Goal: Task Accomplishment & Management: Manage account settings

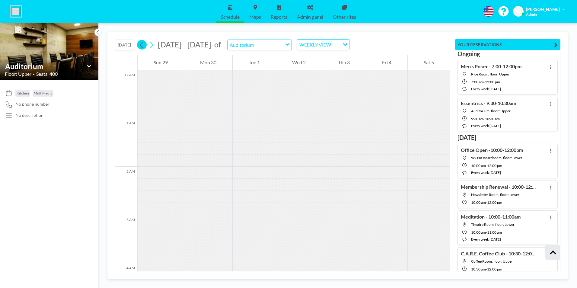
scroll to position [5686, 0]
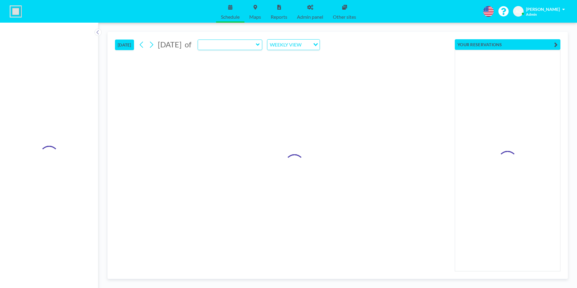
type input "Auditorium"
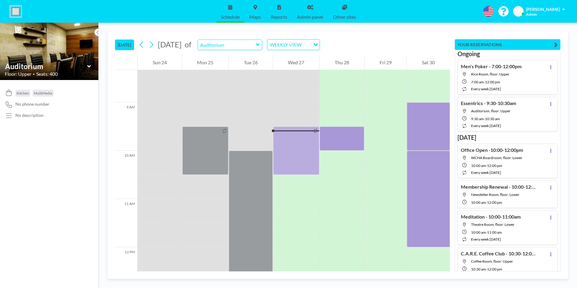
scroll to position [447, 0]
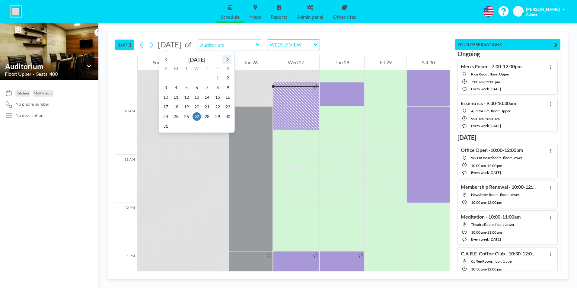
click at [228, 58] on icon at bounding box center [227, 59] width 8 height 8
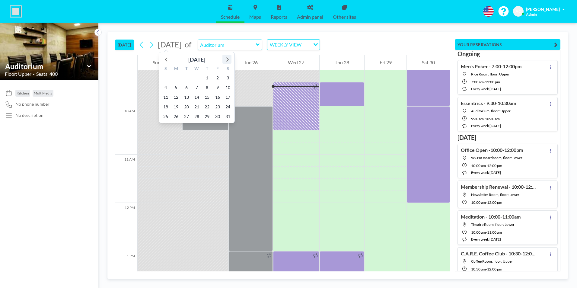
click at [228, 58] on icon at bounding box center [227, 59] width 8 height 8
click at [167, 59] on icon at bounding box center [166, 59] width 2 height 4
click at [167, 59] on icon at bounding box center [167, 59] width 8 height 8
click at [227, 107] on span "24" at bounding box center [228, 107] width 8 height 8
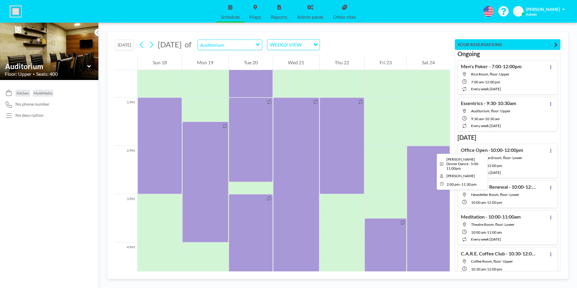
scroll to position [676, 0]
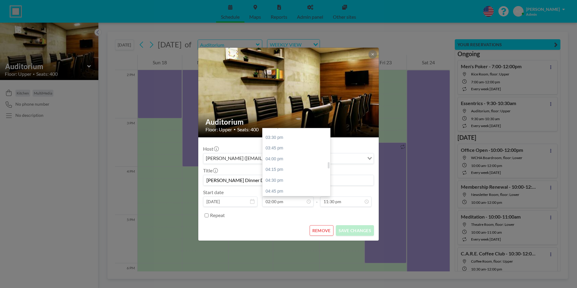
scroll to position [391, 0]
click at [286, 171] on div "05:00 pm" at bounding box center [297, 171] width 71 height 11
type input "05:00 pm"
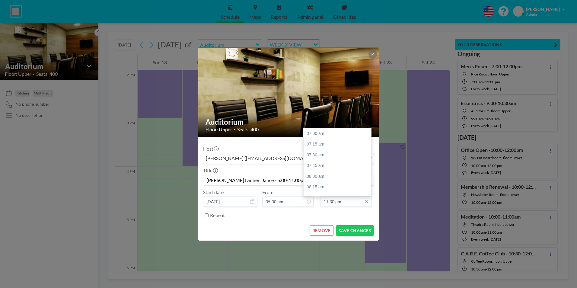
scroll to position [652, 0]
click at [328, 167] on div "11:00 pm" at bounding box center [339, 169] width 71 height 11
type input "11:00 pm"
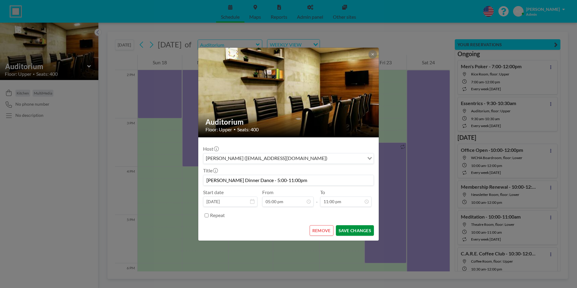
click at [353, 231] on button "SAVE CHANGES" at bounding box center [355, 230] width 38 height 11
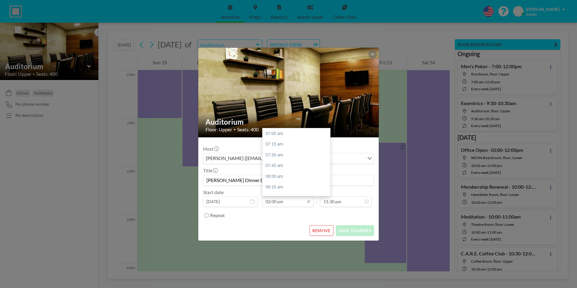
click at [292, 201] on input "02:00 pm" at bounding box center [287, 201] width 51 height 10
click at [284, 170] on div "05:00 pm" at bounding box center [297, 171] width 71 height 11
type input "05:00 pm"
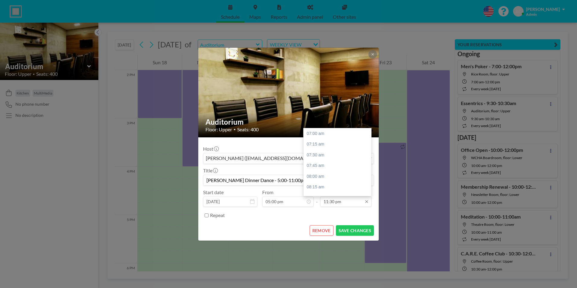
scroll to position [652, 0]
click at [324, 168] on div "11:00 pm" at bounding box center [339, 169] width 71 height 11
type input "11:00 pm"
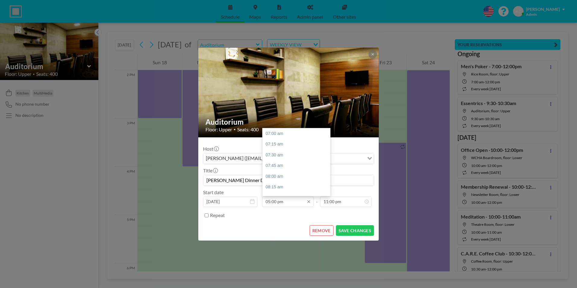
scroll to position [430, 0]
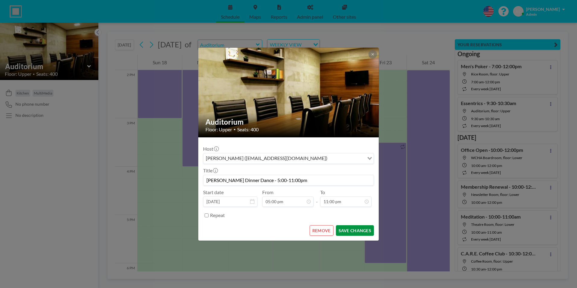
click at [354, 231] on button "SAVE CHANGES" at bounding box center [355, 230] width 38 height 11
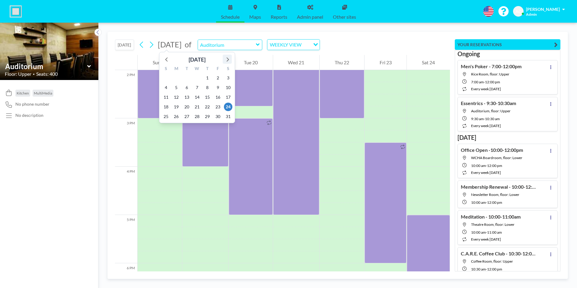
click at [227, 58] on icon at bounding box center [227, 59] width 8 height 8
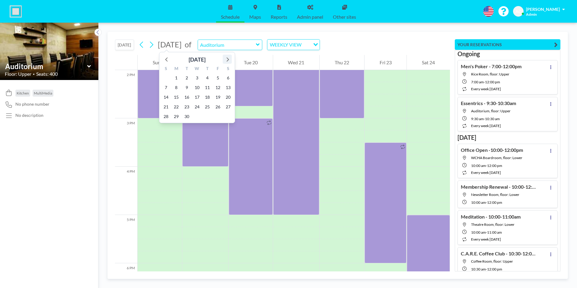
click at [227, 58] on icon at bounding box center [228, 59] width 2 height 4
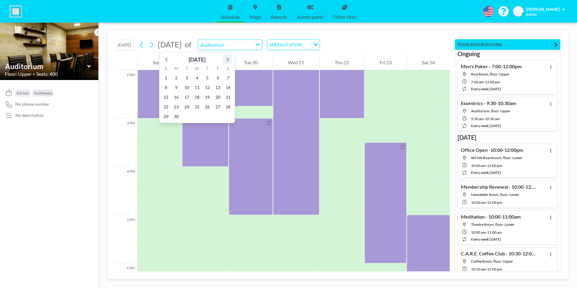
click at [227, 58] on icon at bounding box center [228, 59] width 2 height 4
click at [227, 106] on span "23" at bounding box center [228, 107] width 8 height 8
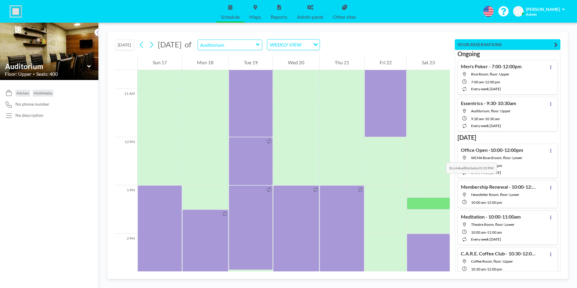
scroll to position [555, 0]
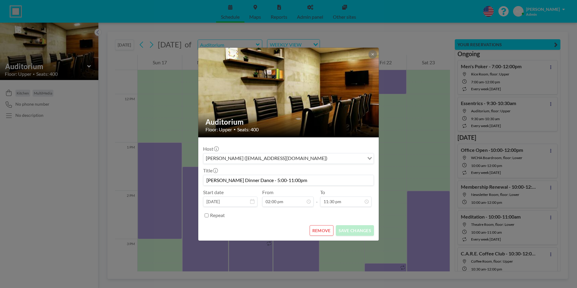
scroll to position [652, 0]
click at [294, 203] on input "02:00 pm" at bounding box center [287, 201] width 51 height 10
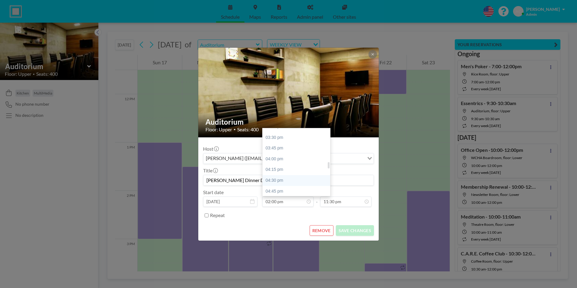
scroll to position [391, 0]
click at [283, 171] on div "05:00 pm" at bounding box center [297, 171] width 71 height 11
type input "05:00 pm"
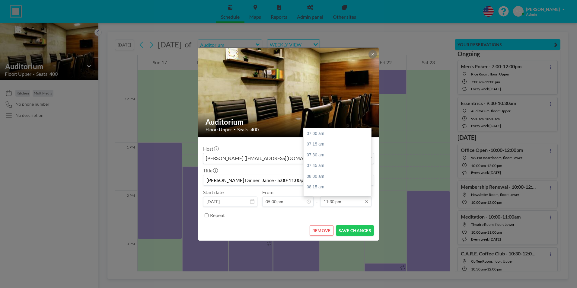
scroll to position [652, 0]
click at [332, 169] on div "11:00 pm" at bounding box center [339, 169] width 71 height 11
type input "11:00 pm"
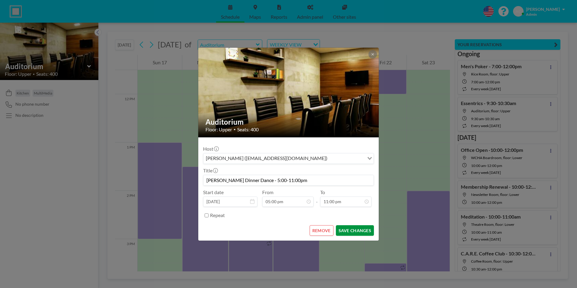
click at [353, 232] on button "SAVE CHANGES" at bounding box center [355, 230] width 38 height 11
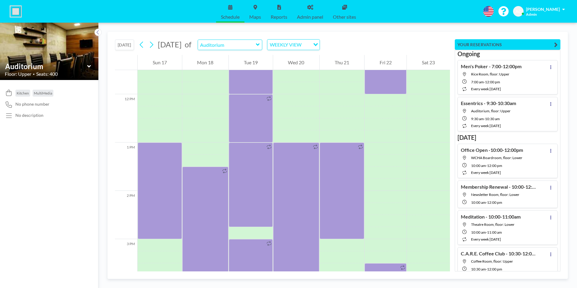
click at [124, 44] on button "[DATE]" at bounding box center [124, 45] width 19 height 11
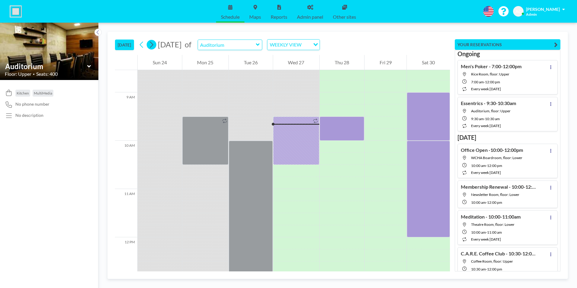
scroll to position [447, 0]
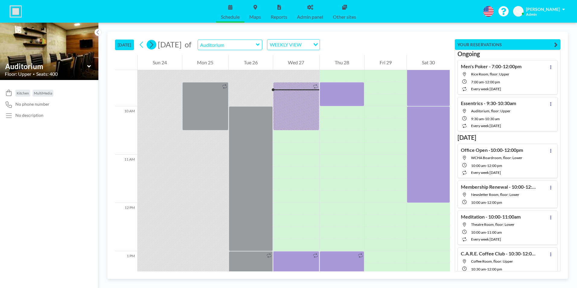
click at [153, 44] on icon at bounding box center [151, 45] width 3 height 6
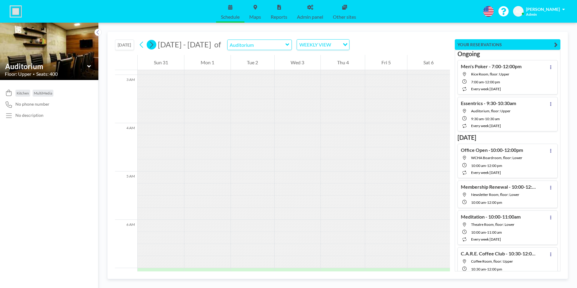
scroll to position [265, 0]
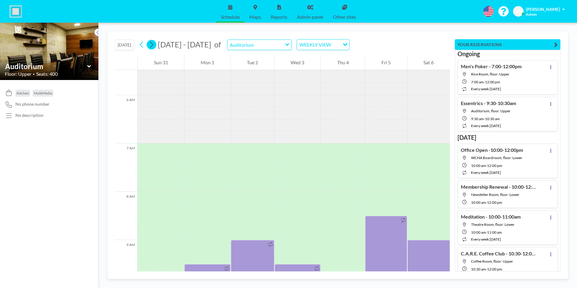
click at [153, 44] on icon at bounding box center [151, 45] width 3 height 6
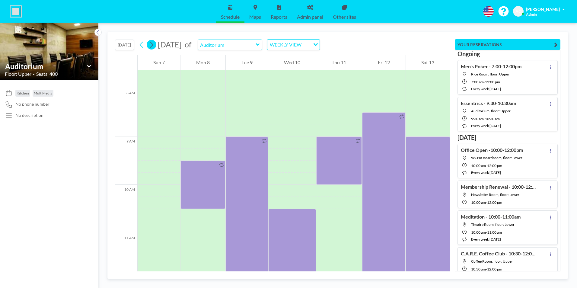
click at [153, 44] on icon at bounding box center [151, 45] width 3 height 6
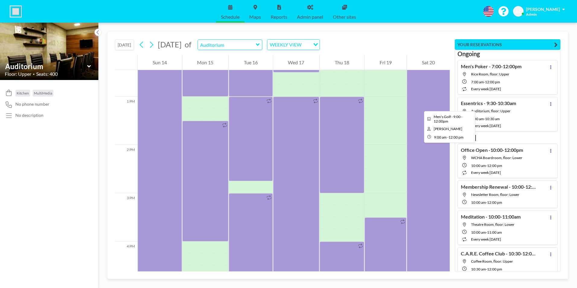
scroll to position [628, 0]
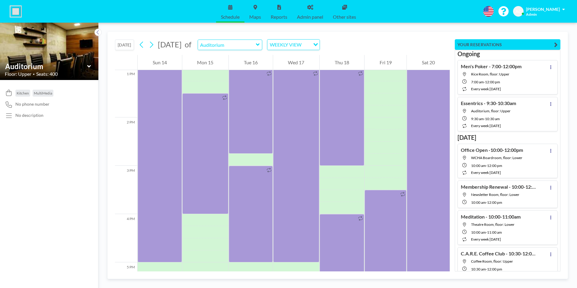
click at [122, 43] on button "[DATE]" at bounding box center [124, 45] width 19 height 11
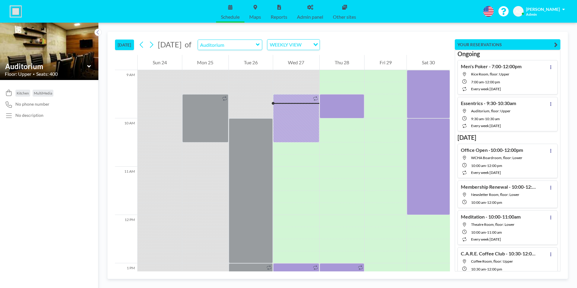
scroll to position [447, 0]
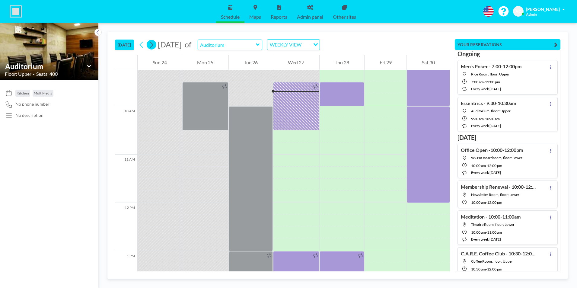
click at [153, 47] on icon at bounding box center [151, 44] width 6 height 9
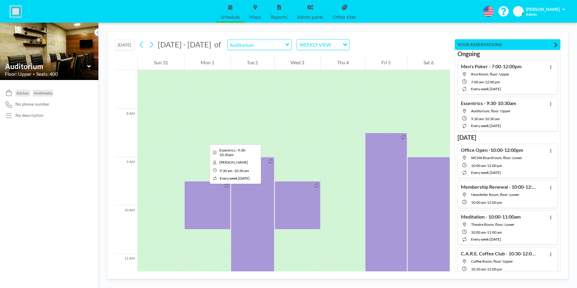
scroll to position [344, 0]
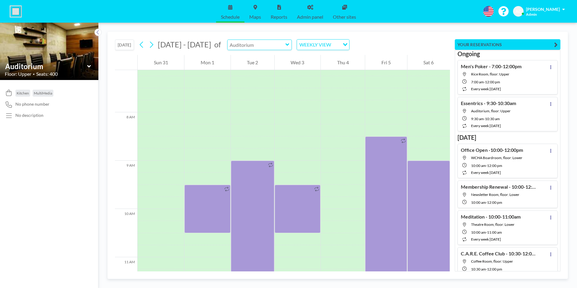
click at [256, 46] on input "text" at bounding box center [256, 45] width 58 height 10
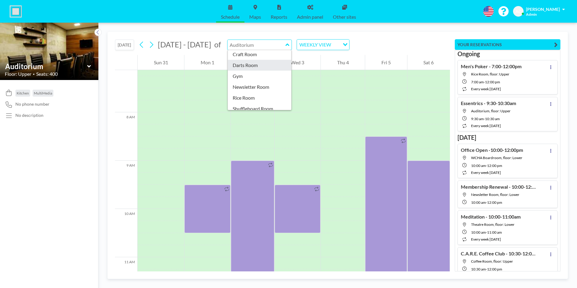
scroll to position [30, 0]
type input "Darts Room"
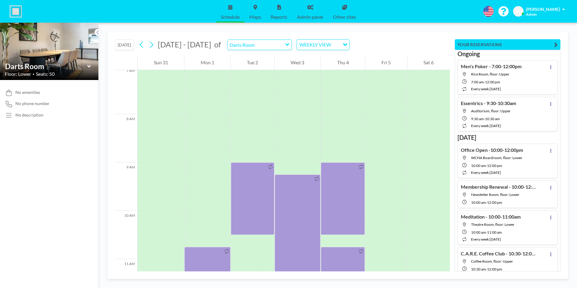
scroll to position [374, 0]
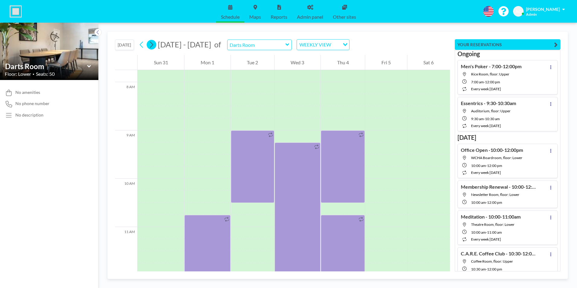
click at [156, 44] on button at bounding box center [152, 45] width 10 height 10
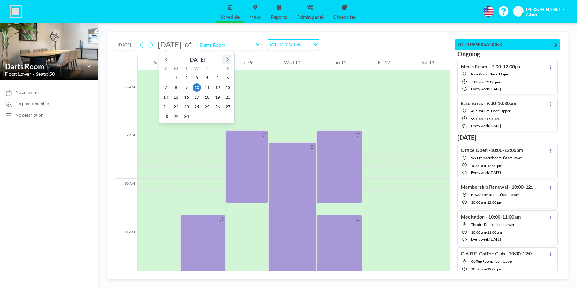
click at [229, 59] on icon at bounding box center [227, 59] width 8 height 8
click at [163, 60] on icon at bounding box center [167, 59] width 8 height 8
click at [165, 115] on span "26" at bounding box center [165, 116] width 8 height 8
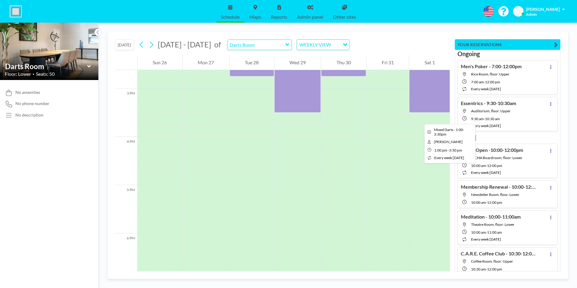
scroll to position [706, 0]
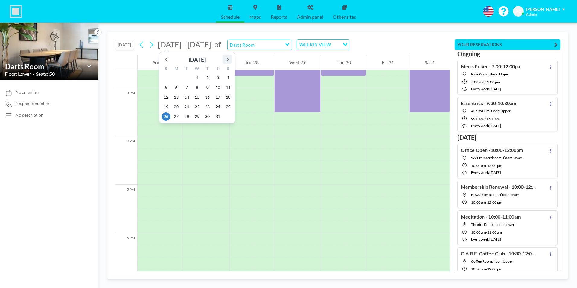
click at [227, 58] on icon at bounding box center [228, 59] width 2 height 4
click at [165, 126] on span "30" at bounding box center [166, 126] width 8 height 8
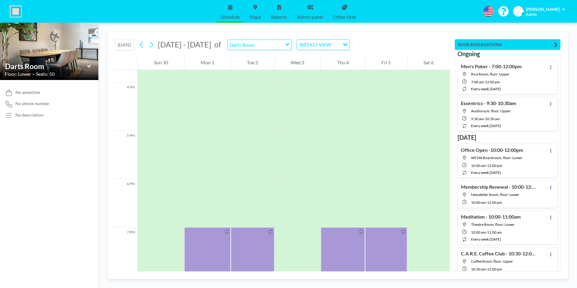
scroll to position [887, 0]
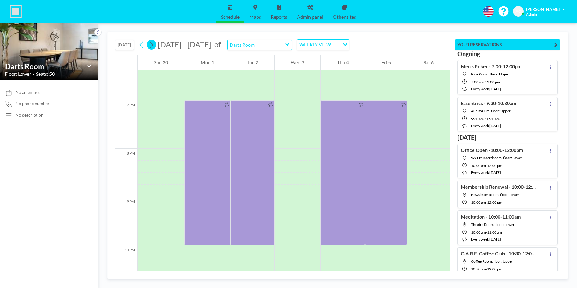
click at [154, 46] on icon at bounding box center [151, 44] width 6 height 9
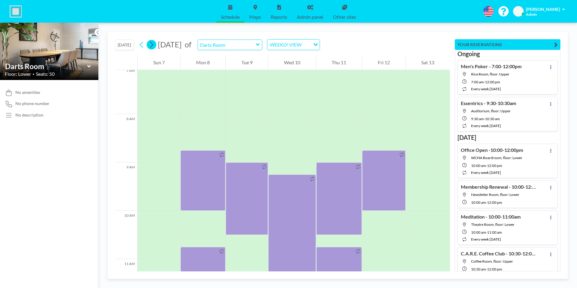
scroll to position [374, 0]
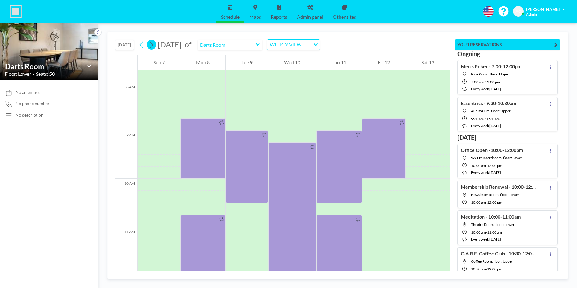
click at [154, 46] on icon at bounding box center [151, 44] width 6 height 9
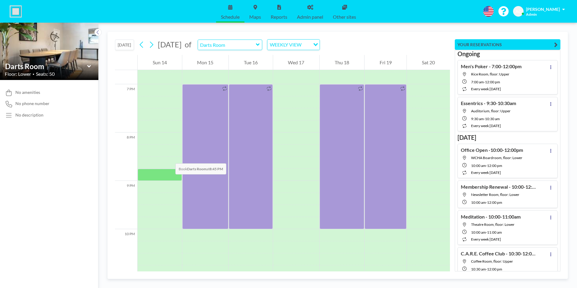
scroll to position [917, 0]
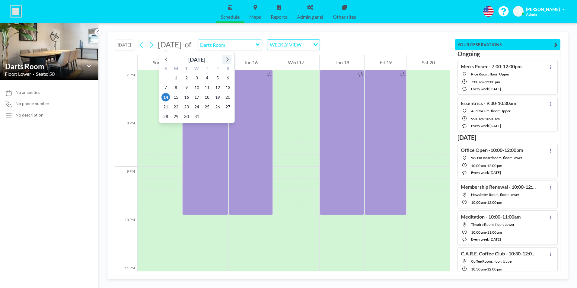
click at [229, 59] on icon at bounding box center [227, 59] width 8 height 8
click at [166, 116] on span "25" at bounding box center [165, 116] width 8 height 8
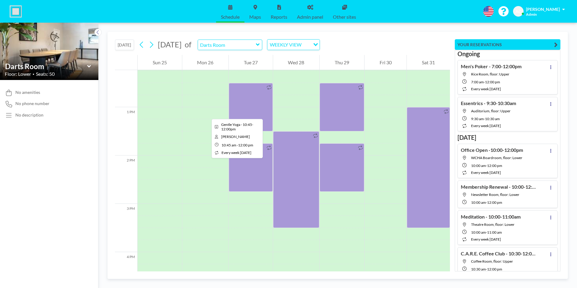
scroll to position [706, 0]
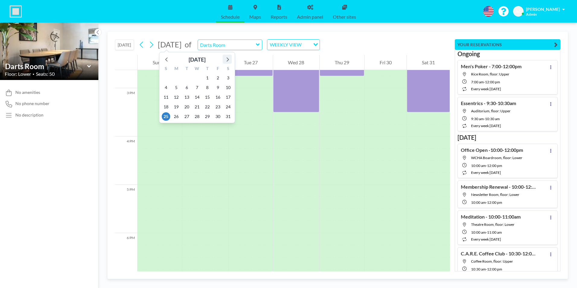
click at [228, 58] on icon at bounding box center [227, 59] width 8 height 8
click at [165, 106] on span "22" at bounding box center [166, 107] width 8 height 8
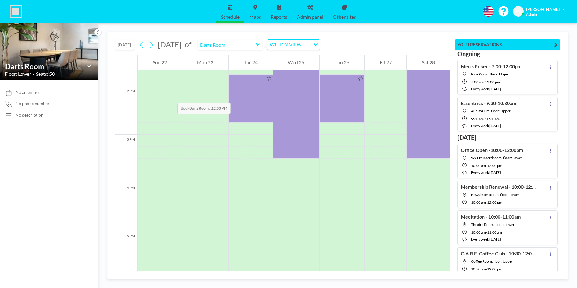
scroll to position [736, 0]
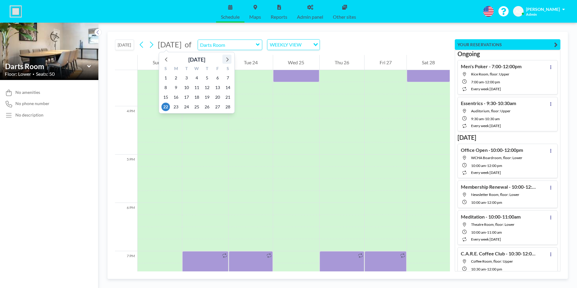
click at [227, 60] on icon at bounding box center [227, 59] width 2 height 4
click at [167, 60] on icon at bounding box center [167, 59] width 8 height 8
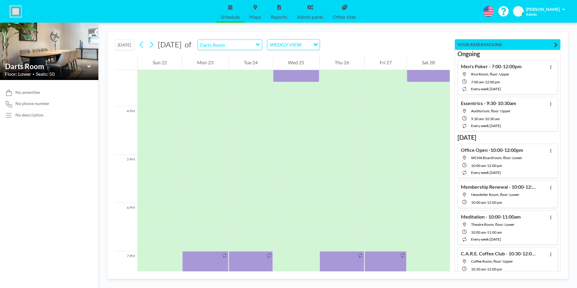
click at [129, 45] on button "[DATE]" at bounding box center [124, 45] width 19 height 11
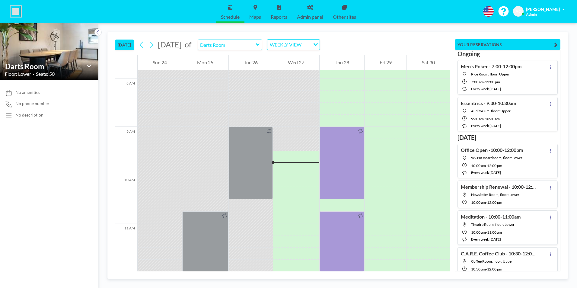
scroll to position [447, 0]
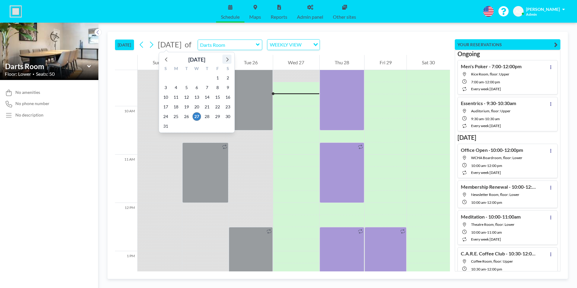
click at [228, 59] on icon at bounding box center [227, 59] width 8 height 8
click at [167, 115] on span "26" at bounding box center [165, 116] width 8 height 8
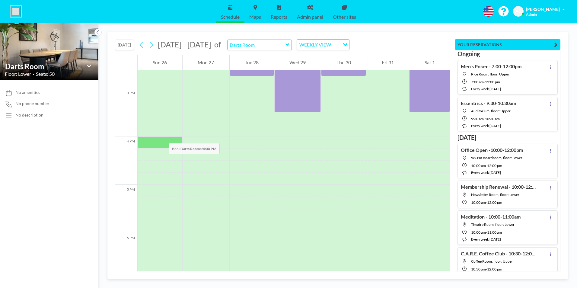
scroll to position [857, 0]
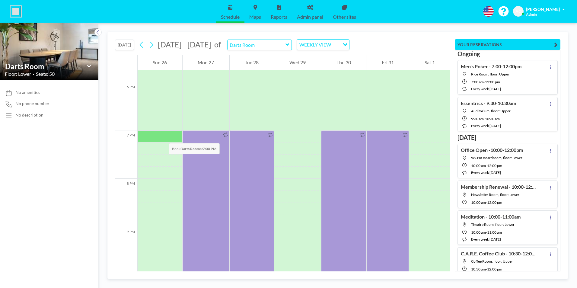
click at [163, 137] on div at bounding box center [160, 136] width 45 height 12
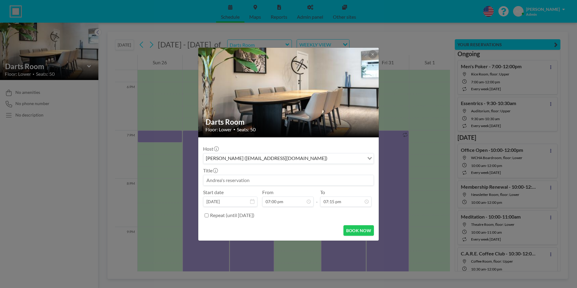
click at [251, 180] on input at bounding box center [288, 180] width 170 height 10
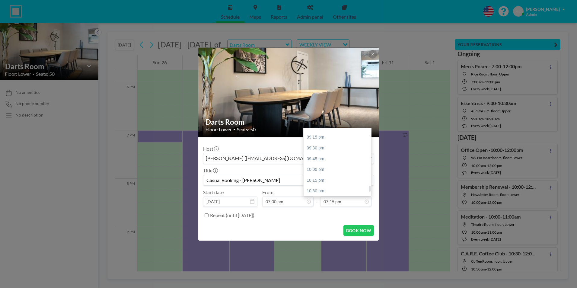
scroll to position [617, 0]
type input "Casual Booking - Sharon Maich"
click at [332, 162] on div "10:00 pm" at bounding box center [339, 161] width 71 height 11
type input "10:00 pm"
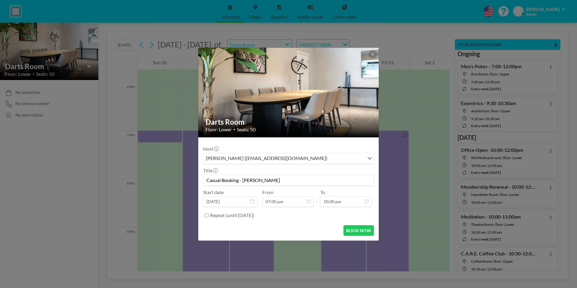
click at [291, 177] on input "Casual Booking - Sharon Maich" at bounding box center [288, 180] width 170 height 10
type input "Casual Booking - Sharon Maich (tentative)"
click at [359, 229] on button "BOOK NOW" at bounding box center [358, 230] width 30 height 11
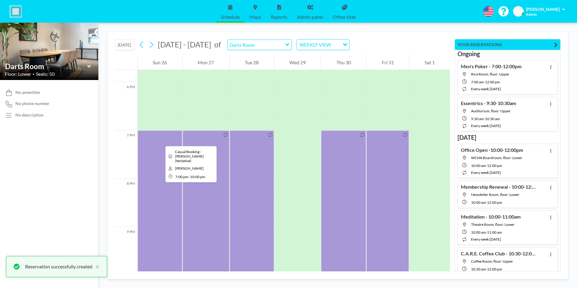
click at [161, 141] on div at bounding box center [160, 202] width 45 height 145
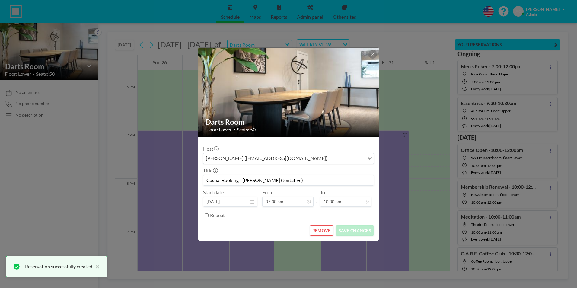
drag, startPoint x: 301, startPoint y: 180, endPoint x: 206, endPoint y: 178, distance: 95.1
click at [206, 178] on input "Casual Booking - Sharon Maich (tentative)" at bounding box center [288, 180] width 170 height 10
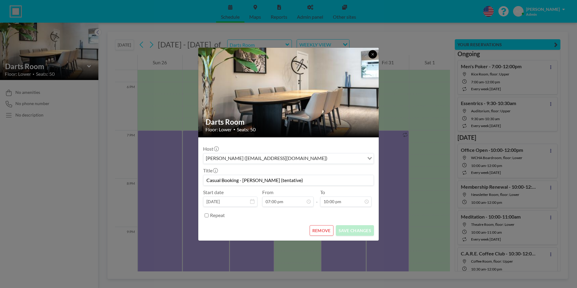
click at [374, 53] on button at bounding box center [372, 54] width 8 height 8
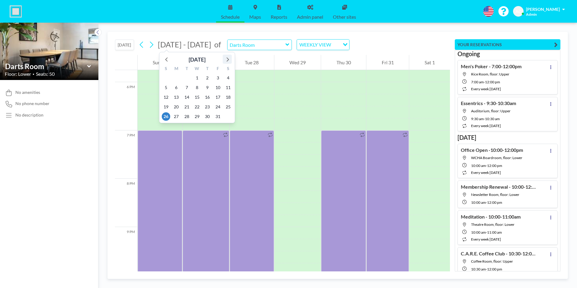
click at [227, 58] on icon at bounding box center [227, 59] width 8 height 8
click at [166, 126] on span "30" at bounding box center [166, 126] width 8 height 8
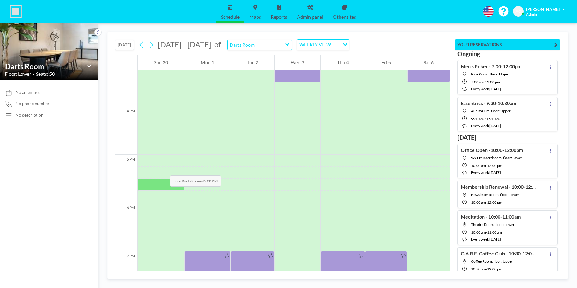
scroll to position [887, 0]
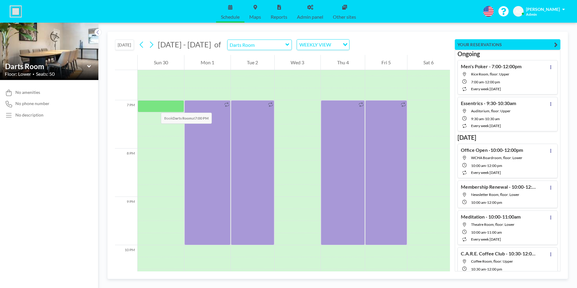
click at [154, 105] on div at bounding box center [161, 106] width 46 height 12
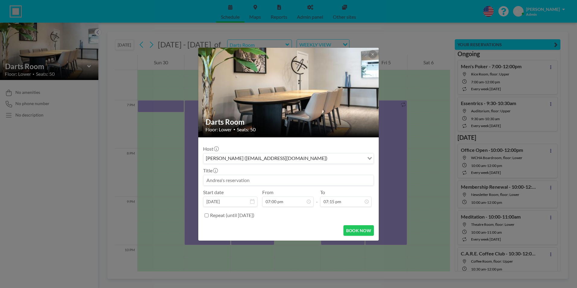
click at [249, 180] on input at bounding box center [288, 180] width 170 height 10
paste input "Casual Booking - Sharon Maich (tentative)"
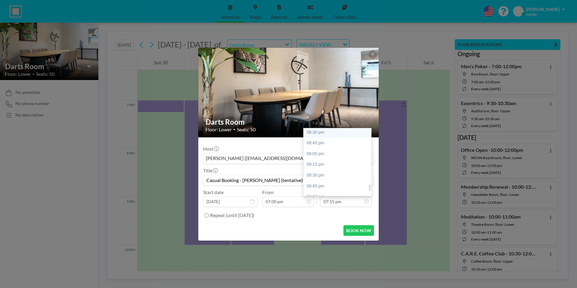
scroll to position [617, 0]
type input "Casual Booking - Sharon Maich (tentative)"
click at [327, 162] on div "10:00 pm" at bounding box center [339, 161] width 71 height 11
type input "10:00 pm"
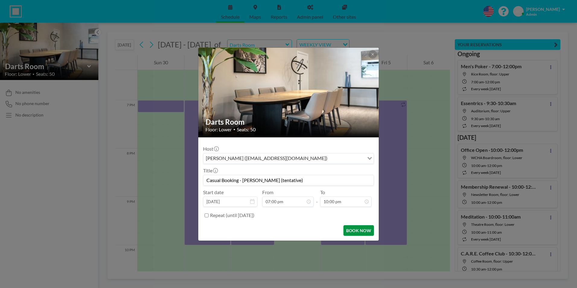
click at [362, 230] on button "BOOK NOW" at bounding box center [358, 230] width 30 height 11
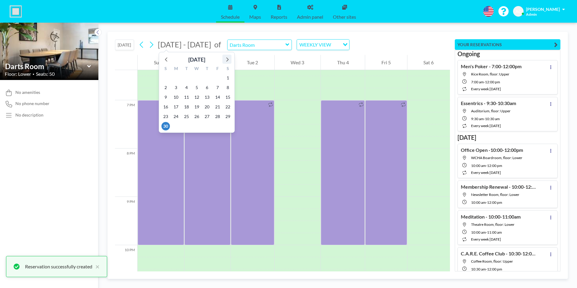
click at [228, 59] on icon at bounding box center [227, 59] width 2 height 4
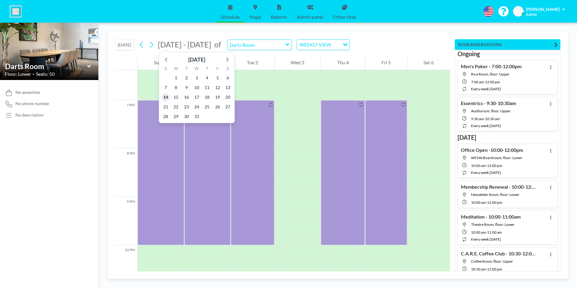
click at [167, 98] on span "14" at bounding box center [165, 97] width 8 height 8
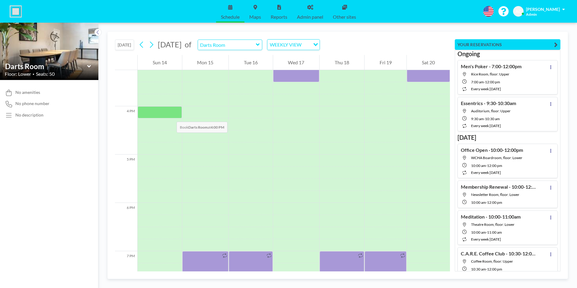
scroll to position [857, 0]
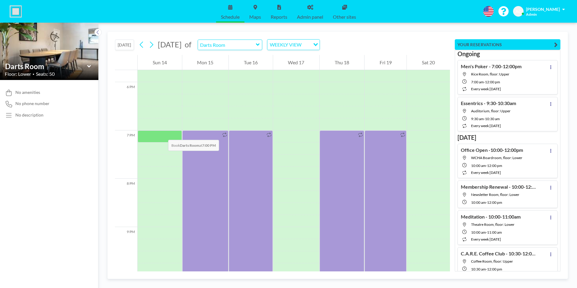
click at [162, 134] on div at bounding box center [160, 136] width 44 height 12
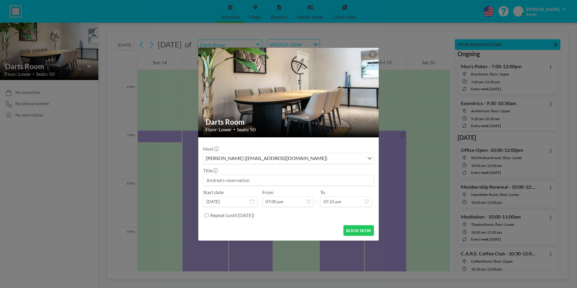
paste input "Casual Booking - Sharon Maich (tentative)"
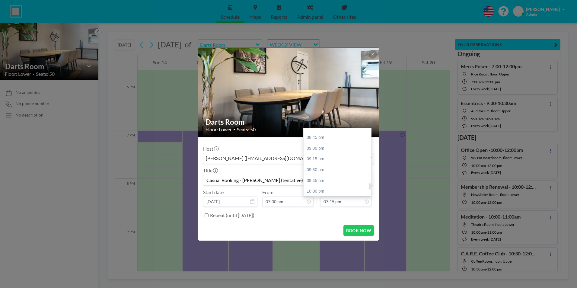
scroll to position [617, 0]
type input "Casual Booking - Sharon Maich (tentative)"
click at [313, 161] on div "10:00 pm" at bounding box center [339, 161] width 71 height 11
type input "10:00 pm"
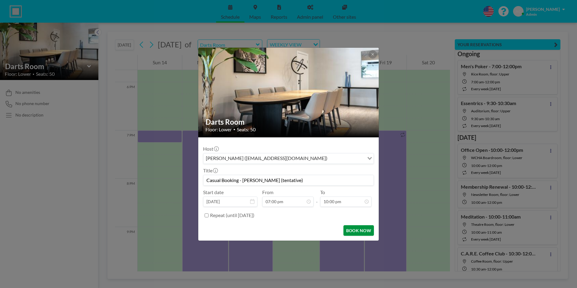
scroll to position [0, 0]
click at [360, 230] on button "BOOK NOW" at bounding box center [358, 230] width 30 height 11
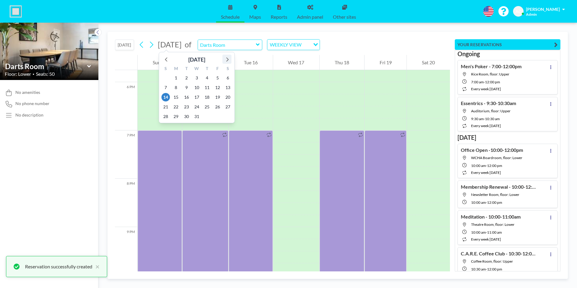
click at [228, 59] on icon at bounding box center [227, 59] width 8 height 8
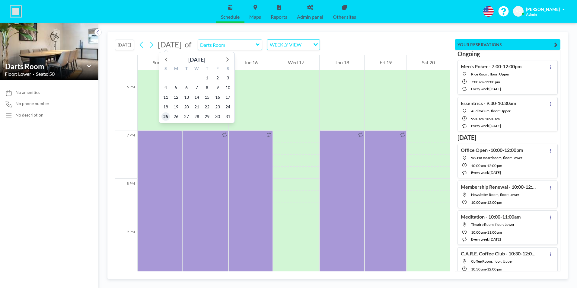
click at [164, 115] on span "25" at bounding box center [165, 116] width 8 height 8
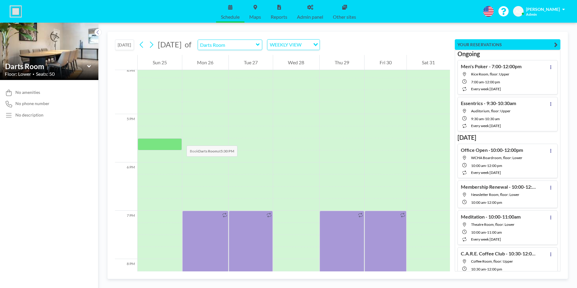
scroll to position [857, 0]
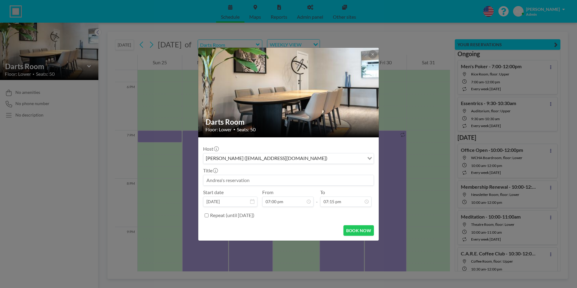
drag, startPoint x: 155, startPoint y: 135, endPoint x: 145, endPoint y: 137, distance: 9.5
click at [145, 137] on div "Darts Room Floor: Lower • Seats: 50 Host Andrea Cottle (wcwhactivities@gmail.co…" at bounding box center [288, 144] width 577 height 288
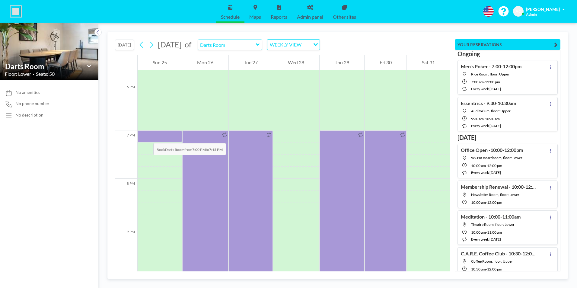
click at [147, 137] on div at bounding box center [160, 136] width 44 height 12
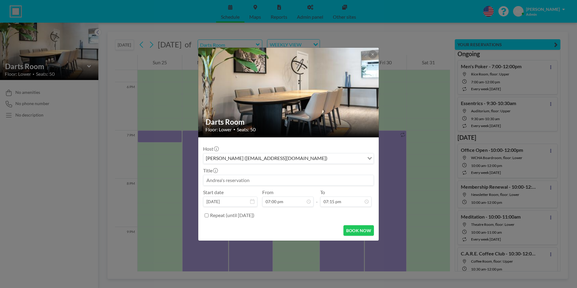
click at [259, 180] on input at bounding box center [288, 180] width 170 height 10
paste input "Casual Booking - Sharon Maich (tentative)"
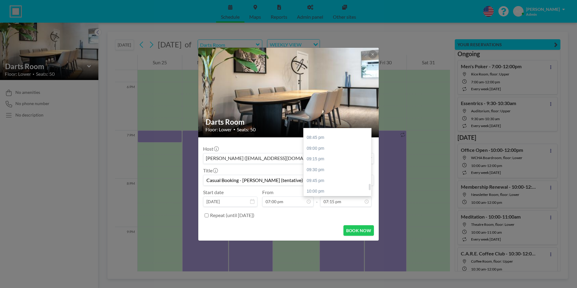
scroll to position [617, 0]
type input "Casual Booking - Sharon Maich (tentative)"
click at [327, 163] on div "10:00 pm" at bounding box center [339, 161] width 71 height 11
type input "10:00 pm"
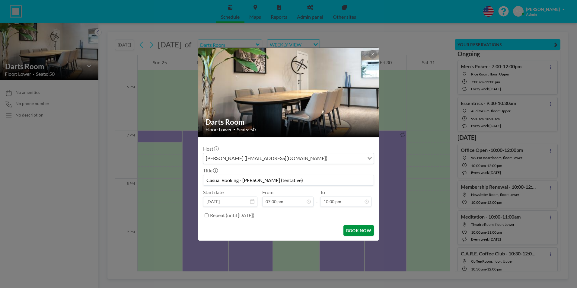
scroll to position [644, 0]
click at [361, 229] on button "BOOK NOW" at bounding box center [358, 230] width 30 height 11
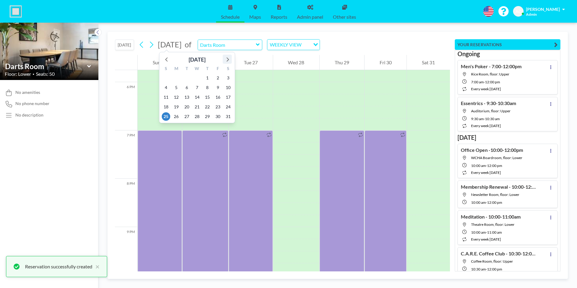
click at [228, 60] on icon at bounding box center [227, 59] width 8 height 8
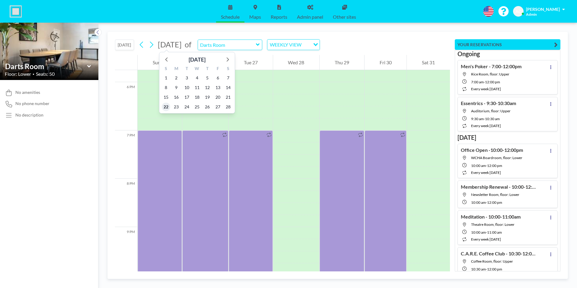
click at [164, 105] on span "22" at bounding box center [166, 107] width 8 height 8
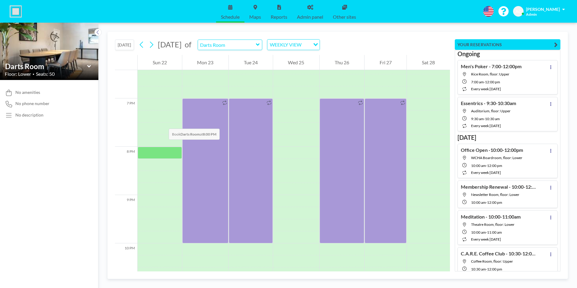
scroll to position [917, 0]
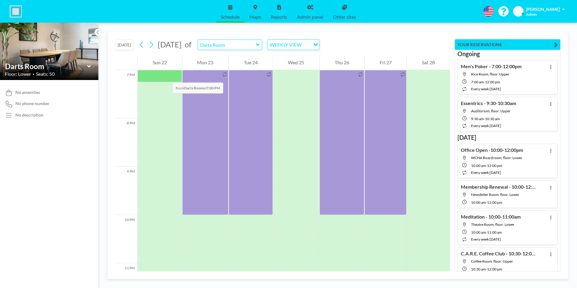
click at [166, 76] on div at bounding box center [160, 76] width 44 height 12
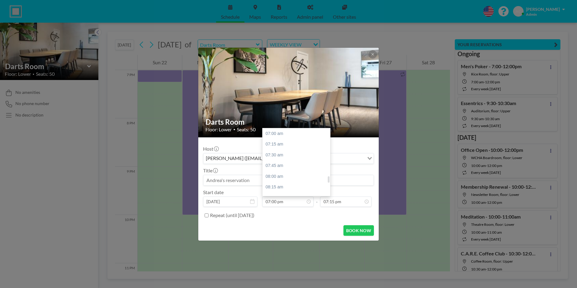
scroll to position [516, 0]
click at [232, 179] on input at bounding box center [288, 180] width 170 height 10
paste input "Casual Booking - Sharon Maich (tentative)"
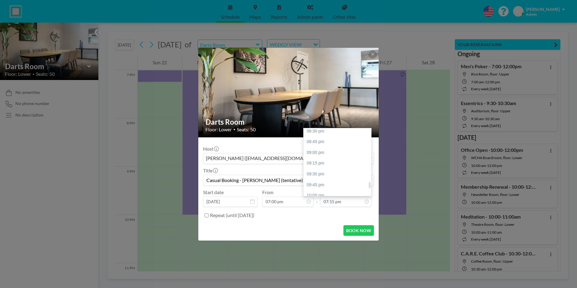
scroll to position [587, 0]
type input "Casual Booking - Sharon Maich (tentative)"
click at [331, 192] on div "10:00 pm" at bounding box center [339, 191] width 71 height 11
type input "10:00 pm"
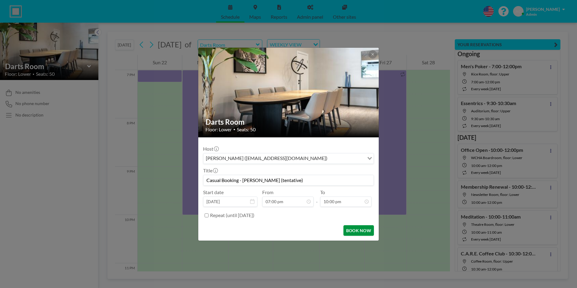
scroll to position [644, 0]
click at [358, 232] on button "BOOK NOW" at bounding box center [358, 230] width 30 height 11
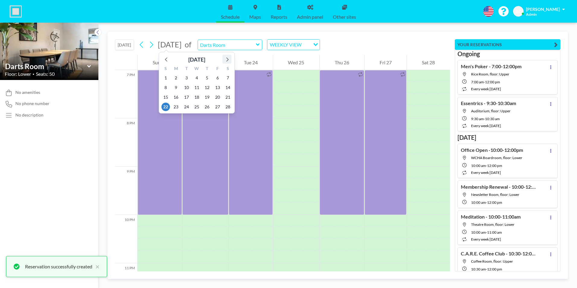
click at [227, 59] on icon at bounding box center [227, 59] width 8 height 8
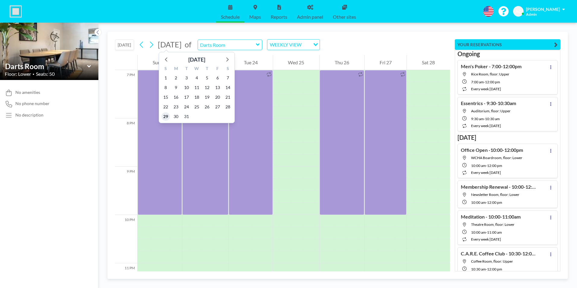
click at [167, 117] on span "29" at bounding box center [165, 116] width 8 height 8
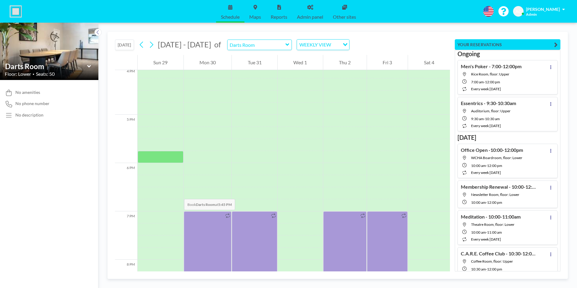
scroll to position [857, 0]
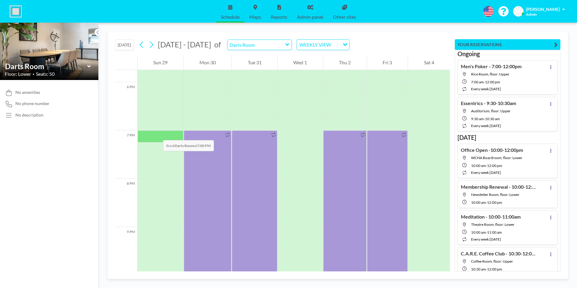
click at [157, 134] on div at bounding box center [161, 136] width 46 height 12
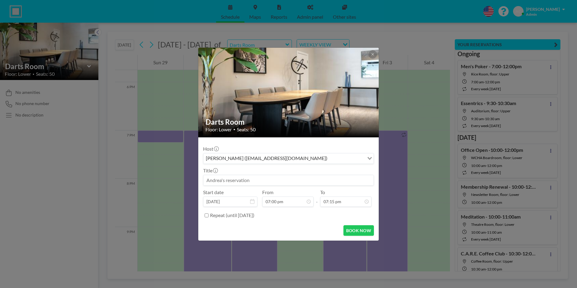
click at [246, 180] on input at bounding box center [288, 180] width 170 height 10
paste input "Casual Booking - Sharon Maich (tentative)"
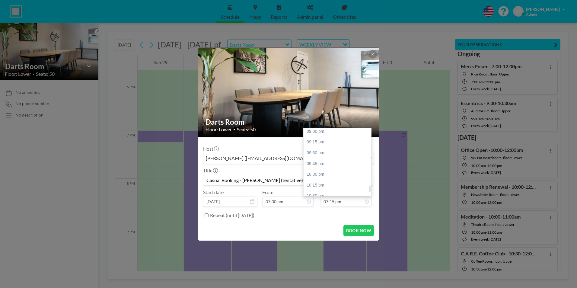
scroll to position [617, 0]
type input "Casual Booking - Sharon Maich (tentative)"
click at [330, 158] on div "10:00 pm" at bounding box center [339, 161] width 71 height 11
type input "10:00 pm"
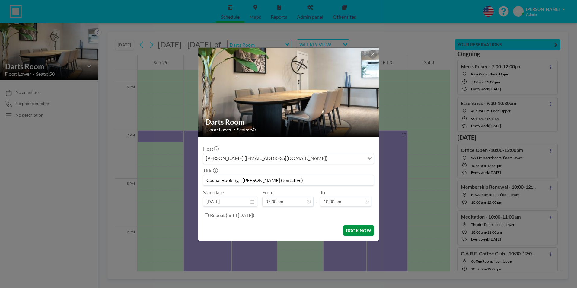
scroll to position [0, 0]
click at [358, 228] on button "BOOK NOW" at bounding box center [358, 230] width 30 height 11
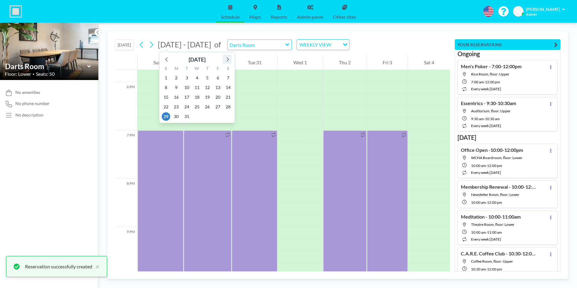
click at [229, 60] on icon at bounding box center [228, 59] width 2 height 4
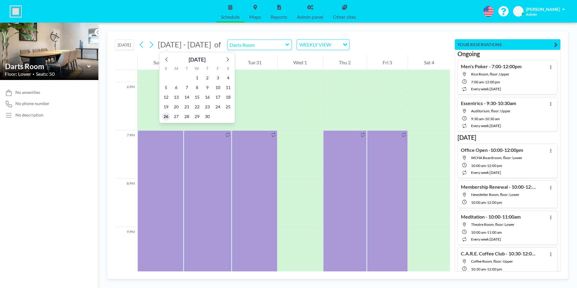
click at [164, 115] on span "26" at bounding box center [166, 116] width 8 height 8
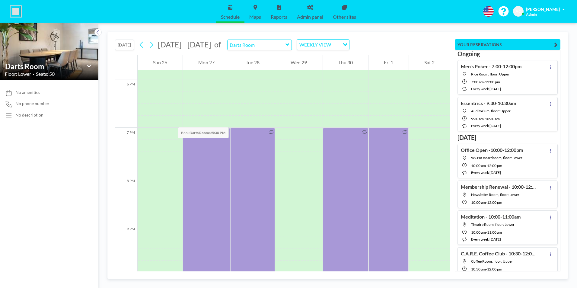
scroll to position [887, 0]
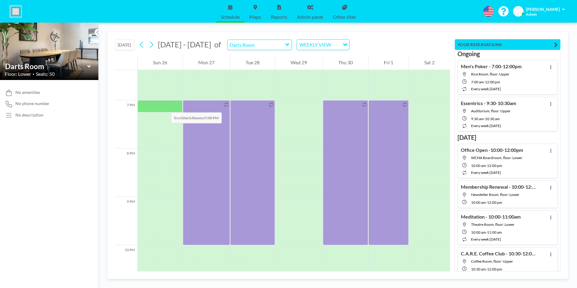
click at [165, 106] on div at bounding box center [160, 106] width 45 height 12
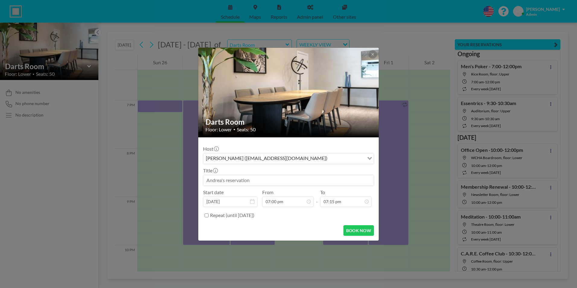
click at [271, 180] on input at bounding box center [288, 180] width 170 height 10
paste input "Casual Booking - Sharon Maich (tentative)"
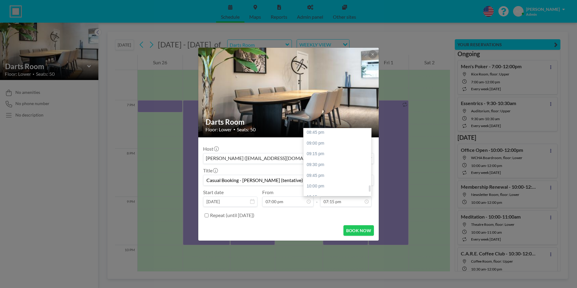
scroll to position [617, 0]
type input "Casual Booking - Sharon Maich (tentative)"
click at [332, 161] on div "10:00 pm" at bounding box center [339, 161] width 71 height 11
type input "10:00 pm"
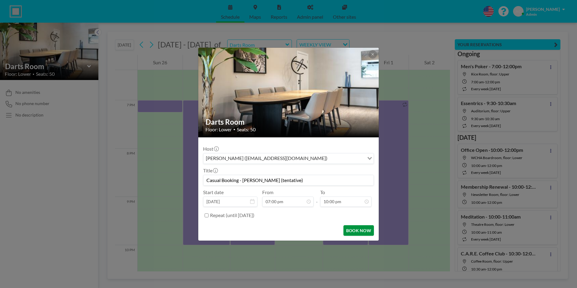
scroll to position [644, 0]
click at [358, 232] on button "BOOK NOW" at bounding box center [358, 230] width 30 height 11
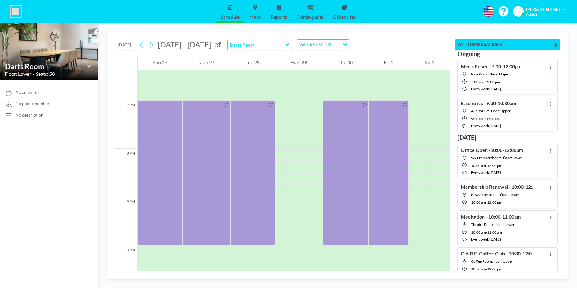
click at [126, 45] on button "[DATE]" at bounding box center [124, 45] width 19 height 11
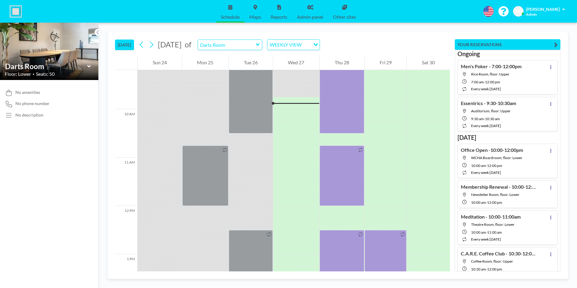
scroll to position [459, 0]
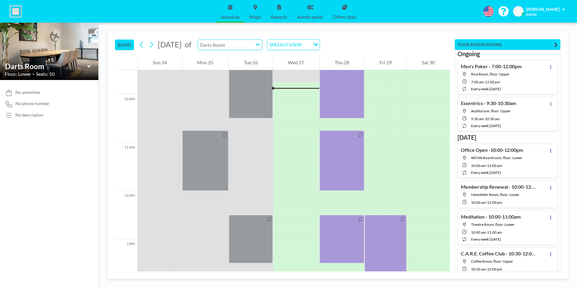
click at [246, 43] on input "text" at bounding box center [227, 45] width 58 height 10
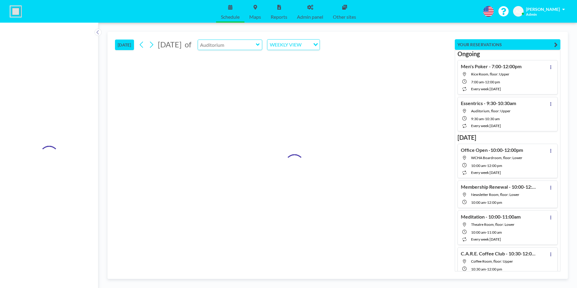
type input "Auditorium"
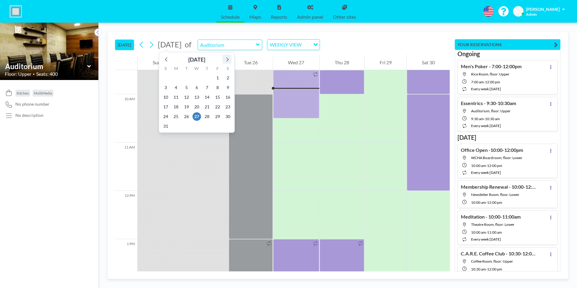
click at [229, 58] on icon at bounding box center [227, 59] width 8 height 8
click at [228, 58] on icon at bounding box center [227, 59] width 8 height 8
click at [216, 106] on span "21" at bounding box center [217, 107] width 8 height 8
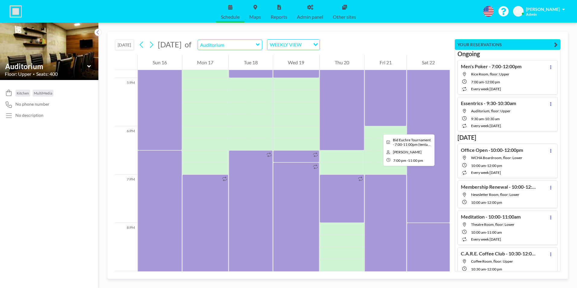
scroll to position [917, 0]
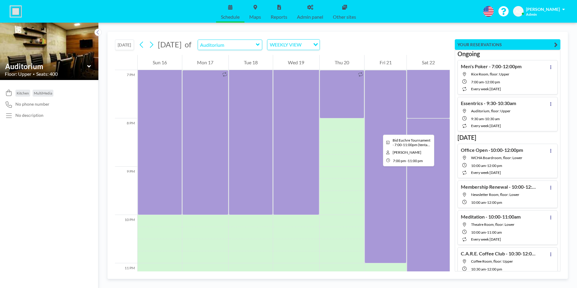
click at [378, 130] on div at bounding box center [385, 166] width 42 height 193
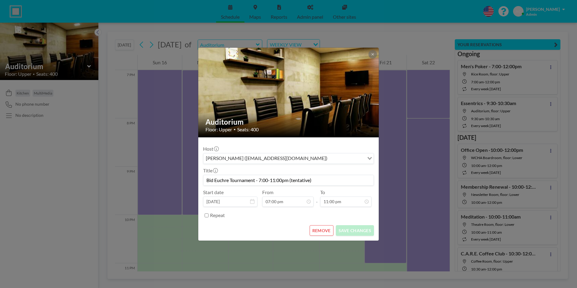
click at [318, 179] on input "Bid Euchre Tournament - 7:00-11:00pm (tentative)" at bounding box center [288, 180] width 170 height 10
type input "Bid Euchre Tournament - 7:00-11:00pm"
click at [354, 231] on button "SAVE CHANGES" at bounding box center [355, 230] width 38 height 11
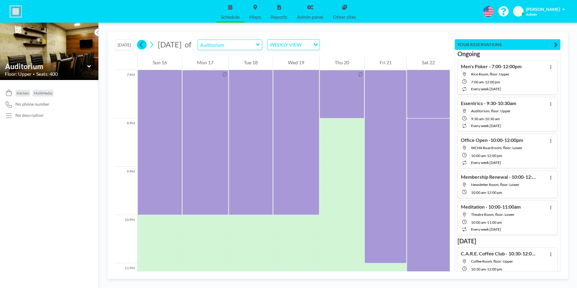
click at [138, 43] on button at bounding box center [142, 45] width 10 height 10
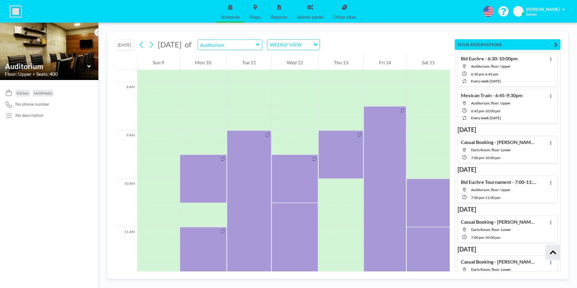
scroll to position [307, 0]
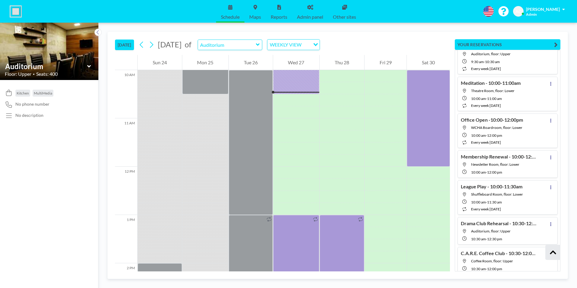
scroll to position [11485, 0]
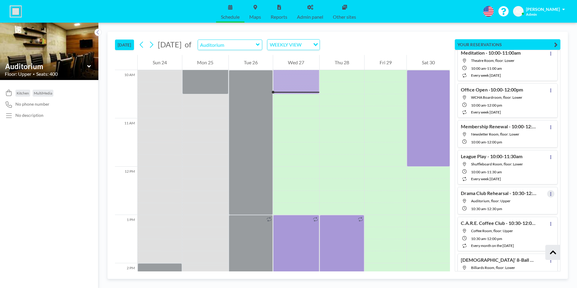
click at [550, 193] on icon at bounding box center [550, 194] width 1 height 4
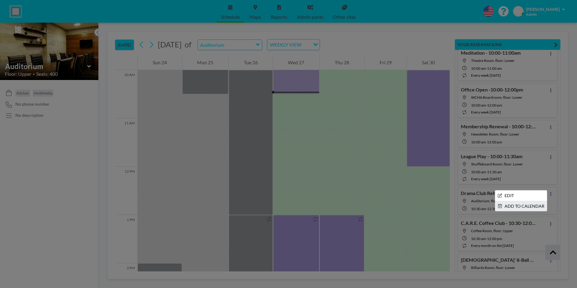
click at [513, 206] on li "ADD TO CALENDAR" at bounding box center [521, 206] width 52 height 10
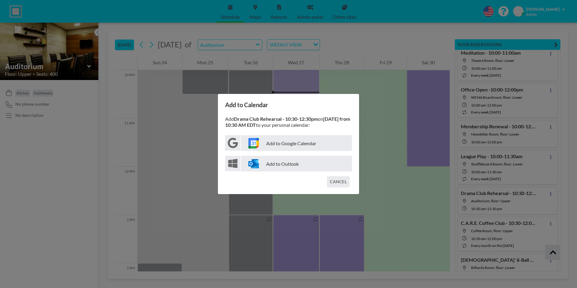
click at [282, 144] on p "Add to Google Calendar" at bounding box center [296, 143] width 111 height 16
click at [343, 180] on button "CANCEL" at bounding box center [338, 181] width 22 height 11
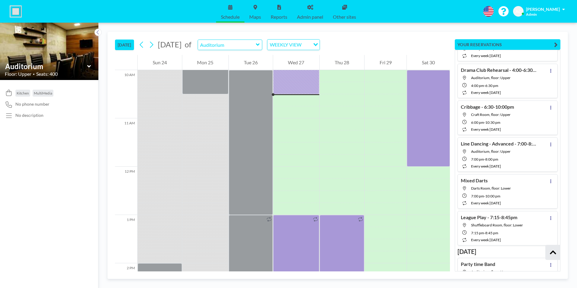
scroll to position [5806, 0]
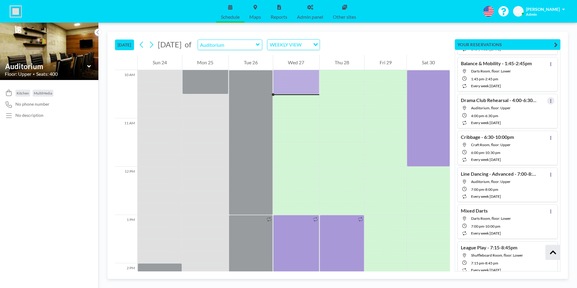
click at [550, 100] on icon at bounding box center [550, 101] width 1 height 4
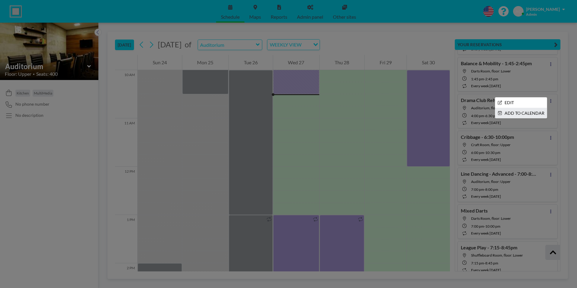
click at [515, 113] on li "ADD TO CALENDAR" at bounding box center [521, 113] width 52 height 10
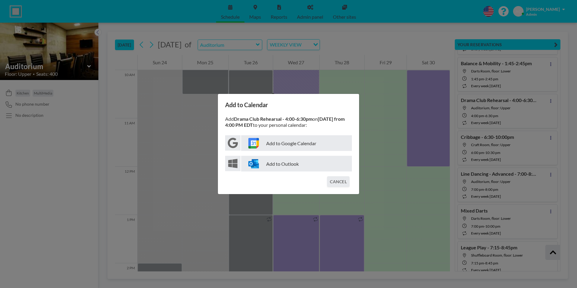
click at [300, 144] on p "Add to Google Calendar" at bounding box center [296, 143] width 111 height 16
click at [342, 183] on button "CANCEL" at bounding box center [338, 181] width 22 height 11
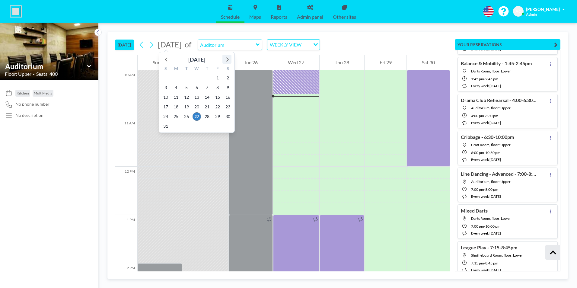
click at [228, 60] on icon at bounding box center [227, 59] width 8 height 8
click at [217, 97] on span "19" at bounding box center [217, 97] width 8 height 8
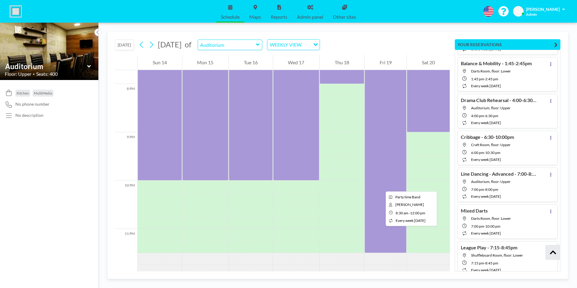
scroll to position [960, 0]
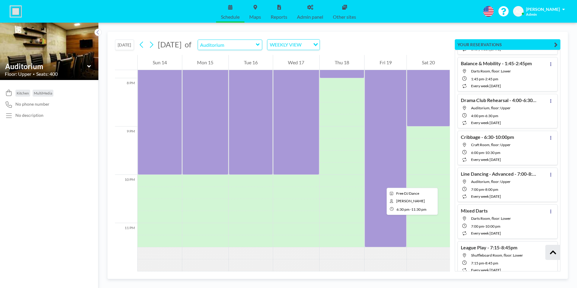
click at [382, 182] on div at bounding box center [385, 126] width 42 height 241
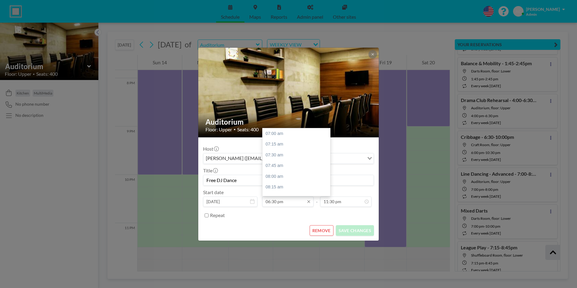
scroll to position [494, 0]
click at [278, 205] on input "06:30 pm" at bounding box center [287, 201] width 51 height 10
click at [288, 178] on div "07:30 pm" at bounding box center [297, 176] width 71 height 11
type input "07:30 pm"
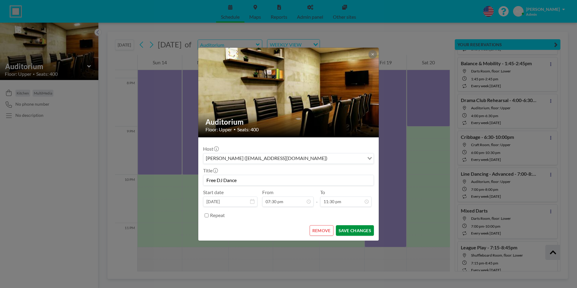
scroll to position [652, 0]
click at [352, 229] on button "SAVE CHANGES" at bounding box center [355, 230] width 38 height 11
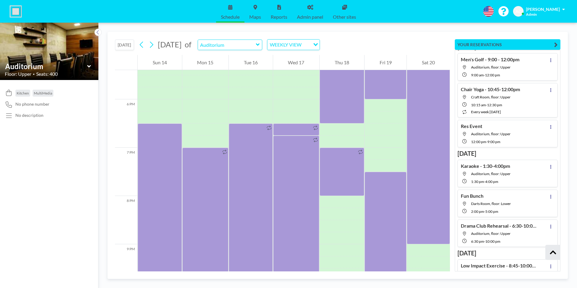
scroll to position [9849, 0]
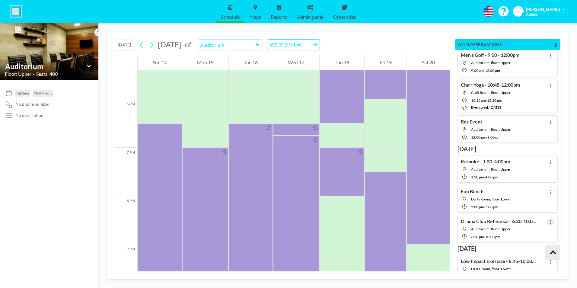
click at [549, 221] on icon at bounding box center [550, 222] width 2 height 4
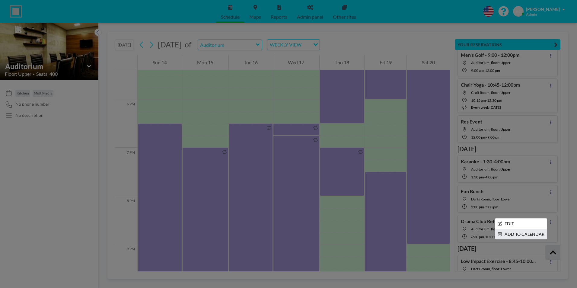
click at [523, 234] on li "ADD TO CALENDAR" at bounding box center [521, 234] width 52 height 10
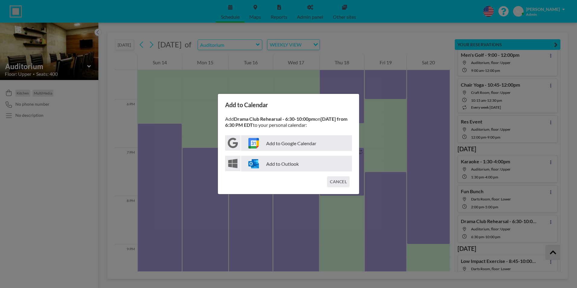
click at [289, 139] on p "Add to Google Calendar" at bounding box center [296, 143] width 111 height 16
click at [337, 181] on button "CANCEL" at bounding box center [338, 181] width 22 height 11
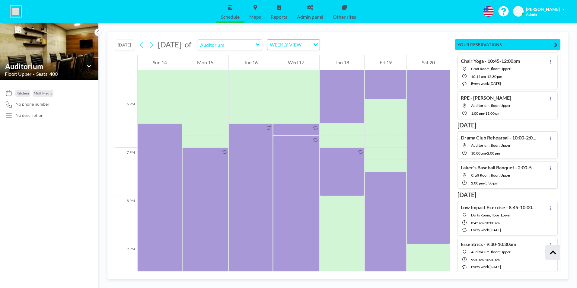
scroll to position [13191, 0]
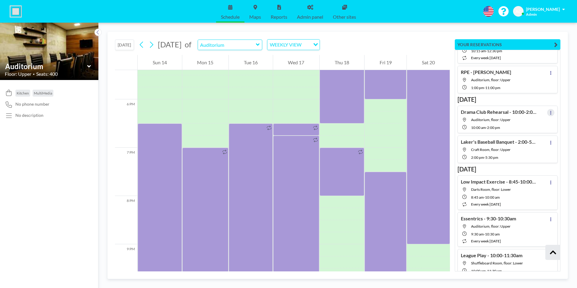
click at [550, 112] on icon at bounding box center [550, 113] width 1 height 4
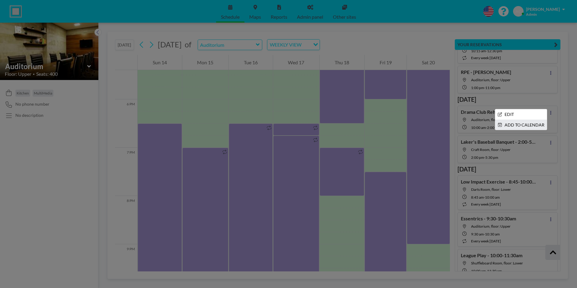
click at [516, 125] on li "ADD TO CALENDAR" at bounding box center [521, 125] width 52 height 10
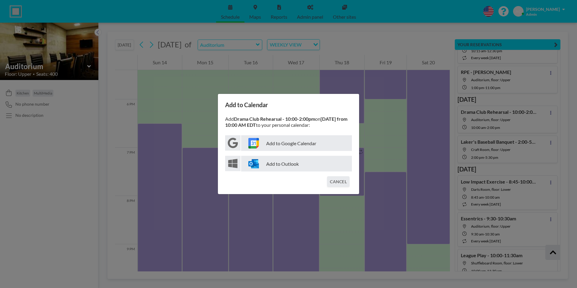
click at [300, 145] on p "Add to Google Calendar" at bounding box center [296, 143] width 111 height 16
click at [339, 183] on button "CANCEL" at bounding box center [338, 181] width 22 height 11
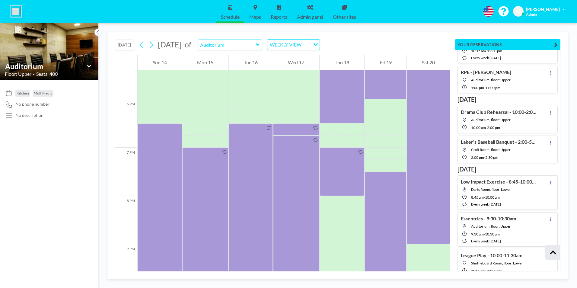
click at [496, 149] on span "Craft Room, floor: Upper" at bounding box center [491, 149] width 40 height 5
type input "Craft Room"
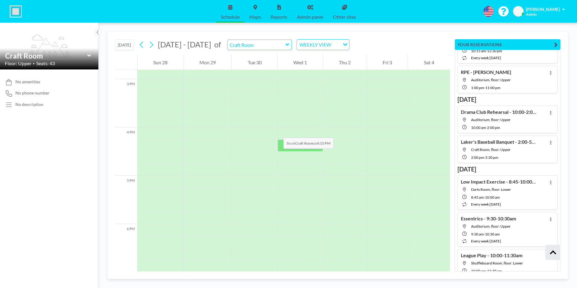
scroll to position [754, 0]
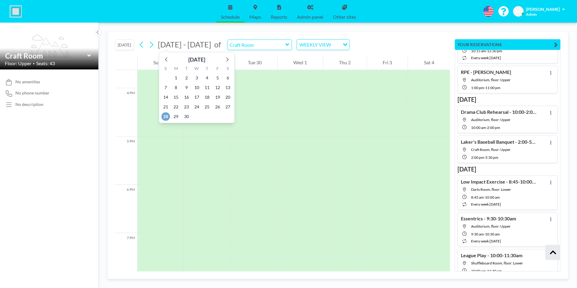
click at [165, 116] on span "28" at bounding box center [165, 116] width 8 height 8
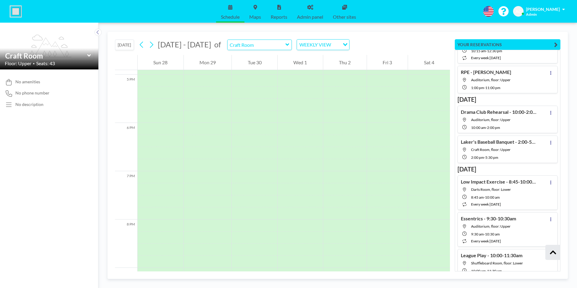
scroll to position [845, 0]
click at [485, 153] on div "Laker's Baseball Banquet - 2:00-5:30pm Craft Room, floor: Upper 2:00 PM - 5:30 …" at bounding box center [498, 149] width 75 height 21
click at [507, 143] on h4 "Laker's Baseball Banquet - 2:00-5:30pm" at bounding box center [498, 142] width 75 height 6
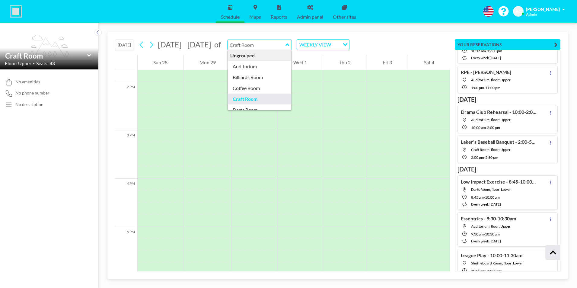
click at [279, 46] on input "text" at bounding box center [256, 45] width 58 height 10
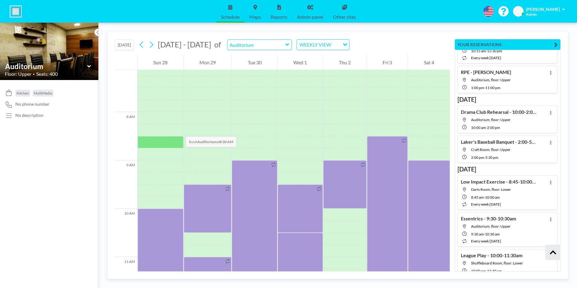
scroll to position [344, 0]
click at [501, 147] on div "Laker's Baseball Banquet - 2:00-5:30pm Craft Room, floor: Upper 2:00 PM - 5:30 …" at bounding box center [498, 149] width 75 height 21
type input "Craft Room"
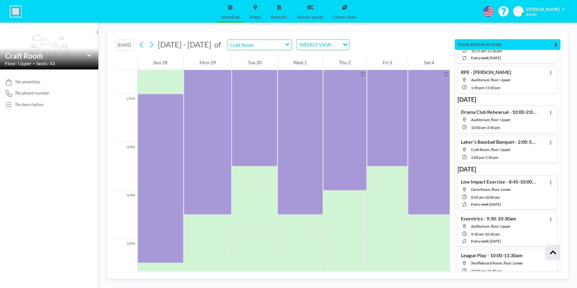
scroll to position [664, 0]
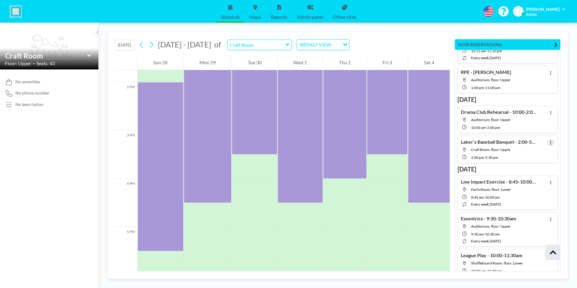
click at [550, 142] on icon at bounding box center [550, 143] width 1 height 4
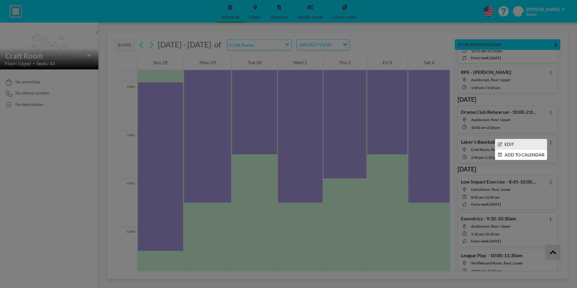
click at [512, 144] on li "EDIT" at bounding box center [521, 144] width 52 height 10
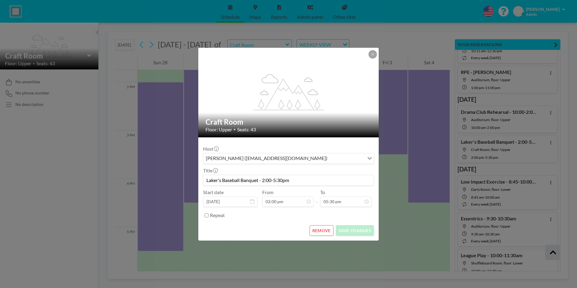
scroll to position [0, 0]
click at [320, 231] on button "REMOVE" at bounding box center [322, 230] width 24 height 11
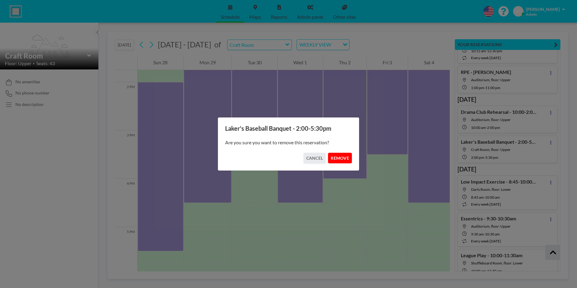
click at [342, 157] on button "REMOVE" at bounding box center [340, 158] width 24 height 11
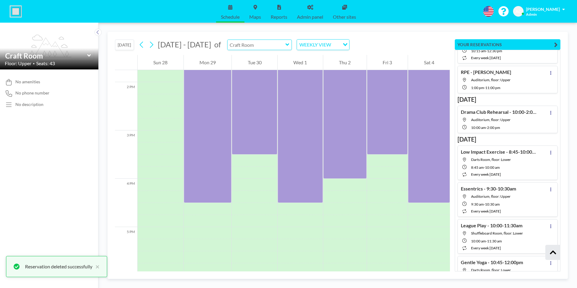
click at [273, 45] on input "text" at bounding box center [256, 45] width 58 height 10
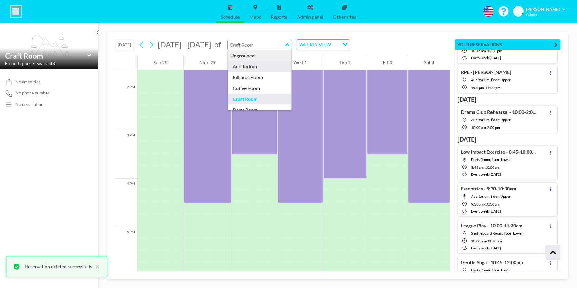
type input "Auditorium"
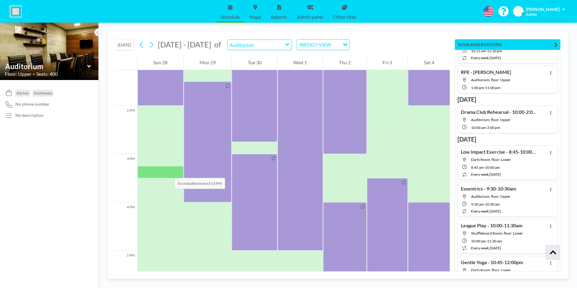
scroll to position [646, 0]
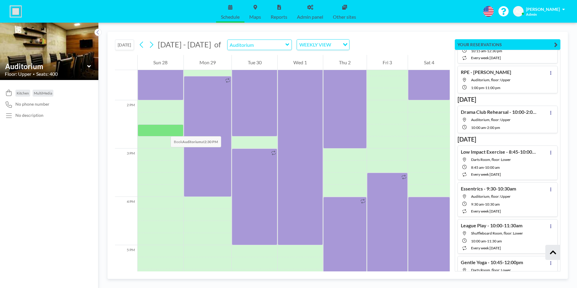
click at [164, 130] on div at bounding box center [161, 130] width 46 height 12
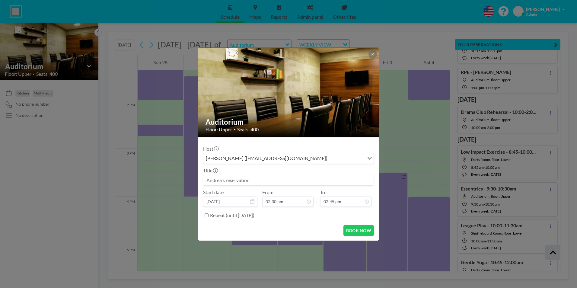
click at [243, 180] on input at bounding box center [288, 180] width 170 height 10
type input "Lakers Banquet - 2:30-5:00pm"
click at [351, 202] on input "02:45 pm" at bounding box center [345, 201] width 51 height 10
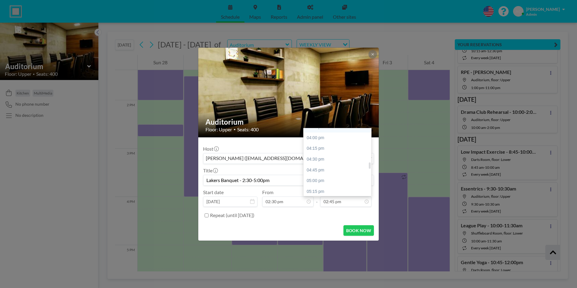
scroll to position [393, 0]
click at [321, 172] on div "05:00 pm" at bounding box center [339, 169] width 71 height 11
type input "05:00 pm"
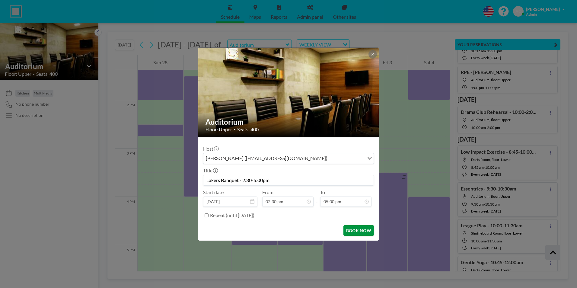
click at [360, 230] on button "BOOK NOW" at bounding box center [358, 230] width 30 height 11
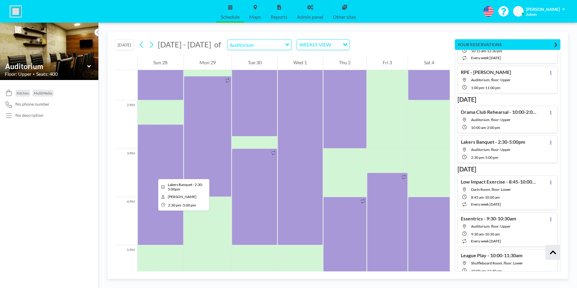
click at [153, 173] on div at bounding box center [161, 184] width 46 height 121
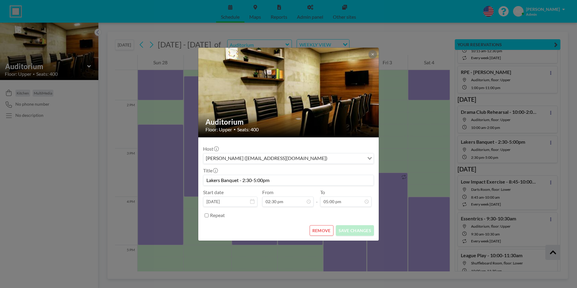
drag, startPoint x: 261, startPoint y: 180, endPoint x: 255, endPoint y: 179, distance: 6.4
click at [255, 179] on input "Lakers Banquet - 2:30-5:00pm" at bounding box center [288, 180] width 170 height 10
type input "Lakers Banquet - 2:30-6:30pm"
click at [356, 230] on button "SAVE CHANGES" at bounding box center [355, 230] width 38 height 11
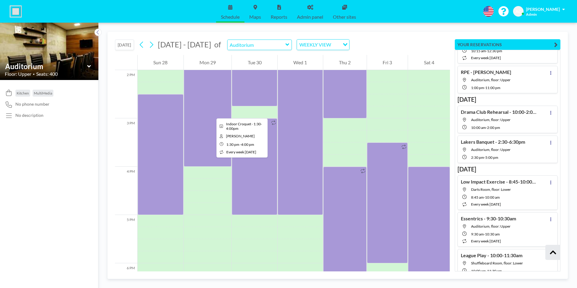
scroll to position [646, 0]
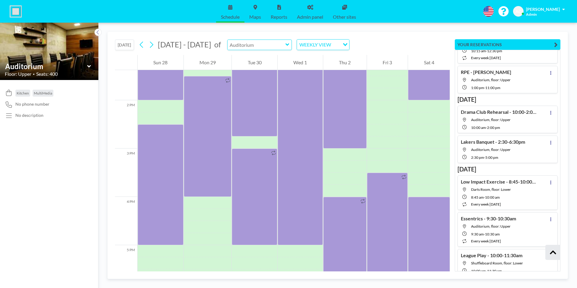
click at [260, 43] on input "text" at bounding box center [256, 45] width 58 height 10
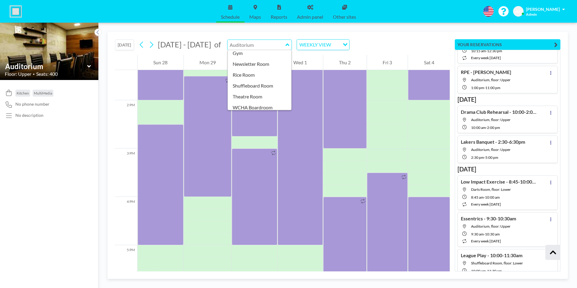
scroll to position [74, 0]
type input "Newsletter Room"
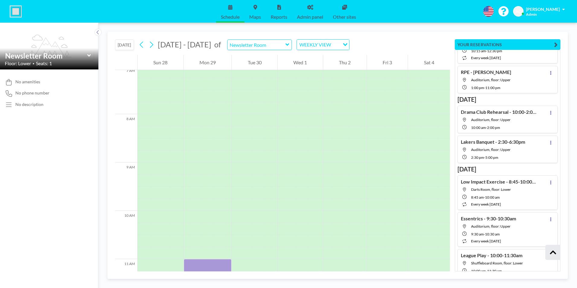
scroll to position [374, 0]
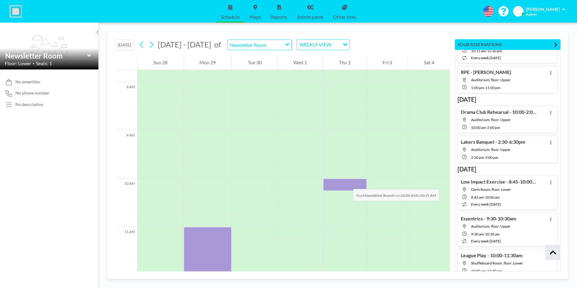
click at [347, 183] on div at bounding box center [344, 185] width 43 height 12
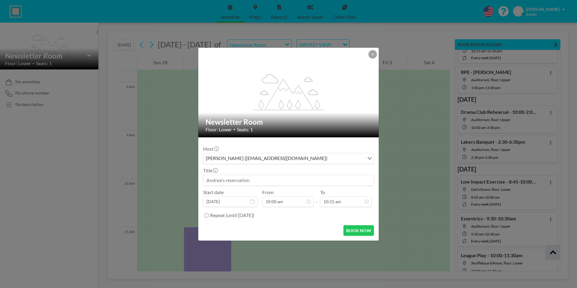
click at [269, 181] on input at bounding box center [288, 180] width 170 height 10
type input "Grief Support - 10:00-2:00pm"
click at [347, 200] on input "10:15 am" at bounding box center [345, 201] width 51 height 10
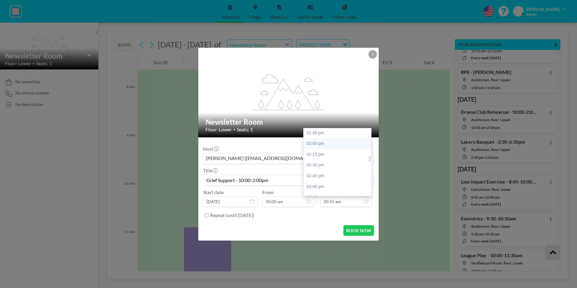
click at [326, 143] on div "02:00 pm" at bounding box center [339, 143] width 71 height 11
type input "02:00 pm"
drag, startPoint x: 278, startPoint y: 180, endPoint x: 206, endPoint y: 179, distance: 71.8
click at [206, 179] on input "Grief Support - 10:00-2:00pm" at bounding box center [288, 180] width 170 height 10
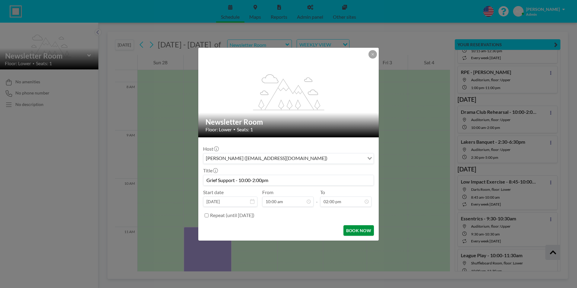
click at [362, 232] on button "BOOK NOW" at bounding box center [358, 230] width 30 height 11
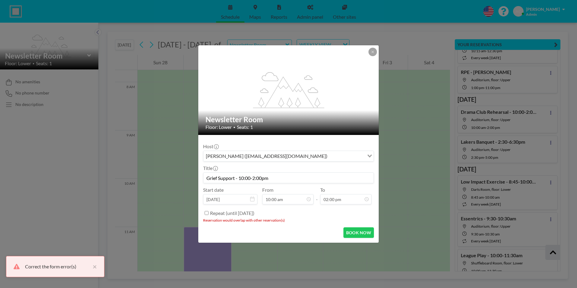
scroll to position [301, 0]
click at [373, 51] on icon at bounding box center [373, 52] width 4 height 4
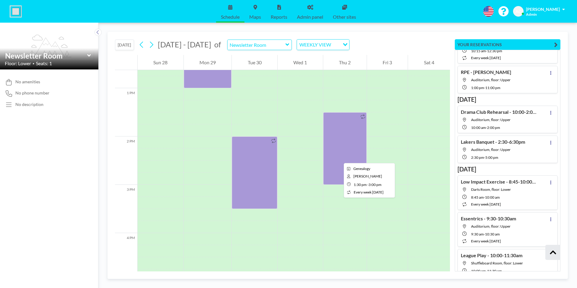
scroll to position [598, 0]
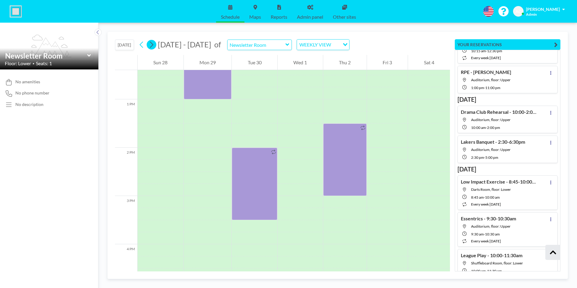
click at [155, 45] on button at bounding box center [152, 45] width 10 height 10
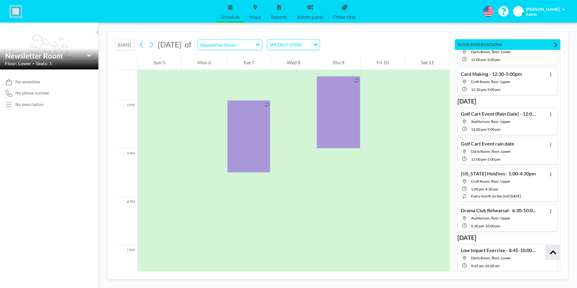
scroll to position [6493, 0]
click at [550, 212] on icon at bounding box center [550, 212] width 1 height 4
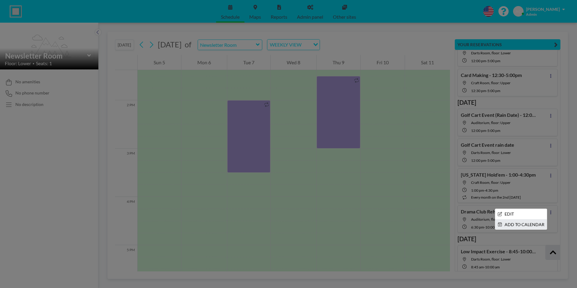
click at [508, 227] on li "ADD TO CALENDAR" at bounding box center [521, 224] width 52 height 10
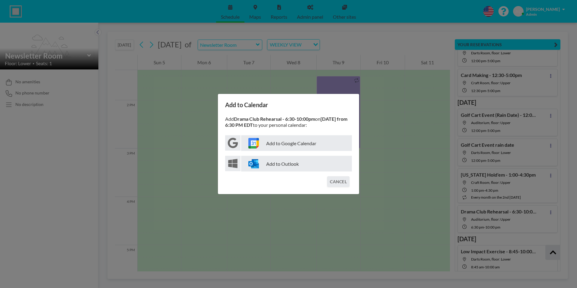
click at [279, 142] on p "Add to Google Calendar" at bounding box center [296, 143] width 111 height 16
click at [342, 180] on button "CANCEL" at bounding box center [338, 181] width 22 height 11
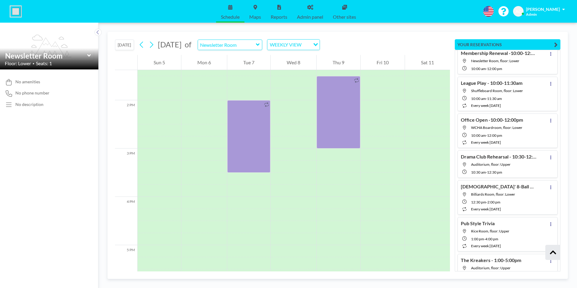
scroll to position [8273, 0]
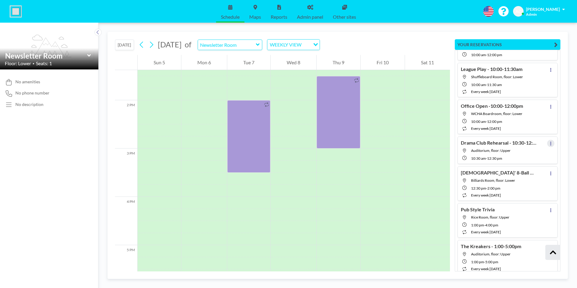
click at [549, 142] on icon at bounding box center [550, 143] width 2 height 4
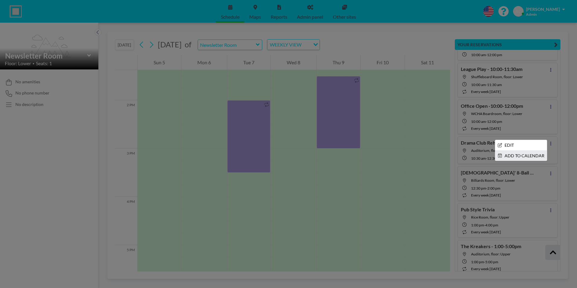
click at [519, 155] on li "ADD TO CALENDAR" at bounding box center [521, 156] width 52 height 10
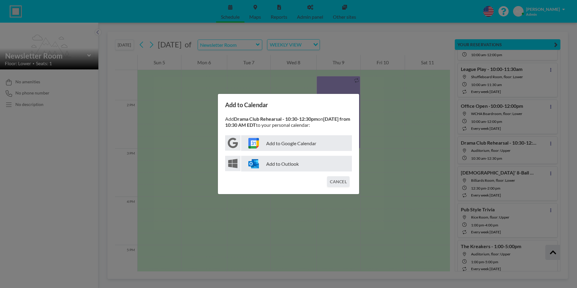
click at [293, 146] on p "Add to Google Calendar" at bounding box center [296, 143] width 111 height 16
click at [340, 182] on button "CANCEL" at bounding box center [338, 181] width 22 height 11
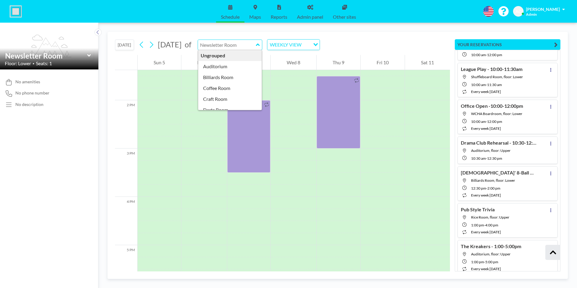
click at [256, 46] on input "text" at bounding box center [227, 45] width 58 height 10
type input "Billiards Room"
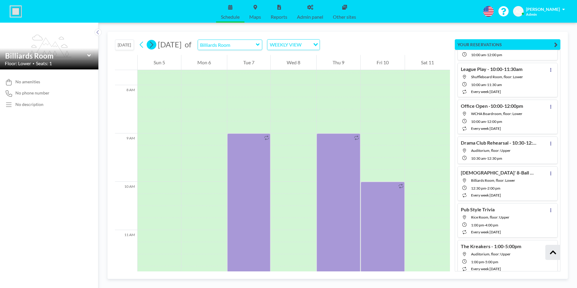
scroll to position [374, 0]
click at [142, 46] on icon at bounding box center [141, 45] width 3 height 6
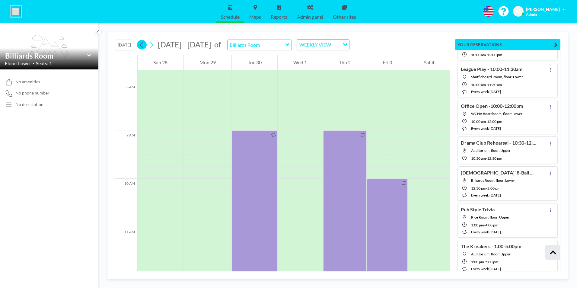
click at [142, 46] on icon at bounding box center [141, 45] width 3 height 6
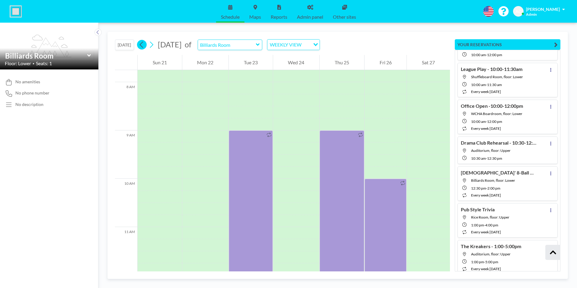
click at [142, 46] on icon at bounding box center [141, 45] width 3 height 6
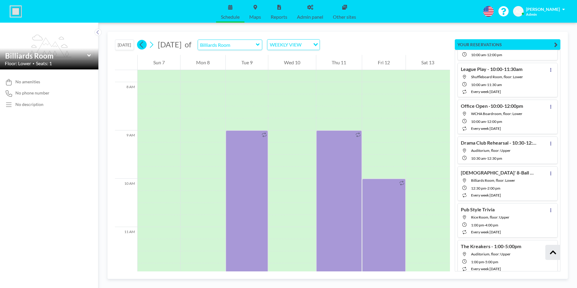
click at [142, 46] on icon at bounding box center [141, 45] width 3 height 6
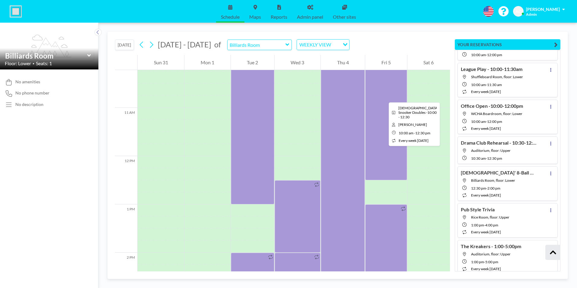
scroll to position [495, 0]
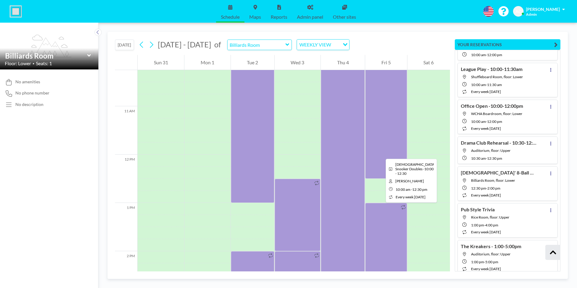
click at [381, 153] on div at bounding box center [386, 118] width 42 height 121
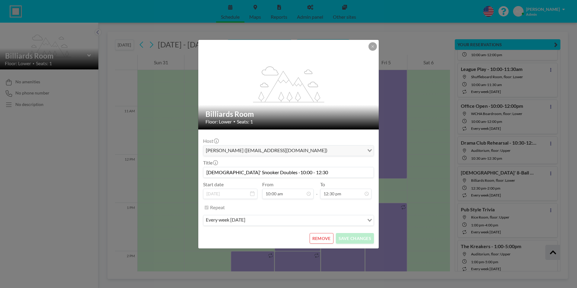
click at [284, 173] on input "[DEMOGRAPHIC_DATA]' Snooker Doubles -10:00 - 12:30" at bounding box center [288, 172] width 170 height 10
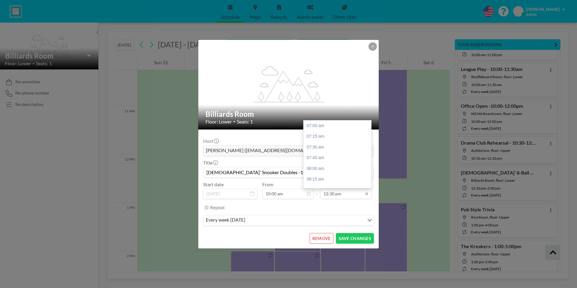
type input "Ladies' Snooker Doubles -10:00 - 12:00"
click at [335, 194] on input "12:30 pm" at bounding box center [345, 194] width 51 height 10
click at [327, 133] on div "12:00 pm" at bounding box center [339, 134] width 71 height 11
type input "12:00 pm"
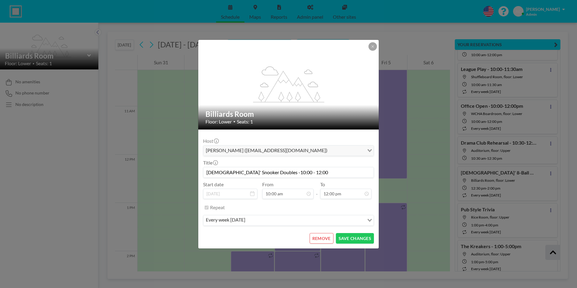
scroll to position [215, 0]
click at [357, 239] on button "SAVE CHANGES" at bounding box center [355, 238] width 38 height 11
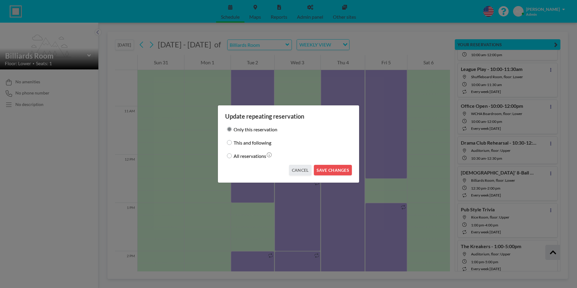
click at [229, 141] on input "This and following" at bounding box center [229, 142] width 5 height 5
radio input "true"
click at [335, 168] on button "SAVE CHANGES" at bounding box center [333, 170] width 38 height 11
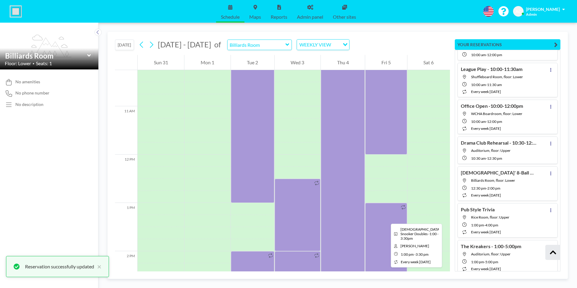
click at [386, 218] on div at bounding box center [386, 263] width 42 height 121
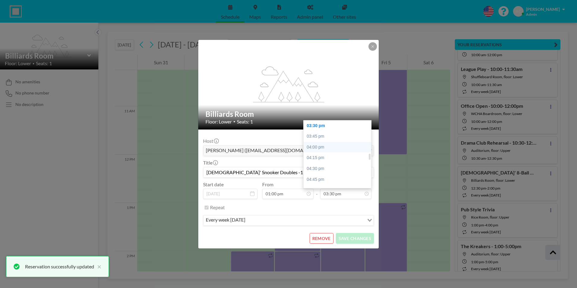
scroll to position [335, 0]
click at [334, 135] on div "03:00 pm" at bounding box center [339, 134] width 71 height 11
type input "03:00 pm"
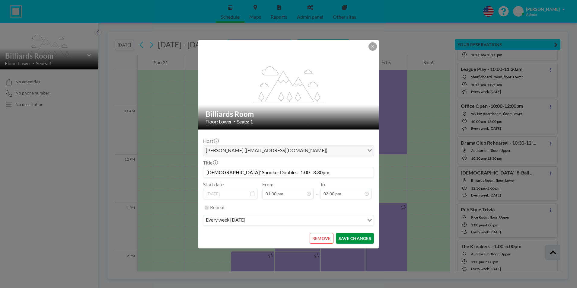
click at [362, 239] on button "SAVE CHANGES" at bounding box center [355, 238] width 38 height 11
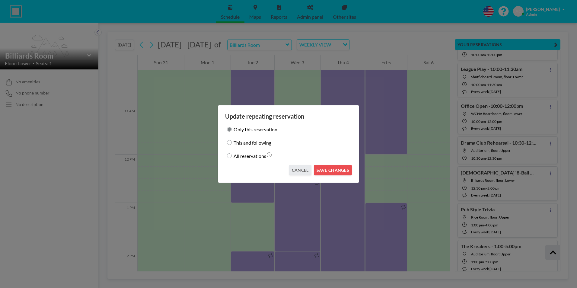
drag, startPoint x: 230, startPoint y: 142, endPoint x: 243, endPoint y: 144, distance: 12.2
click at [230, 142] on input "This and following" at bounding box center [229, 142] width 5 height 5
radio input "true"
click at [332, 169] on button "SAVE CHANGES" at bounding box center [333, 170] width 38 height 11
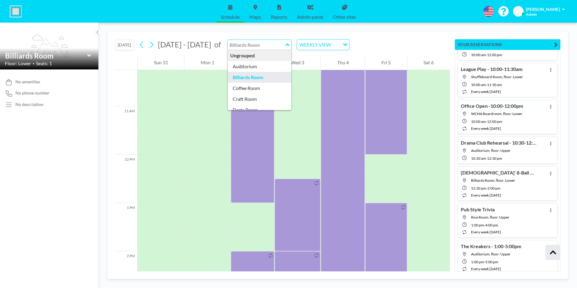
click at [244, 48] on input "text" at bounding box center [256, 45] width 58 height 10
type input "Newsletter Room"
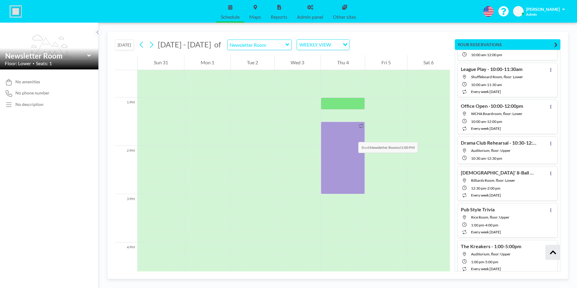
scroll to position [615, 0]
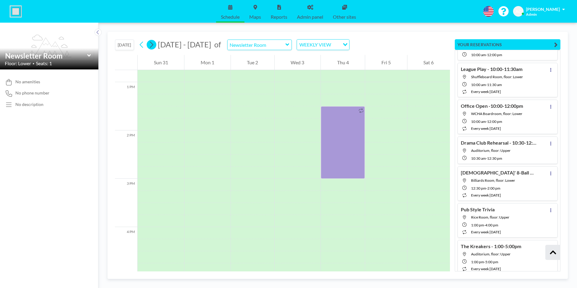
click at [154, 44] on icon at bounding box center [151, 44] width 6 height 9
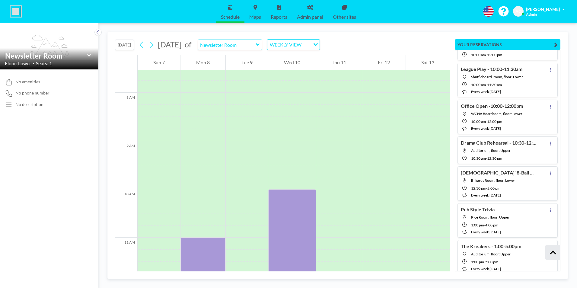
scroll to position [374, 0]
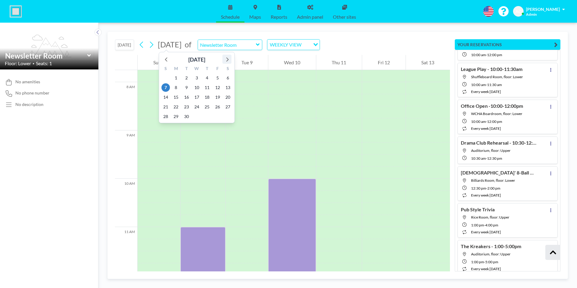
click at [228, 58] on icon at bounding box center [227, 59] width 8 height 8
click at [197, 78] on span "1" at bounding box center [196, 78] width 8 height 8
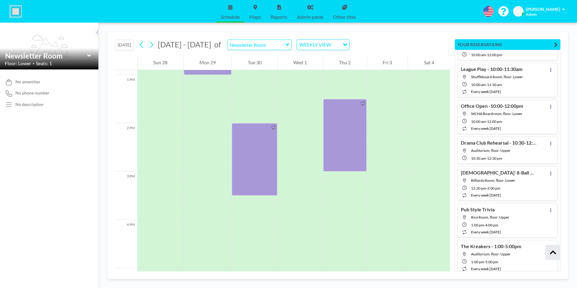
scroll to position [615, 0]
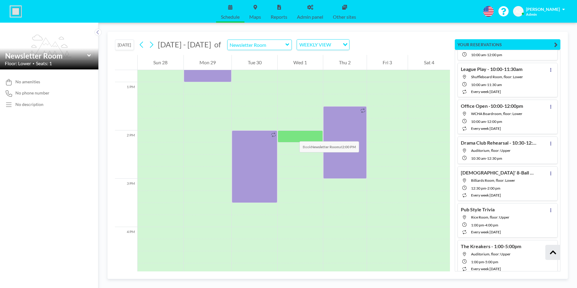
click at [293, 135] on div at bounding box center [300, 136] width 45 height 12
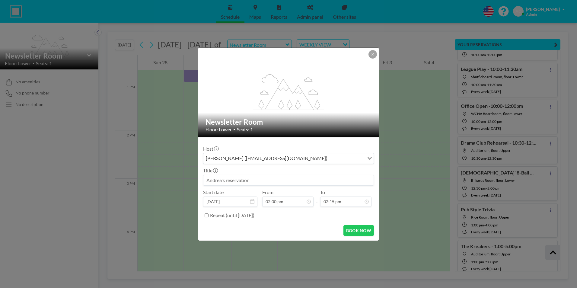
click at [253, 181] on input at bounding box center [288, 180] width 170 height 10
type input "Grief Support - 2:00-4:00pm"
click at [343, 199] on input "02:15 pm" at bounding box center [345, 201] width 51 height 10
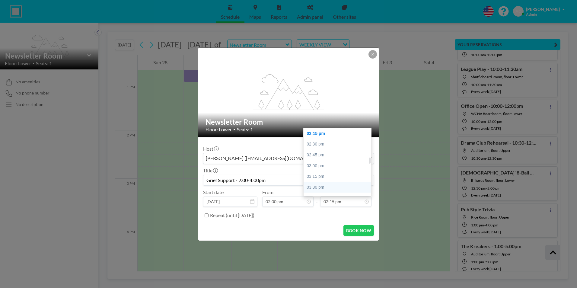
scroll to position [342, 0]
click at [328, 177] on div "04:00 pm" at bounding box center [339, 178] width 71 height 11
type input "04:00 pm"
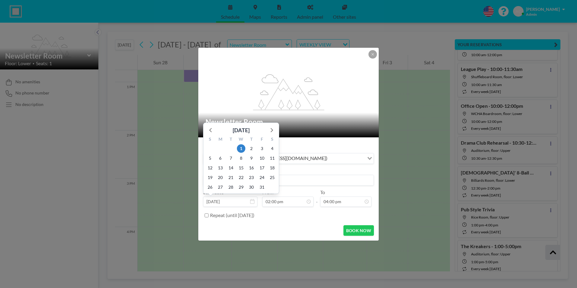
scroll to position [301, 0]
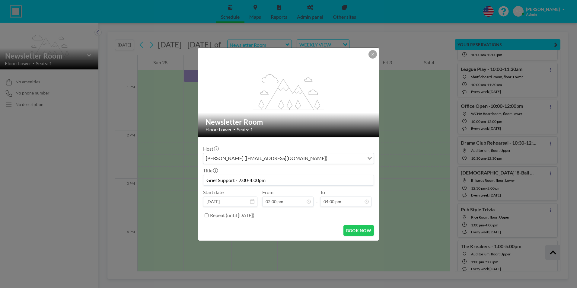
click at [206, 216] on input "Repeat (until May 23, 2028)" at bounding box center [207, 215] width 4 height 4
checkbox input "true"
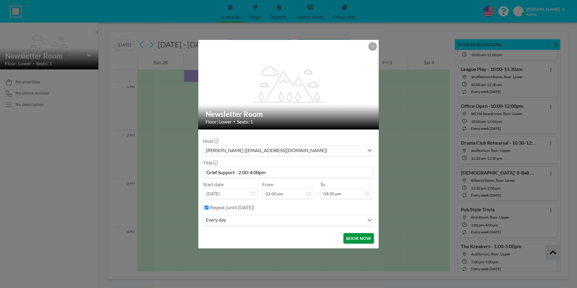
click at [358, 238] on button "BOOK NOW" at bounding box center [358, 238] width 30 height 11
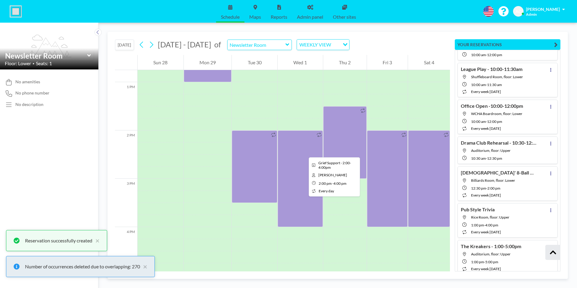
click at [304, 152] on div at bounding box center [300, 178] width 45 height 97
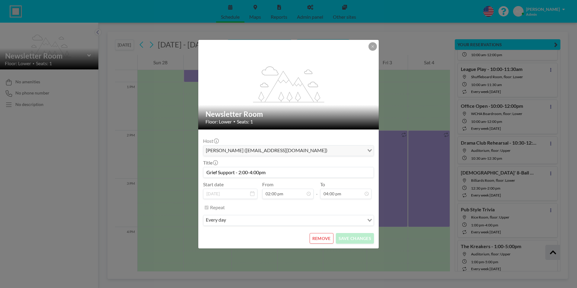
click at [368, 222] on div "Loading..." at bounding box center [368, 219] width 9 height 9
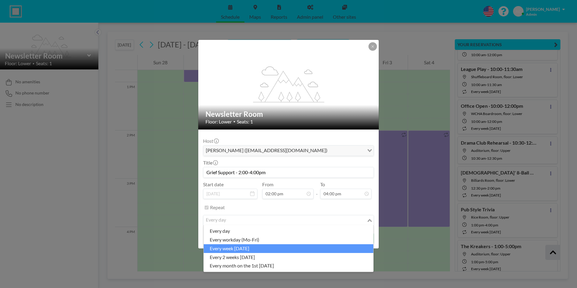
click at [254, 249] on li "every week [DATE]" at bounding box center [289, 248] width 170 height 9
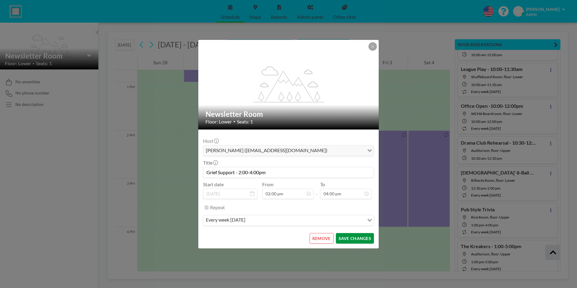
click at [351, 239] on button "SAVE CHANGES" at bounding box center [355, 238] width 38 height 11
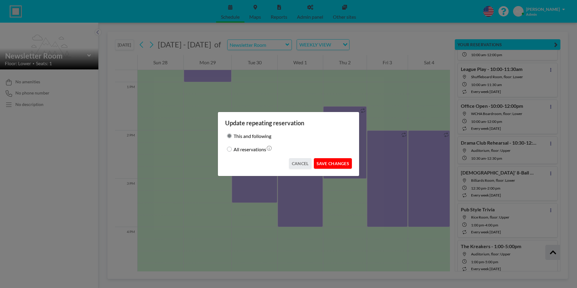
click at [344, 160] on button "SAVE CHANGES" at bounding box center [333, 163] width 38 height 11
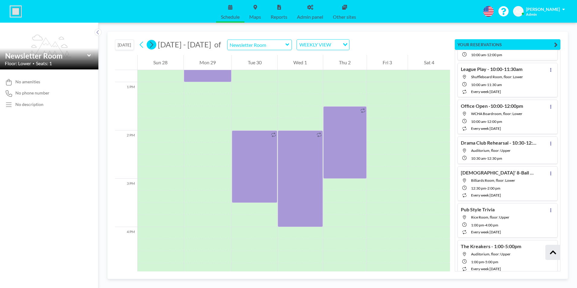
click at [154, 45] on icon at bounding box center [151, 44] width 6 height 9
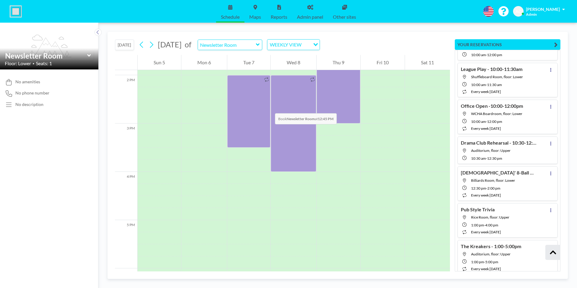
scroll to position [676, 0]
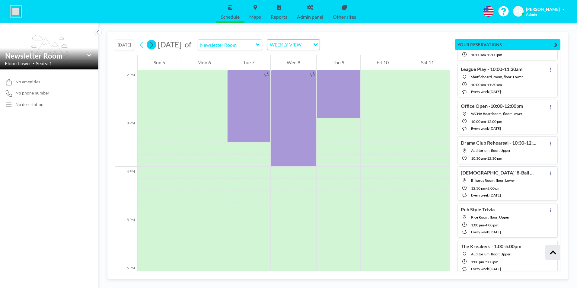
click at [153, 45] on icon at bounding box center [151, 44] width 6 height 9
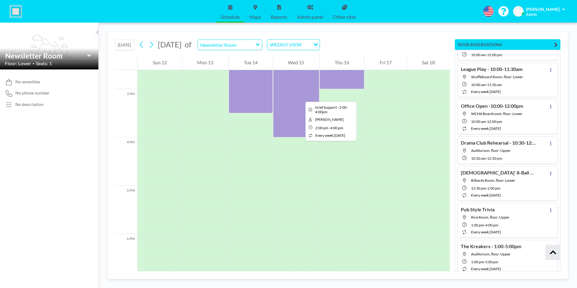
scroll to position [706, 0]
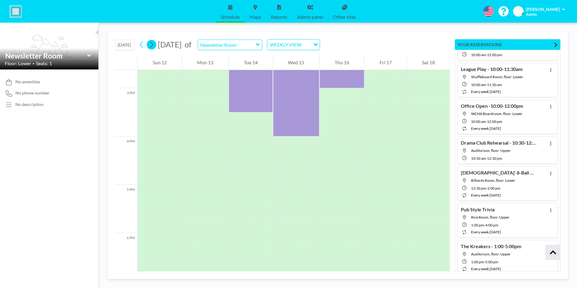
click at [151, 46] on icon at bounding box center [151, 44] width 6 height 9
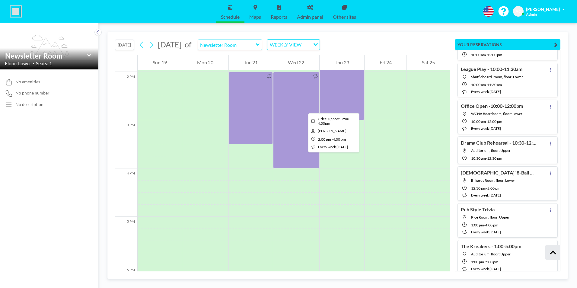
scroll to position [676, 0]
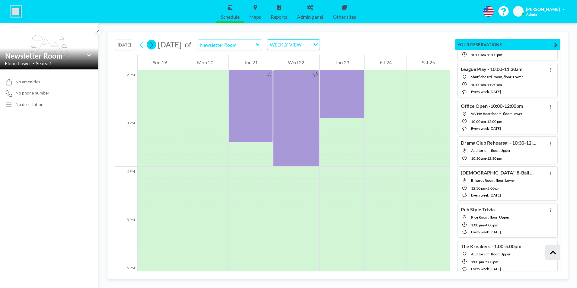
click at [153, 45] on icon at bounding box center [151, 45] width 3 height 6
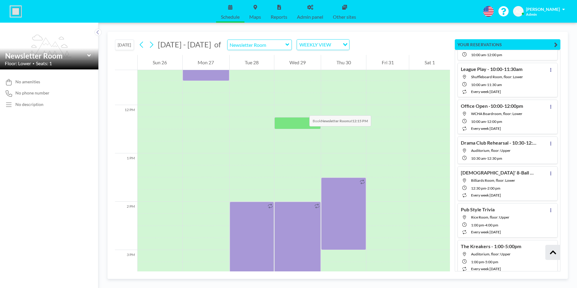
scroll to position [555, 0]
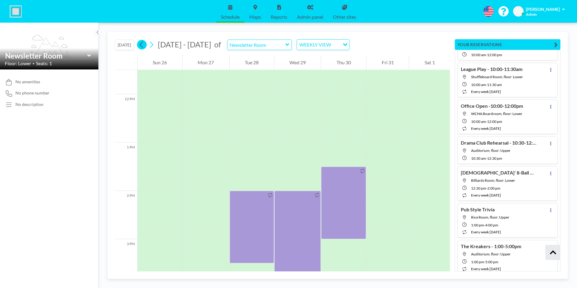
click at [141, 45] on icon at bounding box center [141, 45] width 3 height 6
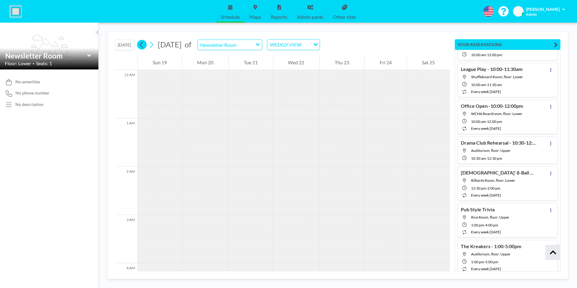
scroll to position [194, 0]
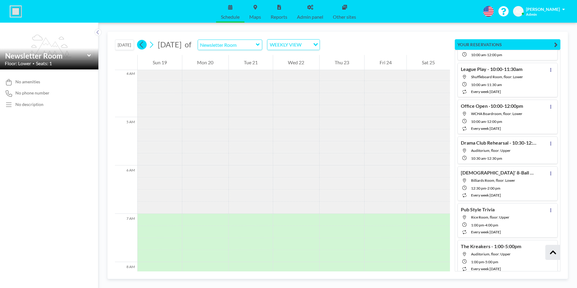
click at [141, 45] on icon at bounding box center [142, 44] width 6 height 9
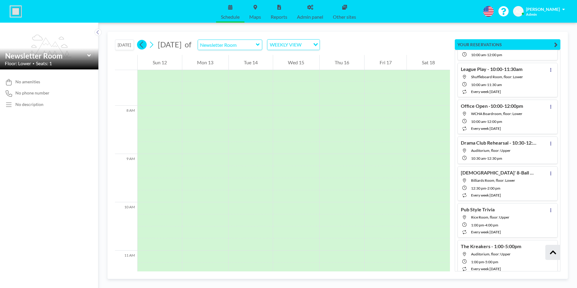
scroll to position [374, 0]
click at [141, 45] on icon at bounding box center [142, 44] width 6 height 9
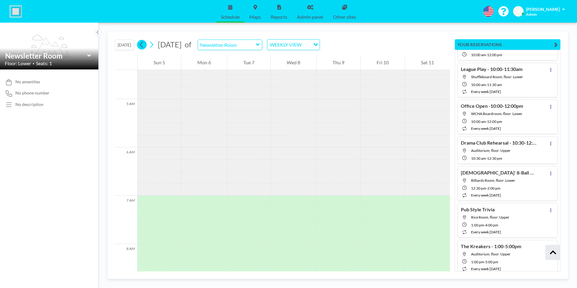
scroll to position [371, 0]
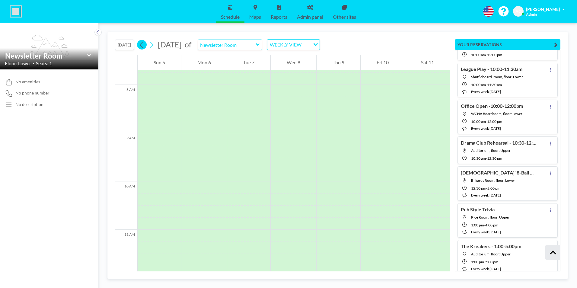
click at [141, 45] on icon at bounding box center [142, 44] width 6 height 9
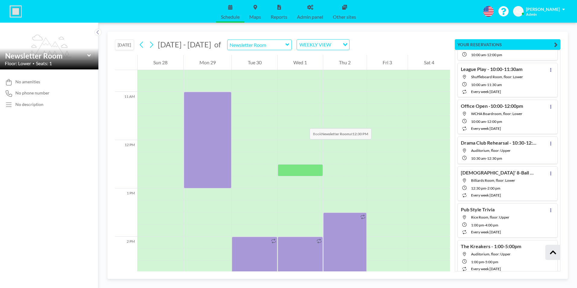
scroll to position [555, 0]
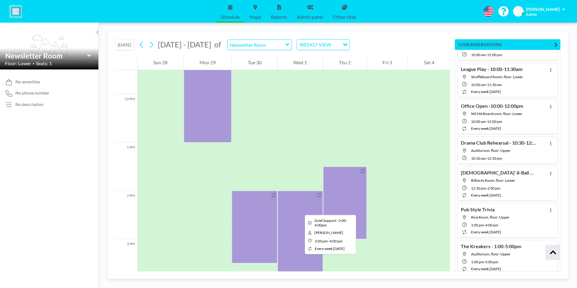
click at [300, 209] on div at bounding box center [300, 239] width 45 height 97
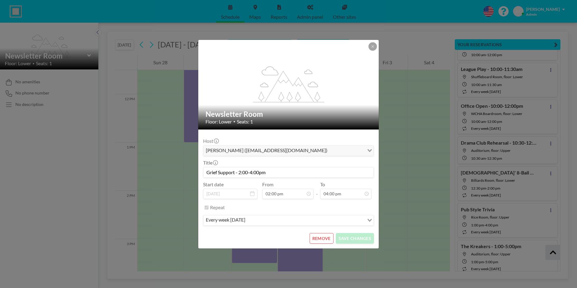
click at [275, 173] on input "Grief Support - 2:00-4:00pm" at bounding box center [288, 172] width 170 height 10
type input "Grief Support - 2:00-4:00pm (tentative)"
click at [363, 240] on button "SAVE CHANGES" at bounding box center [355, 238] width 38 height 11
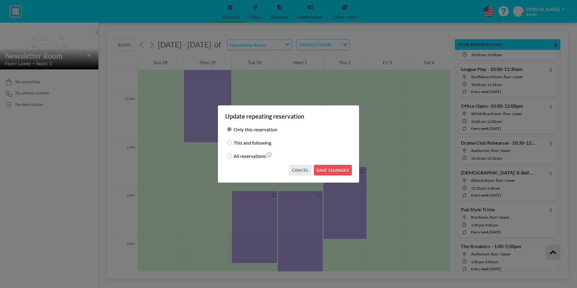
drag, startPoint x: 229, startPoint y: 142, endPoint x: 234, endPoint y: 143, distance: 5.5
click at [230, 142] on input "This and following" at bounding box center [229, 142] width 5 height 5
radio input "true"
click at [339, 169] on button "SAVE CHANGES" at bounding box center [333, 170] width 38 height 11
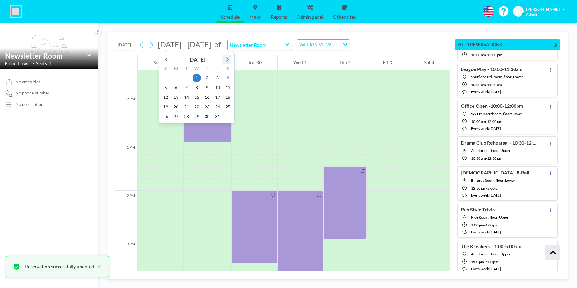
click at [227, 60] on icon at bounding box center [227, 59] width 8 height 8
click at [197, 87] on span "5" at bounding box center [196, 87] width 8 height 8
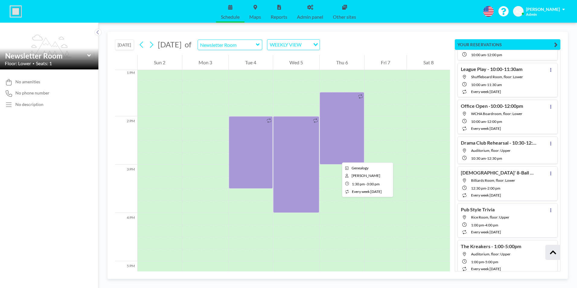
scroll to position [646, 0]
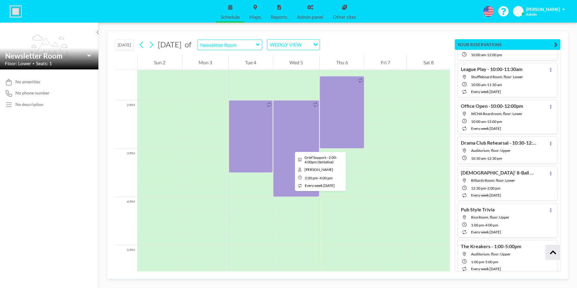
click at [290, 146] on div at bounding box center [296, 148] width 46 height 97
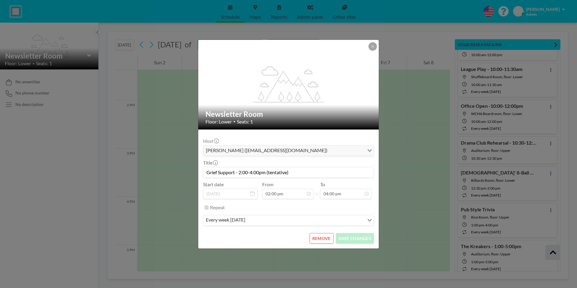
scroll to position [301, 0]
click at [321, 238] on button "REMOVE" at bounding box center [322, 238] width 24 height 11
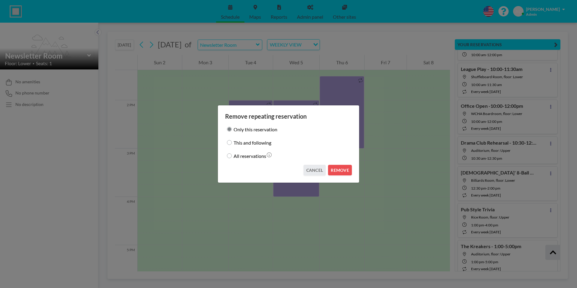
click at [227, 142] on input "This and following" at bounding box center [229, 142] width 5 height 5
radio input "true"
click at [338, 169] on button "REMOVE" at bounding box center [340, 170] width 24 height 11
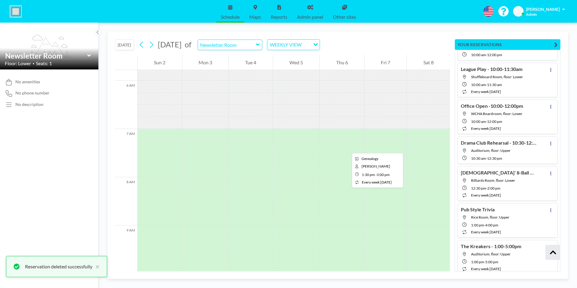
scroll to position [253, 0]
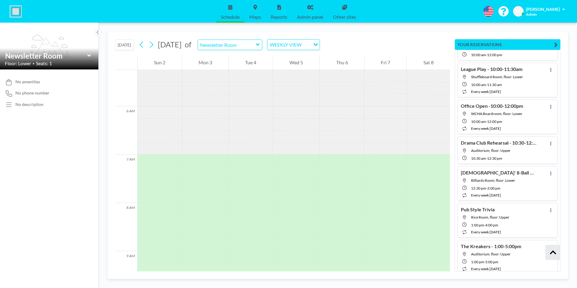
click at [119, 45] on button "[DATE]" at bounding box center [124, 45] width 19 height 11
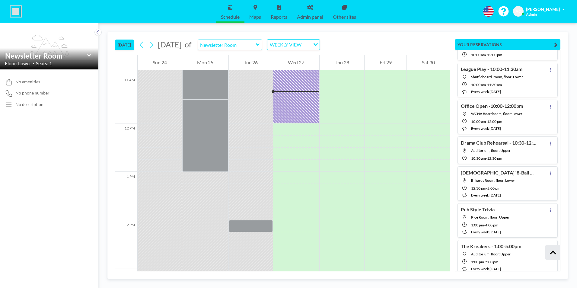
scroll to position [531, 0]
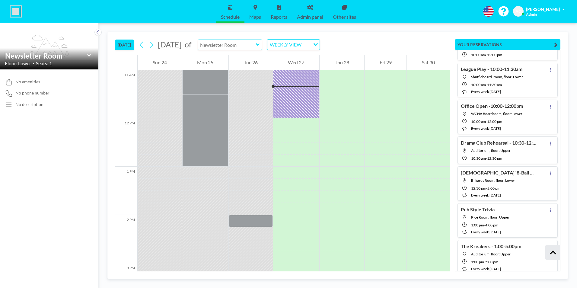
click at [254, 46] on input "text" at bounding box center [227, 45] width 58 height 10
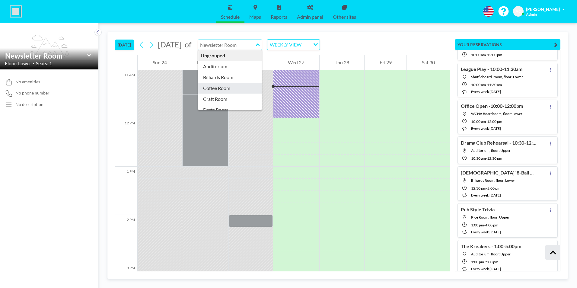
type input "Coffee Room"
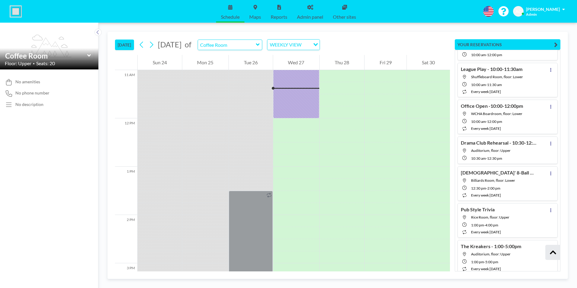
click at [126, 44] on button "[DATE]" at bounding box center [124, 45] width 19 height 11
click at [243, 46] on input "text" at bounding box center [227, 45] width 58 height 10
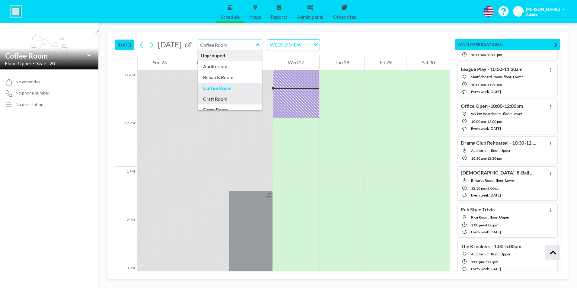
type input "Craft Room"
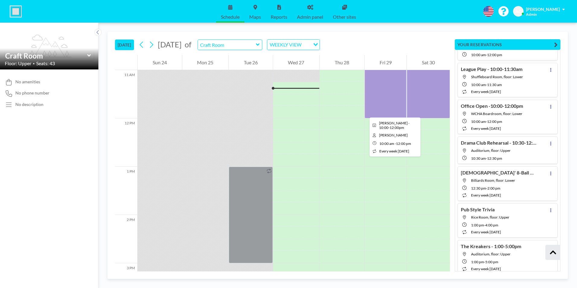
scroll to position [561, 0]
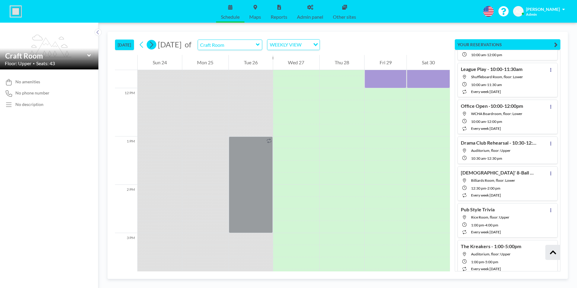
click at [153, 44] on icon at bounding box center [151, 44] width 6 height 9
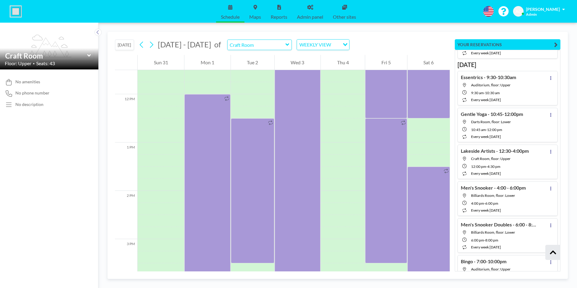
scroll to position [965, 0]
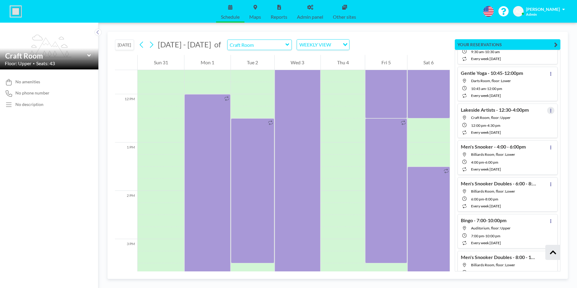
click at [550, 109] on button at bounding box center [550, 110] width 7 height 7
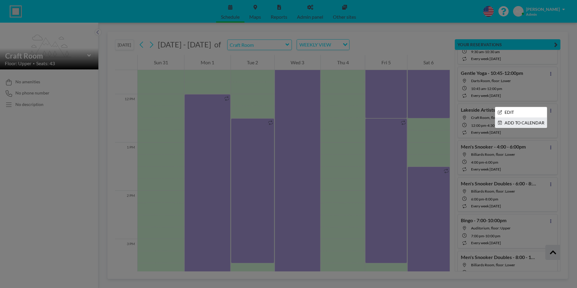
click at [520, 123] on li "ADD TO CALENDAR" at bounding box center [521, 123] width 52 height 10
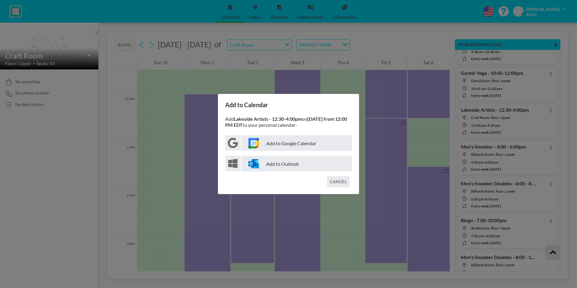
click at [281, 144] on p "Add to Google Calendar" at bounding box center [296, 143] width 111 height 16
drag, startPoint x: 336, startPoint y: 184, endPoint x: 352, endPoint y: 174, distance: 18.8
click at [336, 184] on button "CANCEL" at bounding box center [338, 181] width 22 height 11
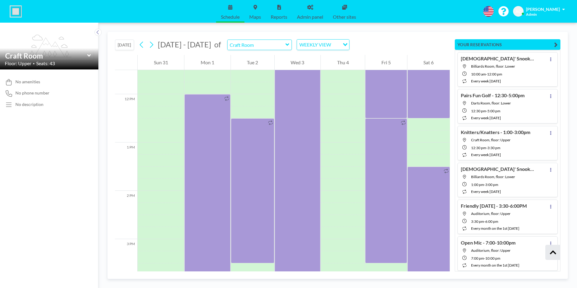
scroll to position [2987, 0]
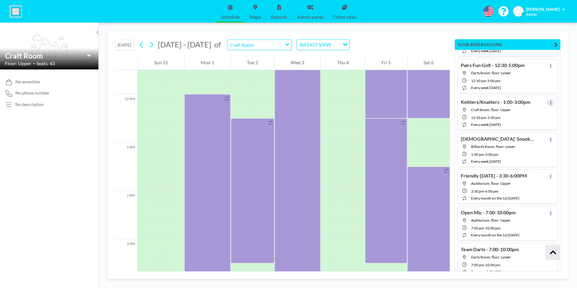
click at [550, 102] on icon at bounding box center [550, 103] width 1 height 4
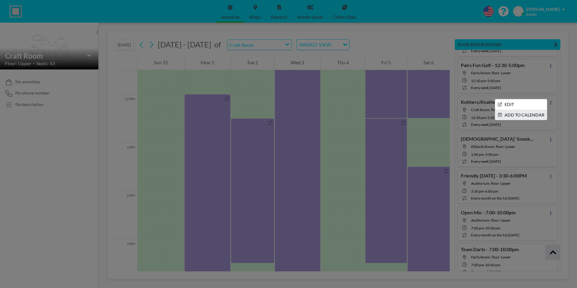
click at [519, 115] on li "ADD TO CALENDAR" at bounding box center [521, 115] width 52 height 10
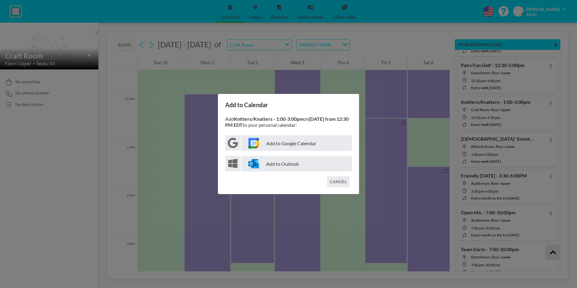
click at [290, 143] on p "Add to Google Calendar" at bounding box center [296, 143] width 111 height 16
click at [341, 184] on button "CANCEL" at bounding box center [338, 181] width 22 height 11
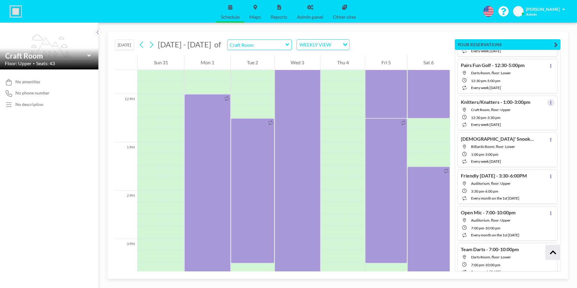
click at [549, 102] on icon at bounding box center [550, 103] width 2 height 4
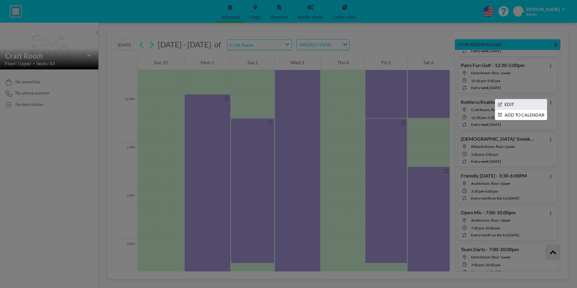
click at [520, 105] on li "EDIT" at bounding box center [521, 104] width 52 height 10
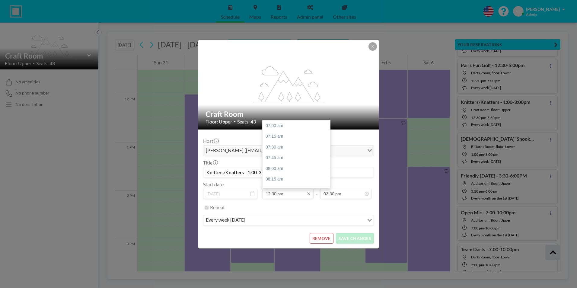
scroll to position [236, 0]
click at [290, 195] on input "12:30 pm" at bounding box center [287, 194] width 51 height 10
click at [287, 145] on div "01:00 pm" at bounding box center [297, 147] width 71 height 11
type input "01:00 pm"
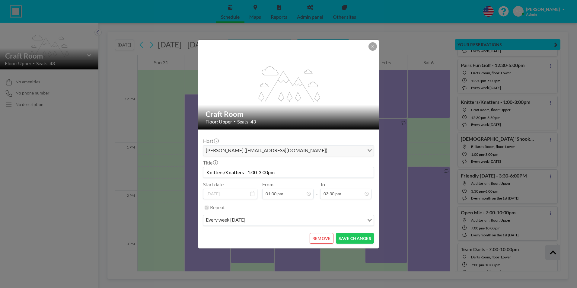
scroll to position [0, 0]
click at [374, 47] on icon at bounding box center [373, 47] width 4 height 4
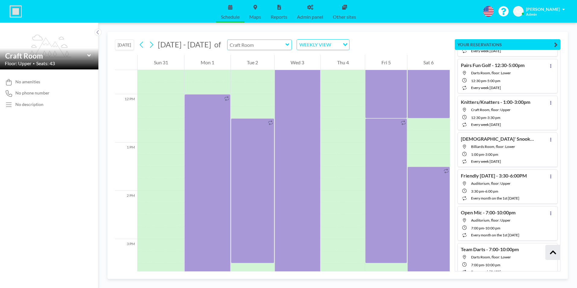
click at [255, 43] on input "text" at bounding box center [256, 45] width 58 height 10
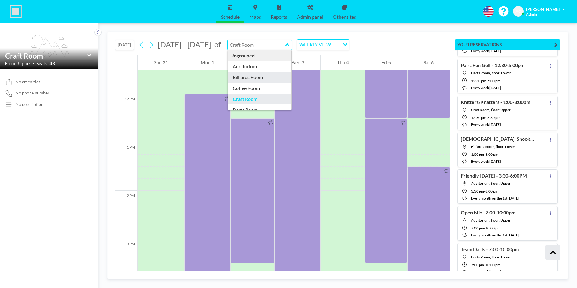
type input "Billiards Room"
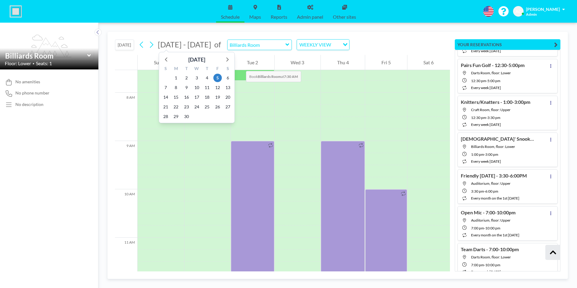
scroll to position [374, 0]
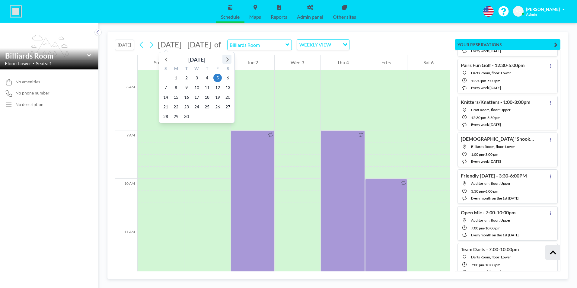
click at [226, 58] on icon at bounding box center [227, 59] width 8 height 8
click at [176, 96] on span "13" at bounding box center [176, 97] width 8 height 8
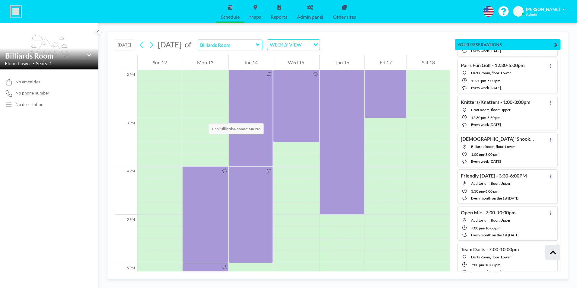
scroll to position [706, 0]
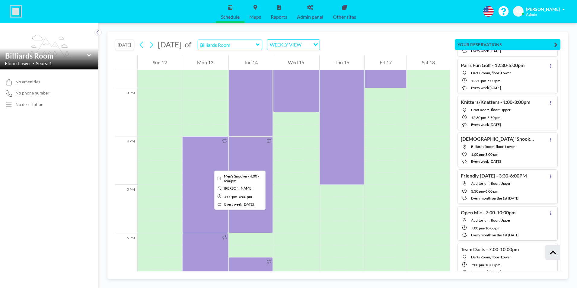
click at [209, 165] on div at bounding box center [205, 184] width 46 height 97
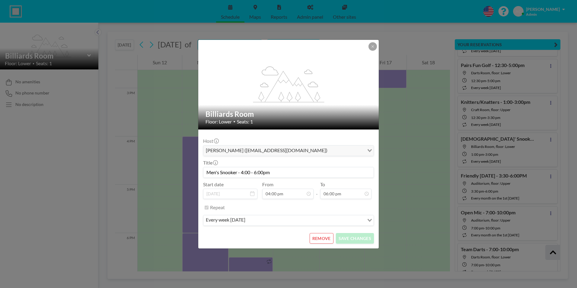
click at [316, 234] on button "REMOVE" at bounding box center [322, 238] width 24 height 11
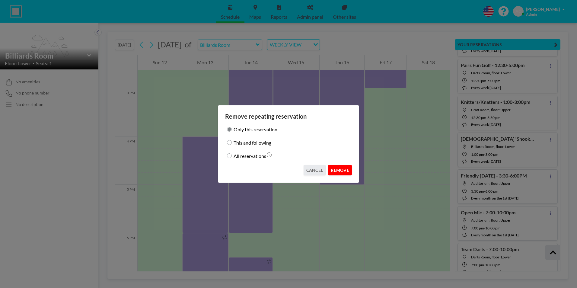
click at [340, 169] on button "REMOVE" at bounding box center [340, 170] width 24 height 11
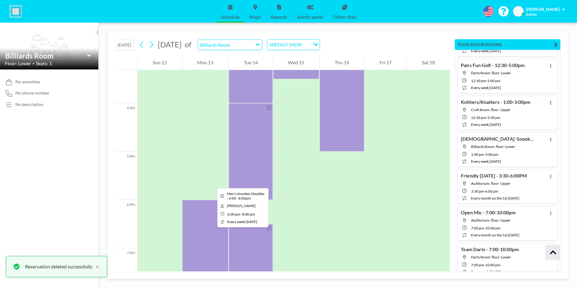
scroll to position [857, 0]
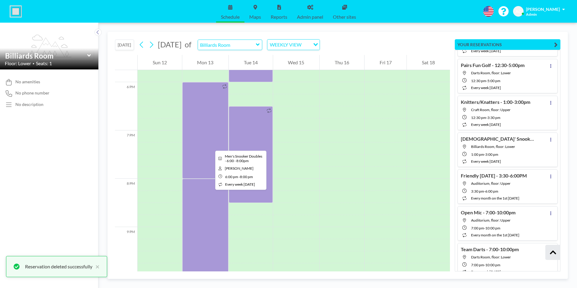
click at [210, 145] on div at bounding box center [205, 130] width 46 height 97
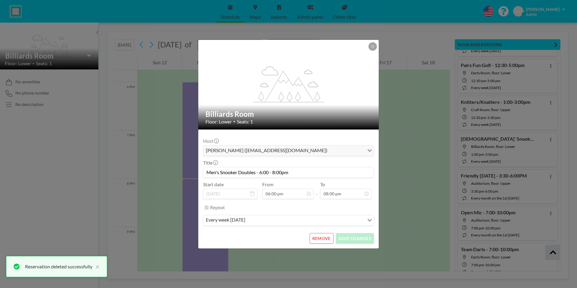
scroll to position [558, 0]
click at [323, 239] on button "REMOVE" at bounding box center [322, 238] width 24 height 11
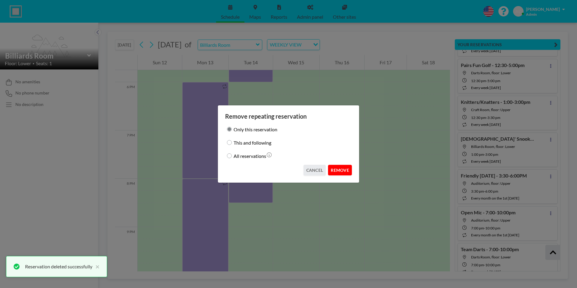
click at [338, 168] on button "REMOVE" at bounding box center [340, 170] width 24 height 11
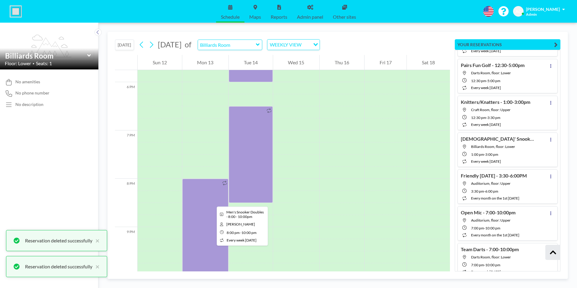
click at [212, 201] on div at bounding box center [205, 227] width 46 height 97
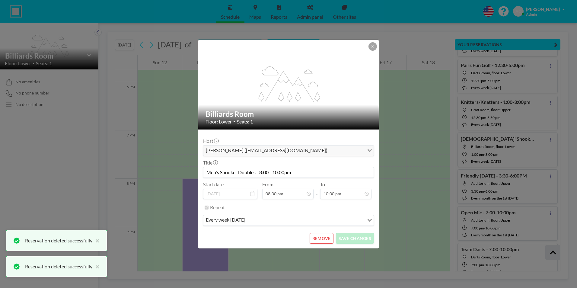
click at [326, 238] on button "REMOVE" at bounding box center [322, 238] width 24 height 11
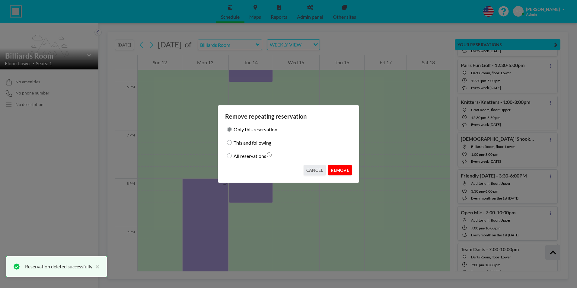
click at [343, 169] on button "REMOVE" at bounding box center [340, 170] width 24 height 11
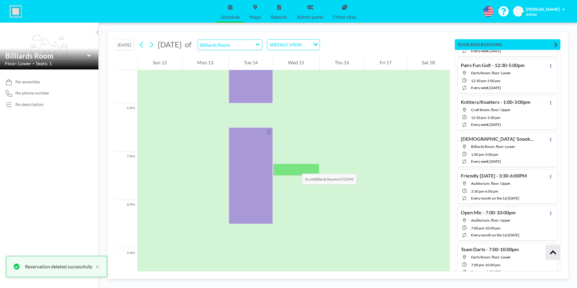
scroll to position [749, 0]
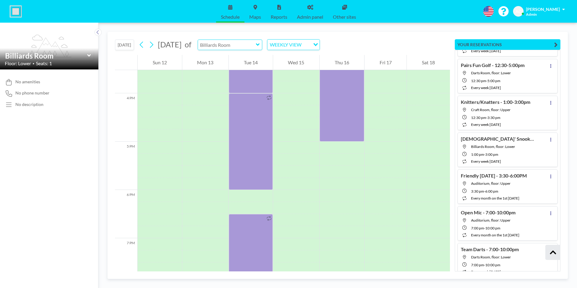
click at [245, 46] on input "text" at bounding box center [227, 45] width 58 height 10
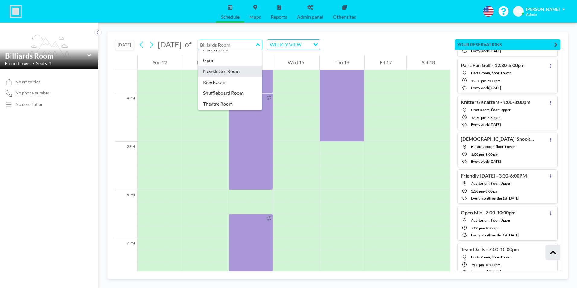
scroll to position [30, 0]
type input "Darts Room"
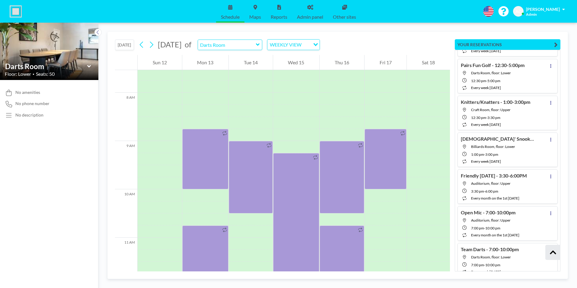
scroll to position [374, 0]
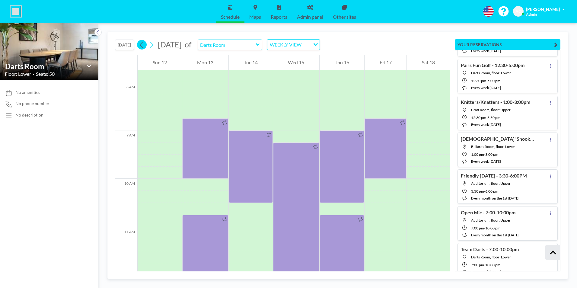
click at [143, 45] on icon at bounding box center [142, 44] width 6 height 9
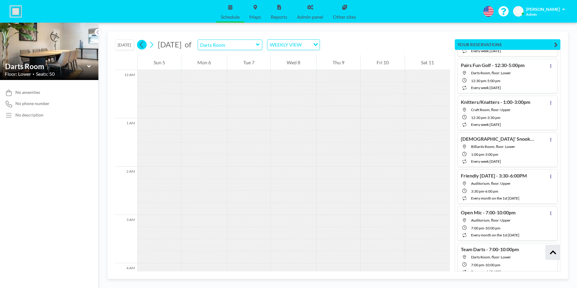
scroll to position [264, 0]
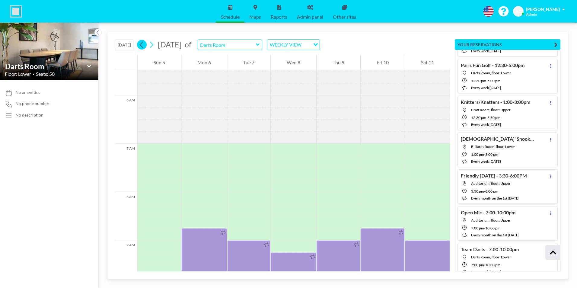
click at [143, 45] on icon at bounding box center [142, 44] width 6 height 9
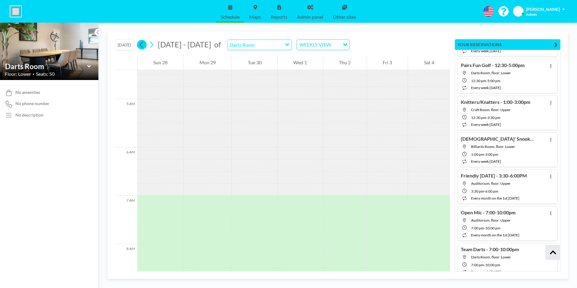
scroll to position [373, 0]
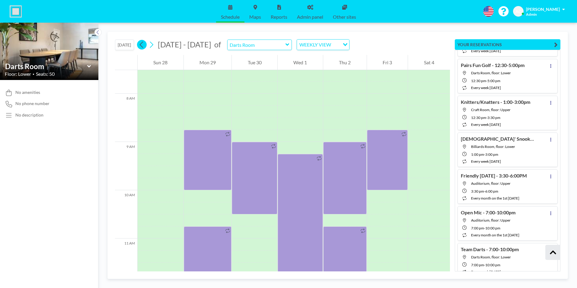
click at [143, 45] on icon at bounding box center [142, 44] width 6 height 9
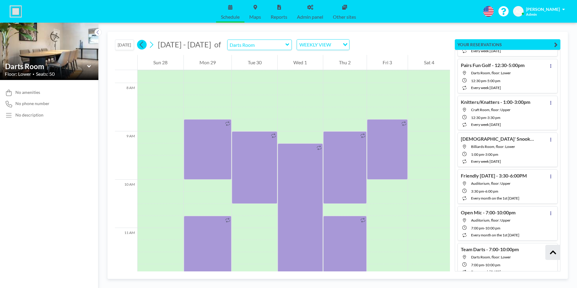
scroll to position [0, 0]
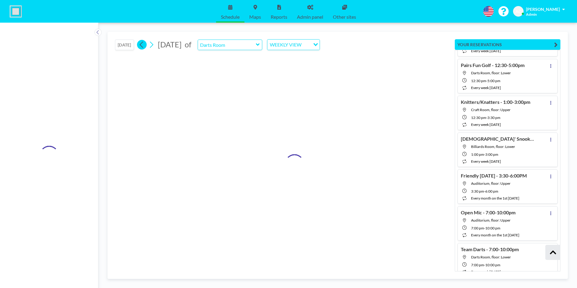
click at [143, 45] on icon at bounding box center [142, 44] width 6 height 9
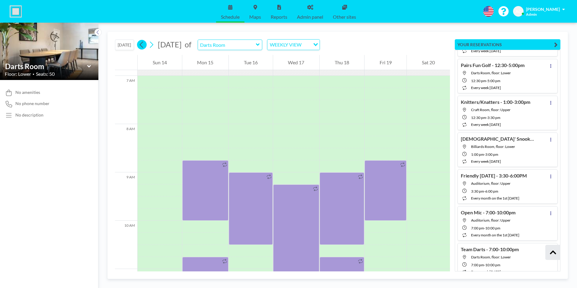
scroll to position [374, 0]
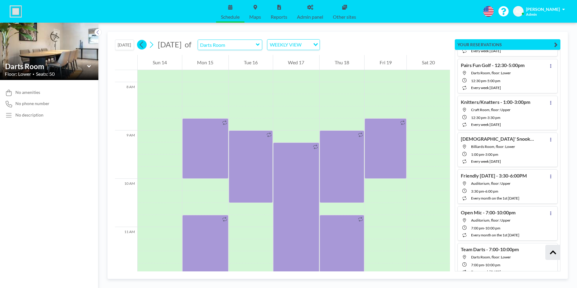
click at [143, 45] on icon at bounding box center [142, 44] width 6 height 9
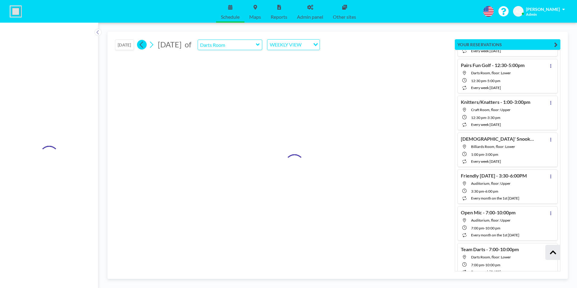
click at [143, 45] on icon at bounding box center [142, 44] width 6 height 9
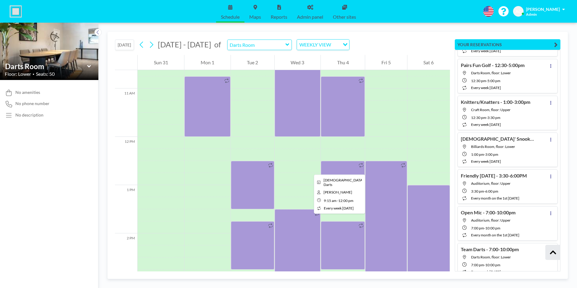
scroll to position [555, 0]
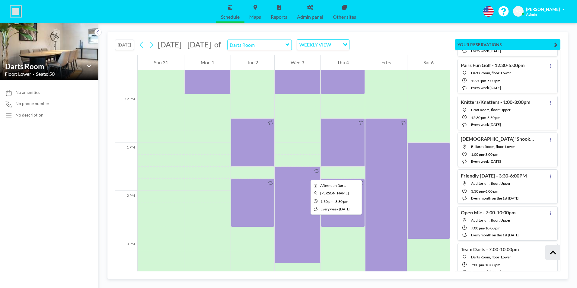
click at [306, 174] on div at bounding box center [298, 215] width 46 height 97
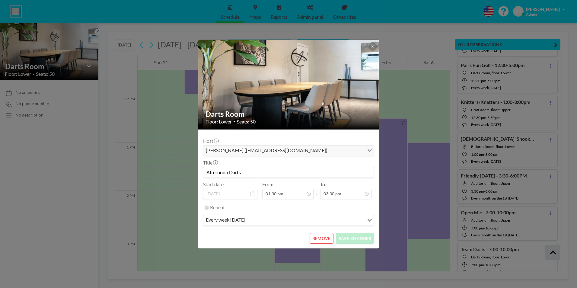
scroll to position [279, 0]
drag, startPoint x: 228, startPoint y: 173, endPoint x: 185, endPoint y: 170, distance: 43.6
click at [186, 170] on div "Darts Room Floor: Lower • Seats: 50 Host Andrea Cottle (wcwhactivities@gmail.co…" at bounding box center [288, 144] width 577 height 288
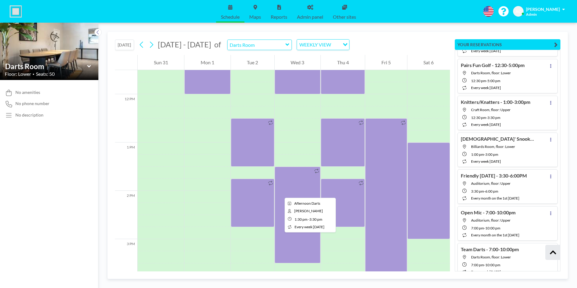
click at [281, 192] on div at bounding box center [298, 215] width 46 height 97
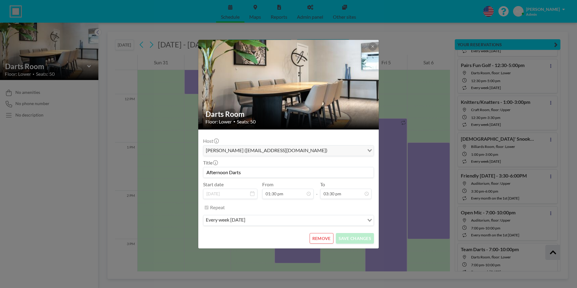
drag, startPoint x: 222, startPoint y: 173, endPoint x: 202, endPoint y: 171, distance: 20.9
click at [202, 171] on form "Host Andrea Cottle (wcwhactivities@gmail.com) Loading... Title Afternoon Darts …" at bounding box center [288, 188] width 180 height 119
type input "Mixed Darts"
click at [358, 237] on button "SAVE CHANGES" at bounding box center [355, 238] width 38 height 11
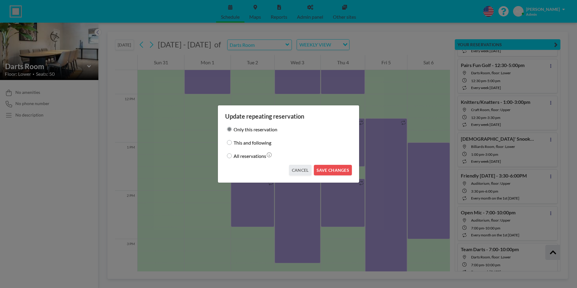
drag, startPoint x: 231, startPoint y: 142, endPoint x: 271, endPoint y: 150, distance: 40.7
click at [232, 142] on div "This and following" at bounding box center [288, 142] width 127 height 8
click at [230, 143] on input "This and following" at bounding box center [229, 142] width 5 height 5
radio input "true"
click at [329, 168] on button "SAVE CHANGES" at bounding box center [333, 170] width 38 height 11
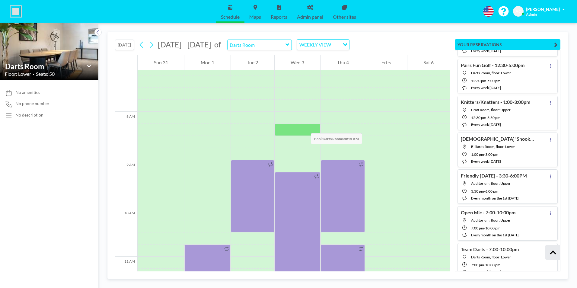
scroll to position [344, 0]
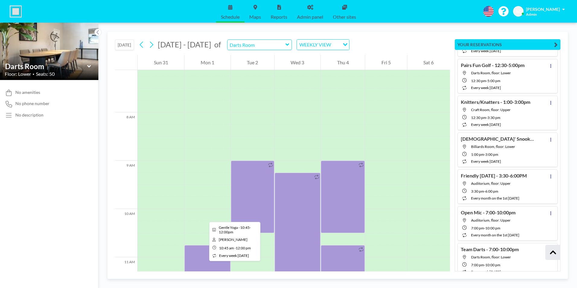
click at [204, 259] on div at bounding box center [207, 275] width 46 height 60
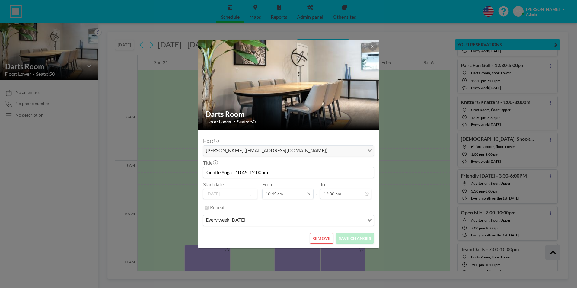
scroll to position [161, 0]
click at [321, 239] on button "REMOVE" at bounding box center [322, 238] width 24 height 11
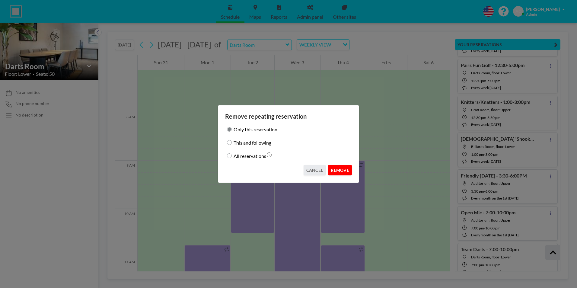
click at [340, 169] on button "REMOVE" at bounding box center [340, 170] width 24 height 11
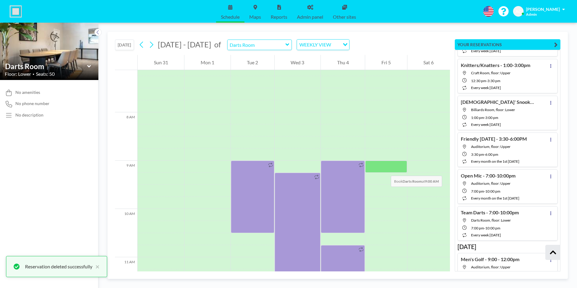
scroll to position [2950, 0]
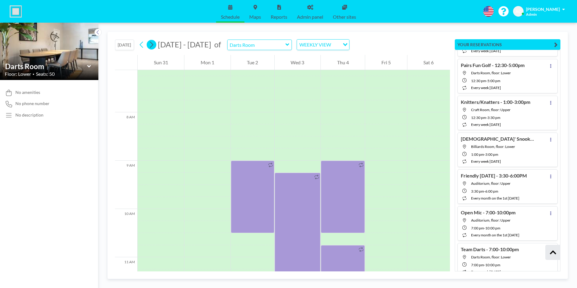
click at [153, 44] on icon at bounding box center [151, 45] width 3 height 6
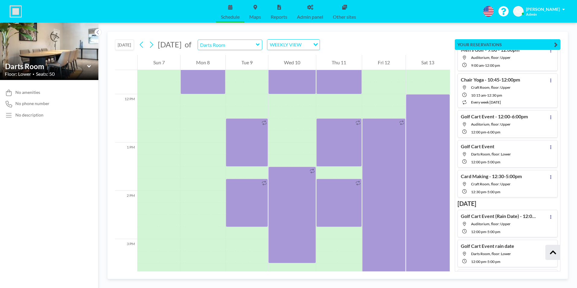
scroll to position [6329, 0]
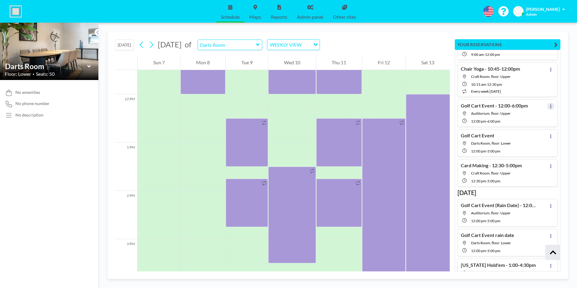
click at [550, 106] on icon at bounding box center [550, 106] width 1 height 4
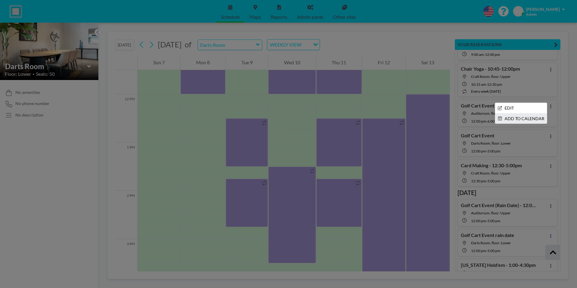
click at [522, 116] on li "ADD TO CALENDAR" at bounding box center [521, 118] width 52 height 10
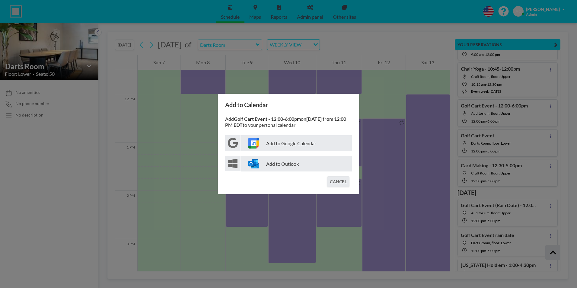
click at [273, 142] on p "Add to Google Calendar" at bounding box center [296, 143] width 111 height 16
click at [340, 183] on button "CANCEL" at bounding box center [338, 181] width 22 height 11
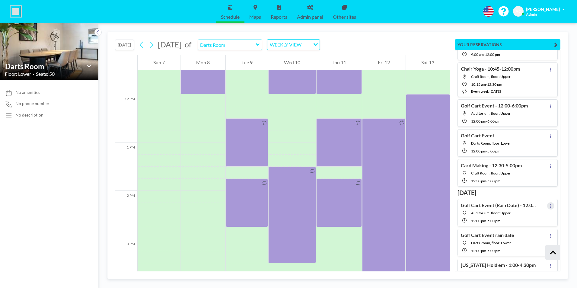
click at [549, 206] on icon at bounding box center [550, 206] width 2 height 4
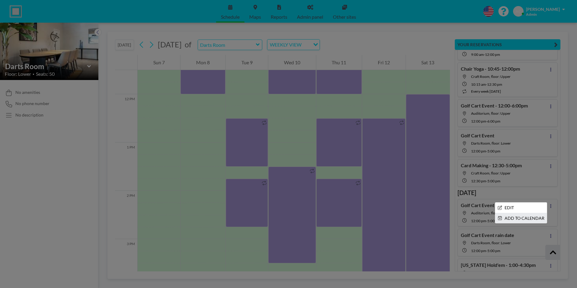
click at [528, 217] on li "ADD TO CALENDAR" at bounding box center [521, 218] width 52 height 10
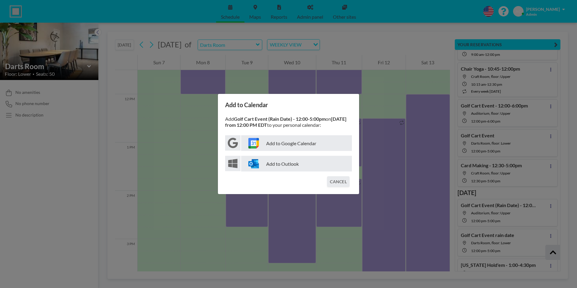
click at [286, 146] on p "Add to Google Calendar" at bounding box center [296, 143] width 111 height 16
click at [339, 186] on button "CANCEL" at bounding box center [338, 181] width 22 height 11
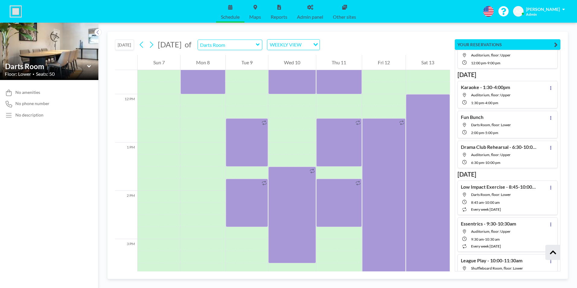
scroll to position [9859, 0]
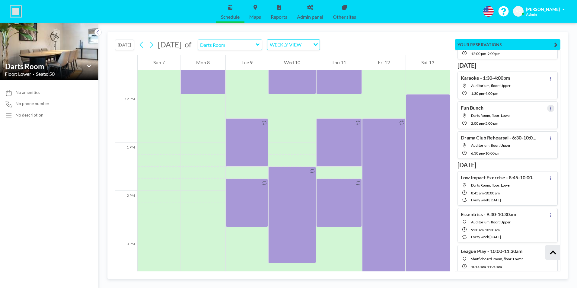
click at [550, 108] on icon at bounding box center [550, 109] width 1 height 4
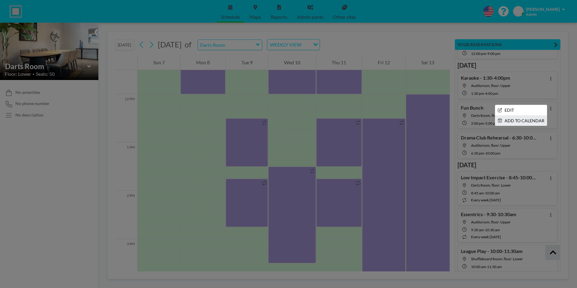
click at [522, 120] on li "ADD TO CALENDAR" at bounding box center [521, 121] width 52 height 10
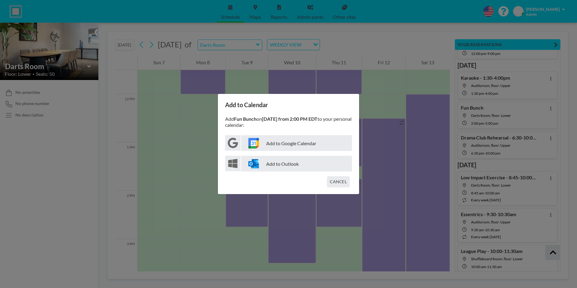
click at [296, 143] on p "Add to Google Calendar" at bounding box center [296, 143] width 111 height 16
click at [339, 181] on button "CANCEL" at bounding box center [338, 181] width 22 height 11
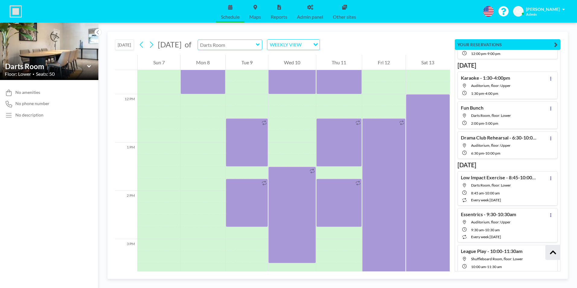
click at [256, 46] on input "text" at bounding box center [227, 45] width 58 height 10
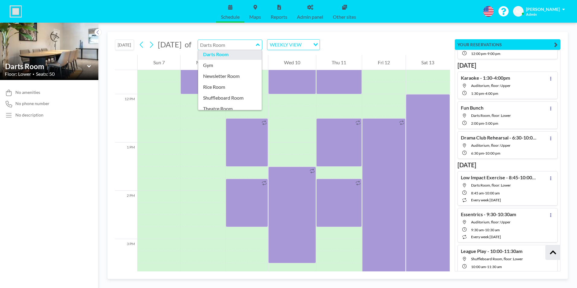
scroll to position [60, 0]
type input "Darts Room"
type input "Newsletter Room"
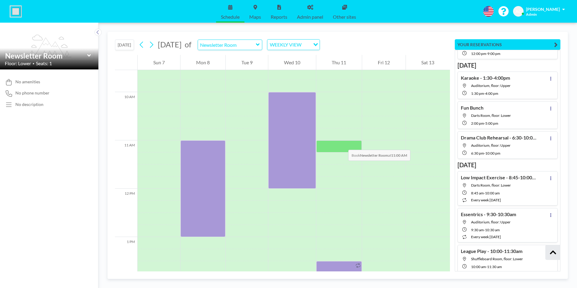
scroll to position [465, 0]
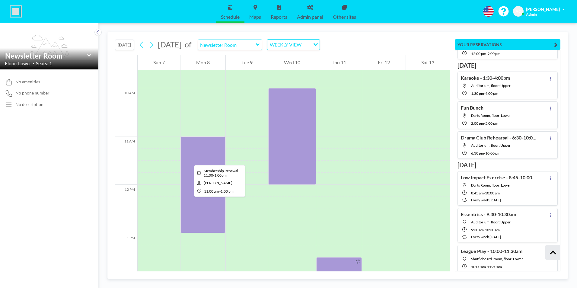
click at [189, 160] on div at bounding box center [202, 184] width 45 height 97
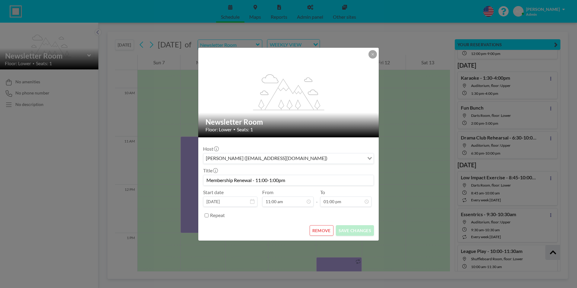
scroll to position [172, 0]
click at [320, 232] on button "REMOVE" at bounding box center [322, 230] width 24 height 11
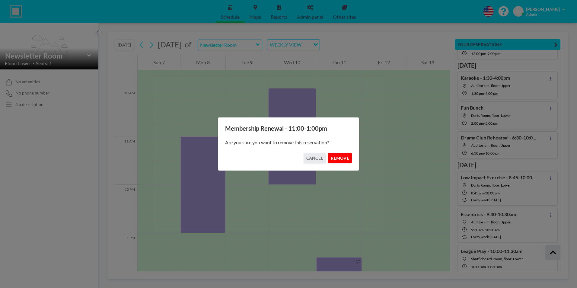
click at [338, 157] on button "REMOVE" at bounding box center [340, 158] width 24 height 11
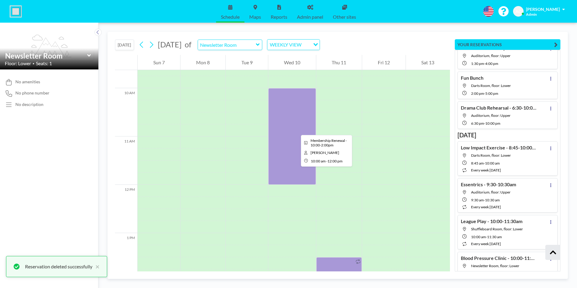
scroll to position [9829, 0]
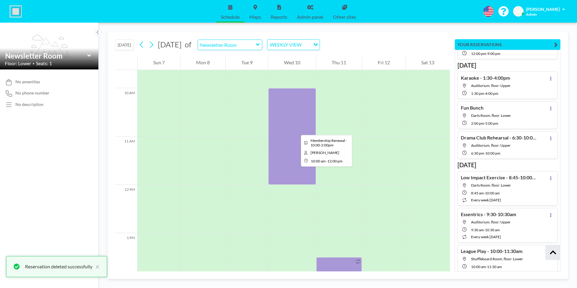
click at [296, 129] on div at bounding box center [291, 136] width 47 height 97
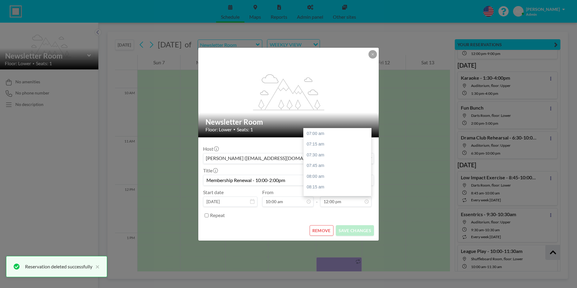
scroll to position [215, 0]
click at [327, 230] on button "REMOVE" at bounding box center [322, 230] width 24 height 11
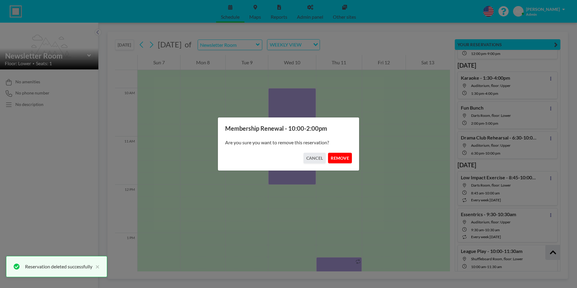
click at [341, 157] on button "REMOVE" at bounding box center [340, 158] width 24 height 11
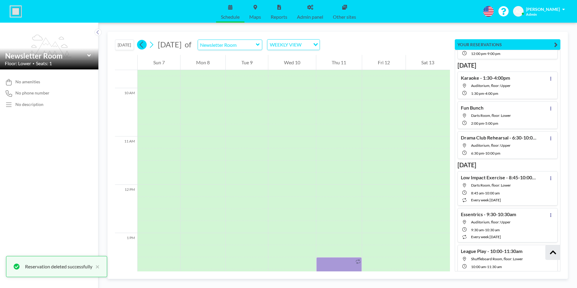
scroll to position [9799, 0]
click at [141, 45] on icon at bounding box center [142, 44] width 6 height 9
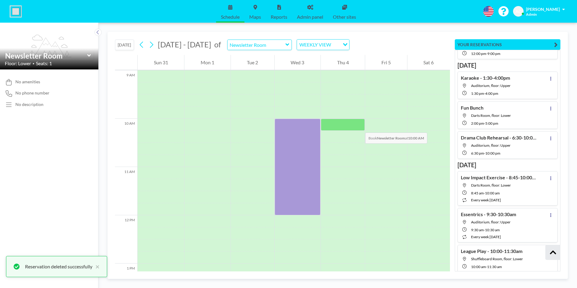
scroll to position [434, 0]
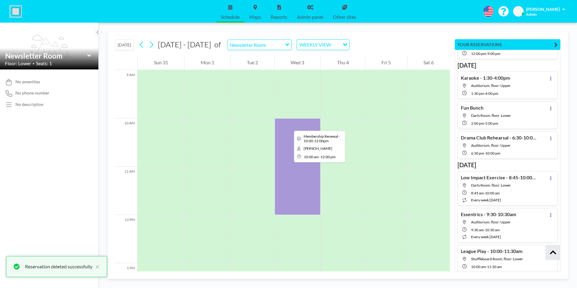
click at [289, 125] on div at bounding box center [298, 166] width 46 height 97
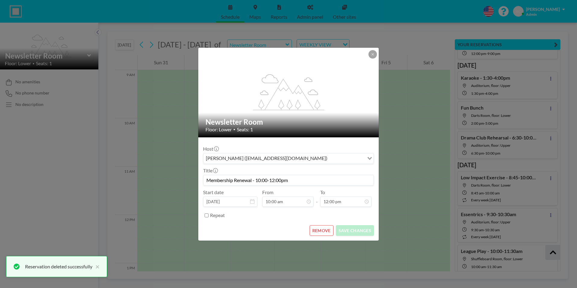
scroll to position [129, 0]
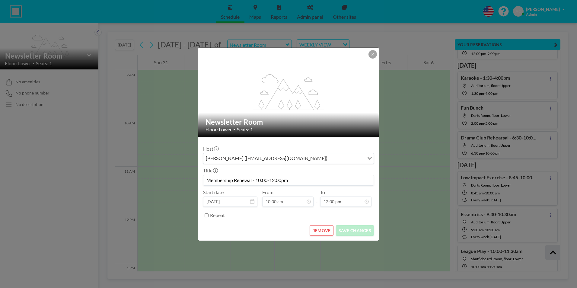
click at [322, 230] on button "REMOVE" at bounding box center [322, 230] width 24 height 11
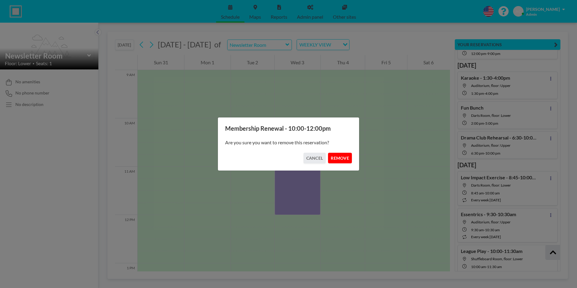
click at [344, 159] on button "REMOVE" at bounding box center [340, 158] width 24 height 11
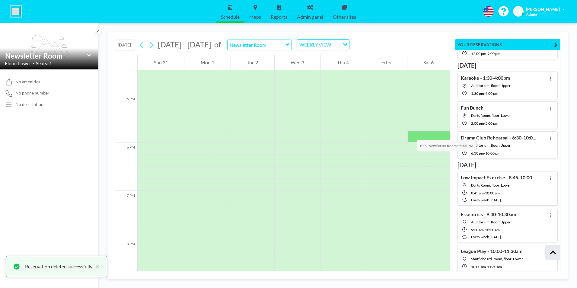
scroll to position [646, 0]
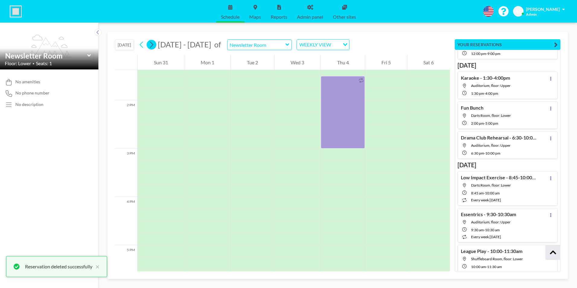
click at [152, 44] on icon at bounding box center [151, 44] width 6 height 9
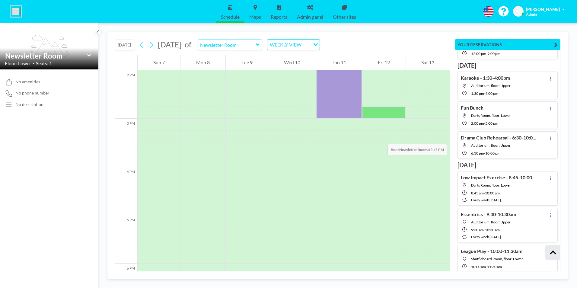
scroll to position [676, 0]
click at [154, 42] on icon at bounding box center [151, 44] width 6 height 9
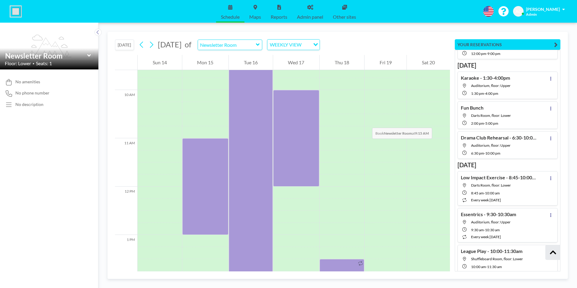
scroll to position [465, 0]
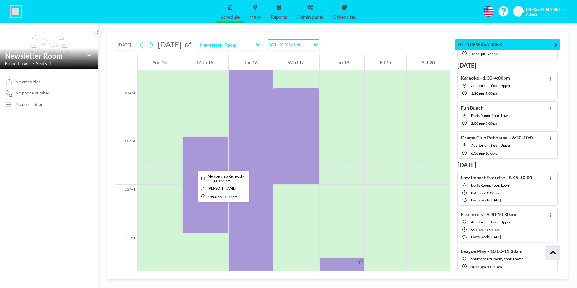
click at [193, 165] on div at bounding box center [205, 184] width 46 height 97
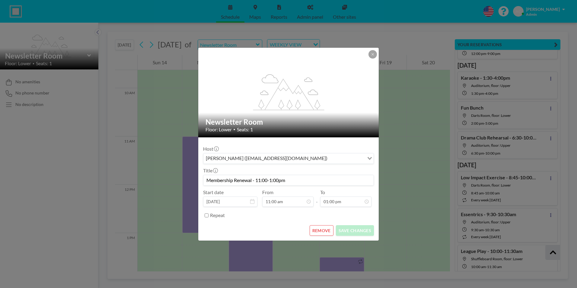
scroll to position [172, 0]
click at [320, 229] on button "REMOVE" at bounding box center [322, 230] width 24 height 11
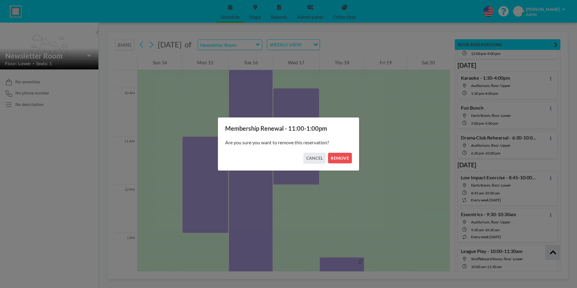
click at [339, 152] on div "Are you sure you want to remove this reservation?" at bounding box center [288, 142] width 127 height 21
click at [341, 159] on button "REMOVE" at bounding box center [340, 158] width 24 height 11
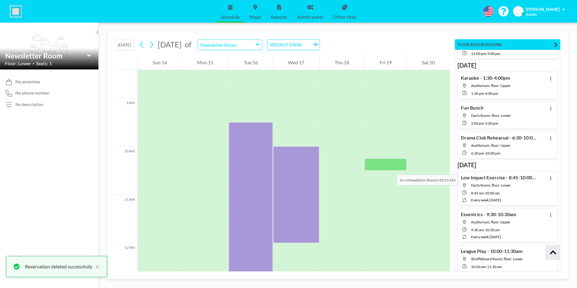
scroll to position [374, 0]
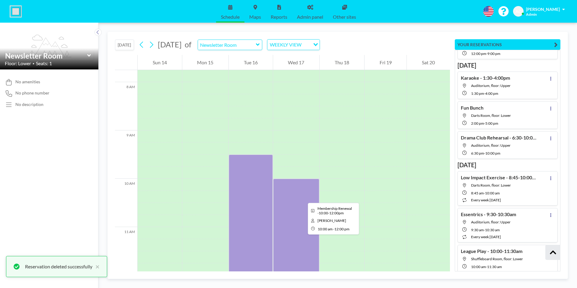
click at [303, 197] on div at bounding box center [296, 227] width 46 height 97
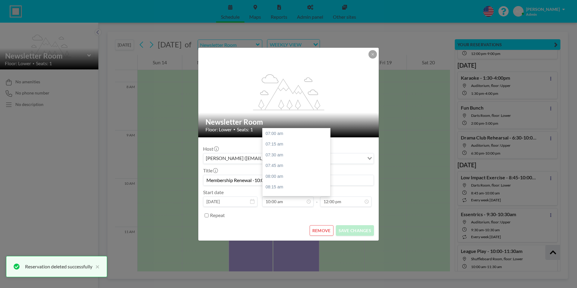
scroll to position [129, 0]
click at [323, 231] on button "REMOVE" at bounding box center [322, 230] width 24 height 11
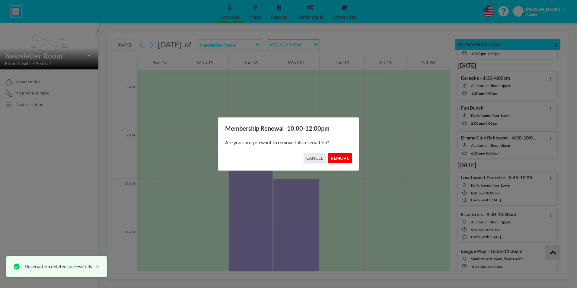
click at [341, 157] on button "REMOVE" at bounding box center [340, 158] width 24 height 11
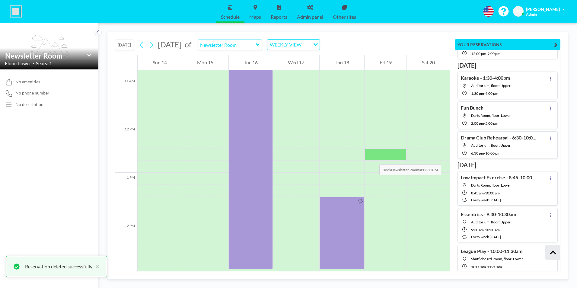
scroll to position [9710, 0]
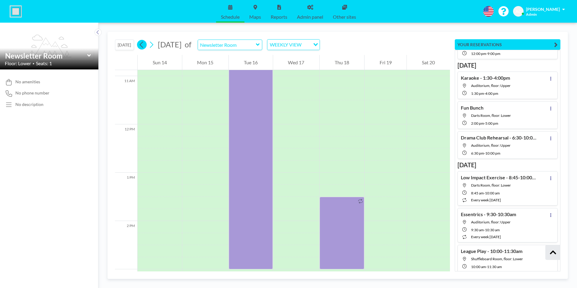
click at [141, 47] on icon at bounding box center [142, 44] width 6 height 9
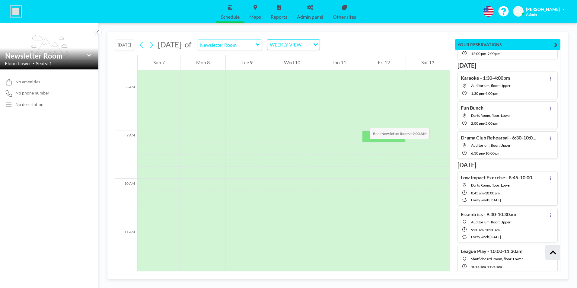
scroll to position [555, 0]
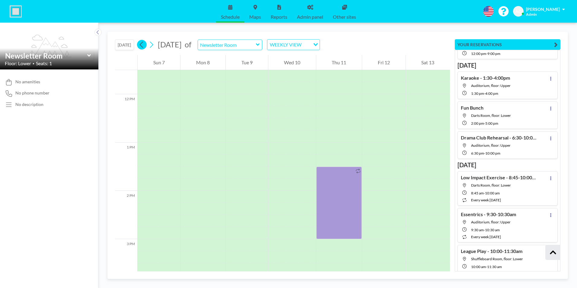
click at [140, 45] on icon at bounding box center [142, 44] width 6 height 9
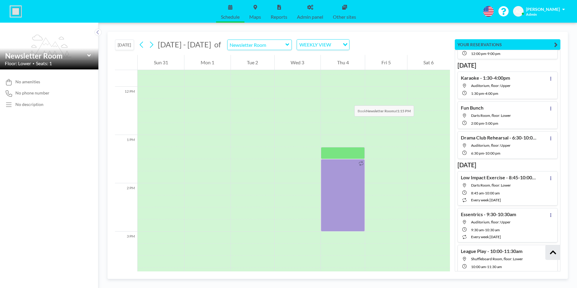
scroll to position [615, 0]
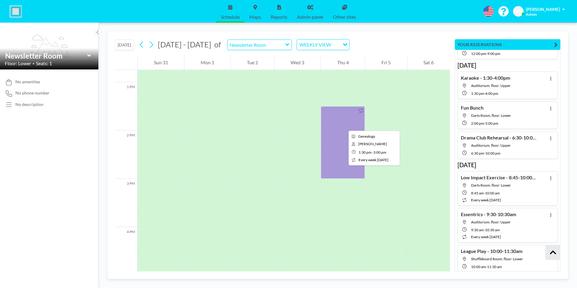
click at [344, 125] on div at bounding box center [343, 142] width 44 height 72
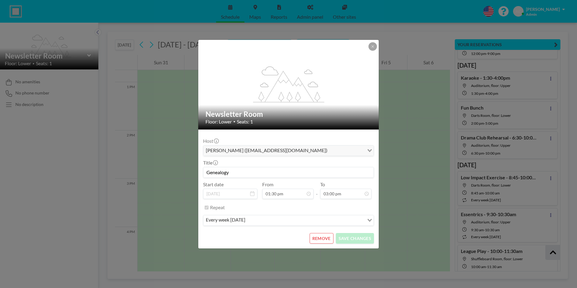
scroll to position [279, 0]
click at [322, 238] on button "REMOVE" at bounding box center [322, 238] width 24 height 11
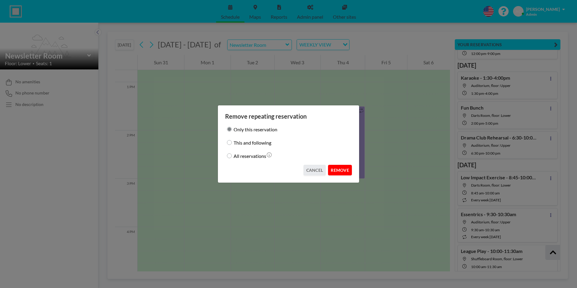
click at [344, 170] on button "REMOVE" at bounding box center [340, 170] width 24 height 11
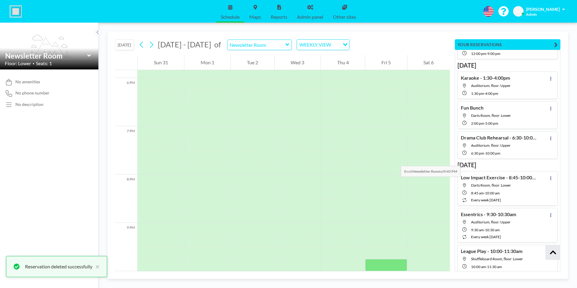
scroll to position [960, 0]
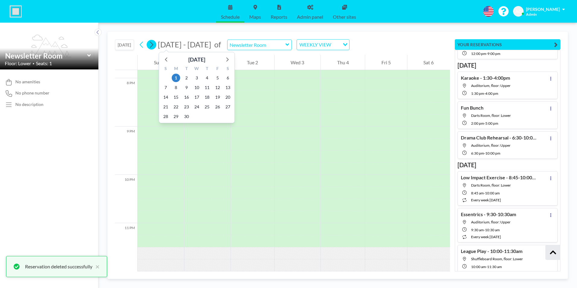
click at [153, 45] on icon at bounding box center [151, 44] width 6 height 9
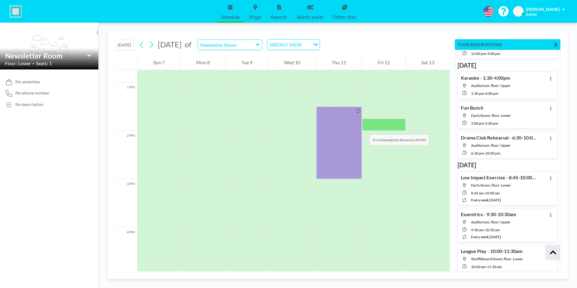
scroll to position [615, 0]
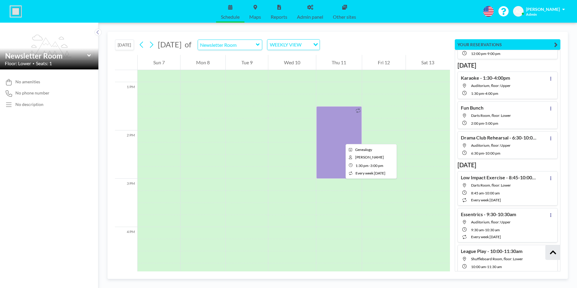
click at [341, 138] on div at bounding box center [339, 142] width 46 height 72
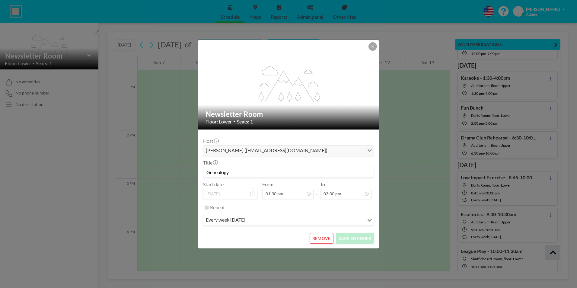
click at [321, 238] on button "REMOVE" at bounding box center [322, 238] width 24 height 11
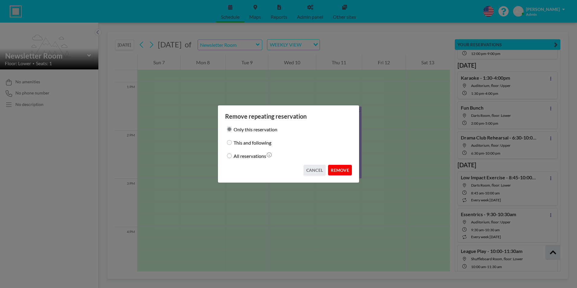
click at [345, 170] on button "REMOVE" at bounding box center [340, 170] width 24 height 11
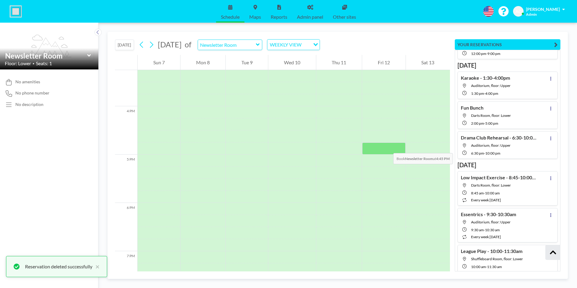
scroll to position [9636, 0]
click at [152, 46] on icon at bounding box center [151, 44] width 6 height 9
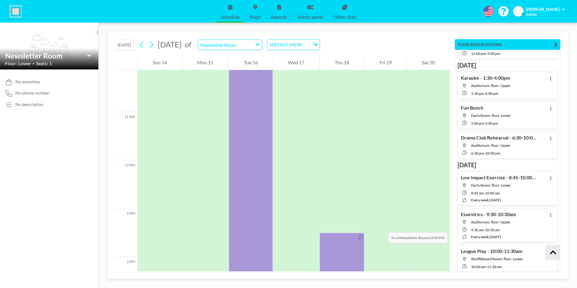
scroll to position [615, 0]
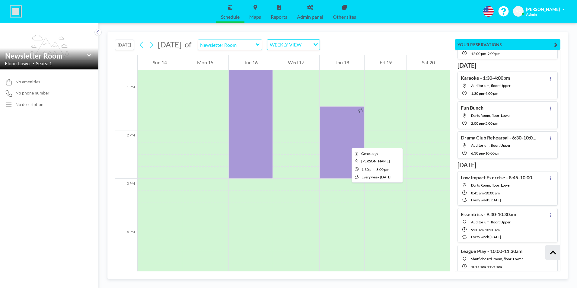
click at [347, 142] on div at bounding box center [342, 142] width 45 height 72
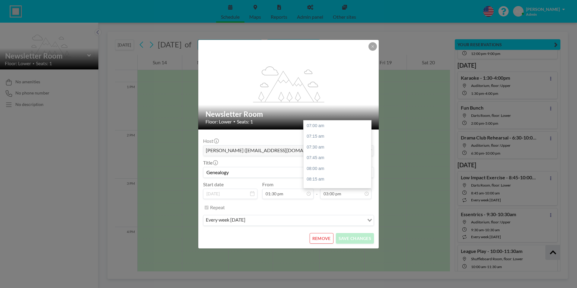
scroll to position [344, 0]
click at [326, 238] on button "REMOVE" at bounding box center [322, 238] width 24 height 11
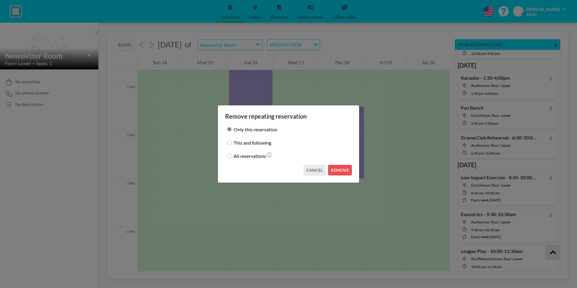
click at [230, 142] on input "This and following" at bounding box center [229, 142] width 5 height 5
radio input "true"
click at [341, 170] on button "REMOVE" at bounding box center [340, 170] width 24 height 11
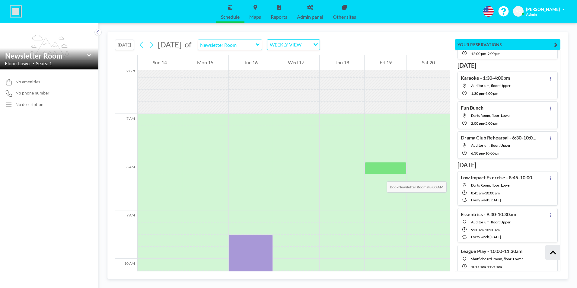
scroll to position [284, 0]
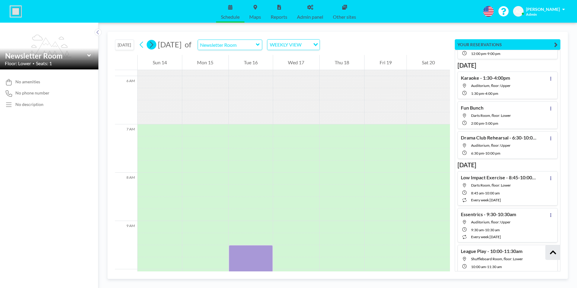
click at [153, 45] on icon at bounding box center [151, 44] width 6 height 9
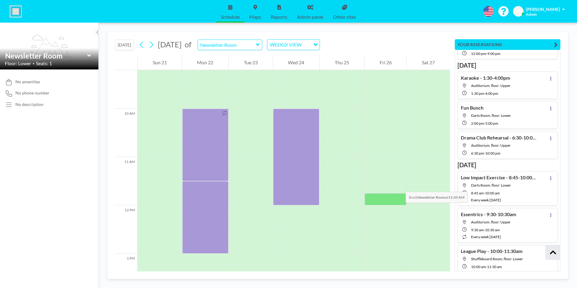
scroll to position [434, 0]
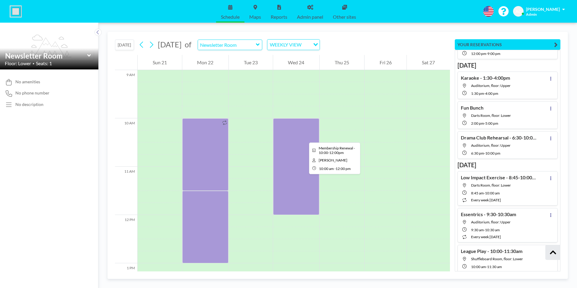
click at [304, 137] on div at bounding box center [296, 166] width 46 height 97
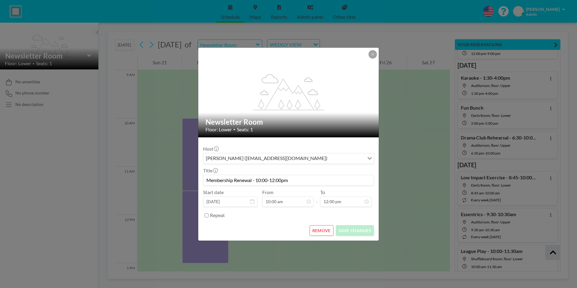
click at [323, 231] on button "REMOVE" at bounding box center [322, 230] width 24 height 11
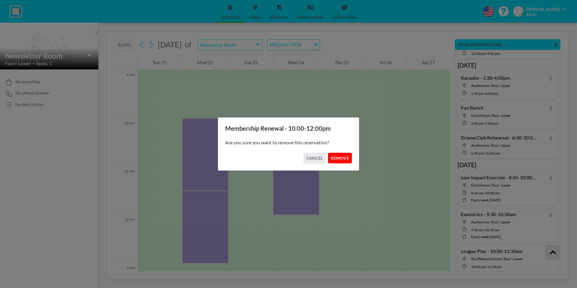
click at [339, 157] on button "REMOVE" at bounding box center [340, 158] width 24 height 11
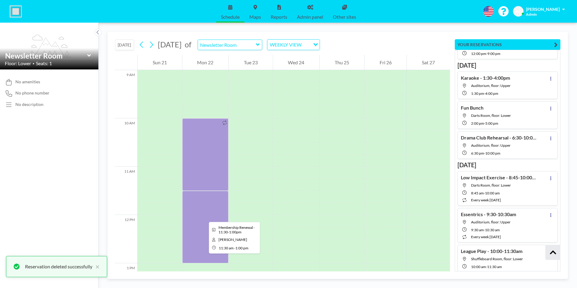
click at [204, 216] on div at bounding box center [205, 227] width 46 height 72
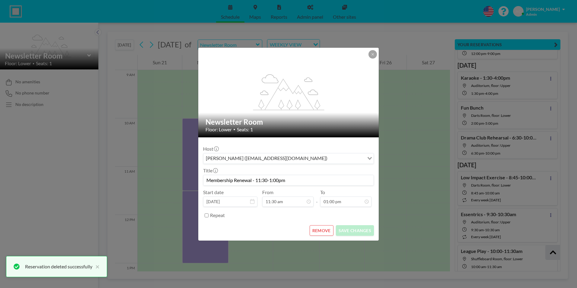
scroll to position [193, 0]
click at [323, 231] on button "REMOVE" at bounding box center [322, 230] width 24 height 11
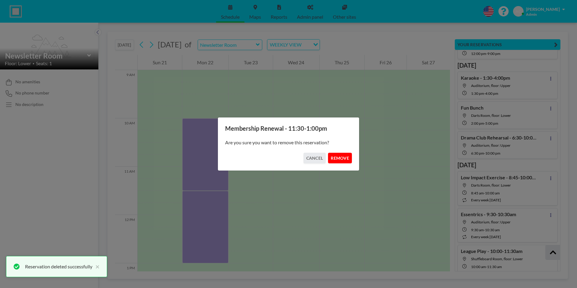
click at [339, 155] on button "REMOVE" at bounding box center [340, 158] width 24 height 11
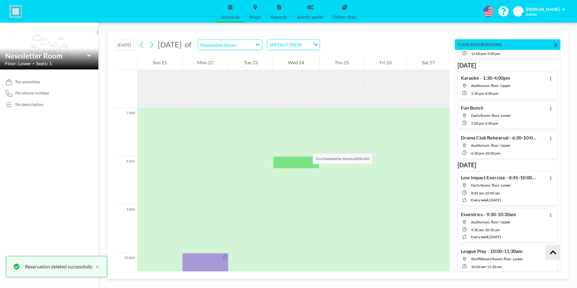
scroll to position [284, 0]
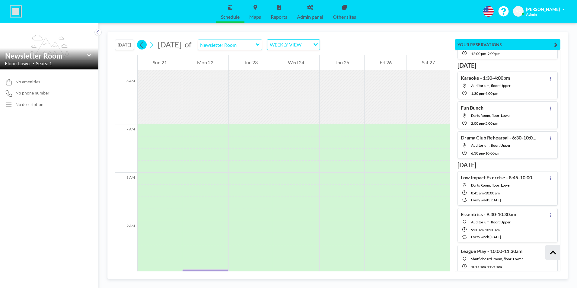
click at [141, 46] on icon at bounding box center [142, 44] width 6 height 9
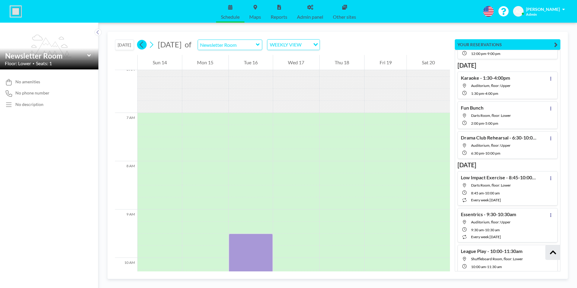
scroll to position [374, 0]
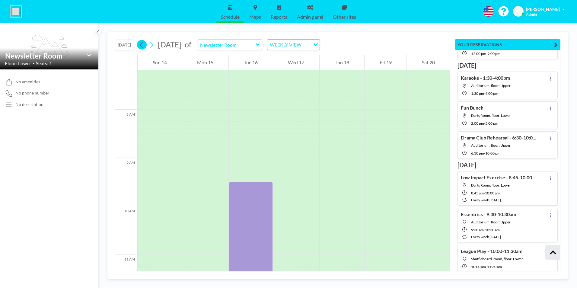
click at [141, 46] on icon at bounding box center [142, 44] width 6 height 9
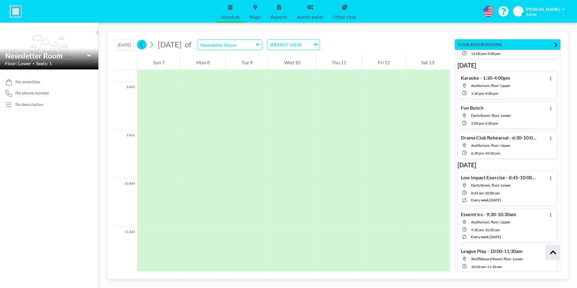
click at [141, 46] on icon at bounding box center [142, 44] width 6 height 9
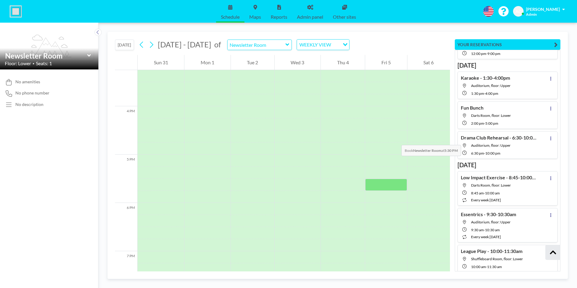
scroll to position [917, 0]
click at [153, 44] on icon at bounding box center [151, 44] width 6 height 9
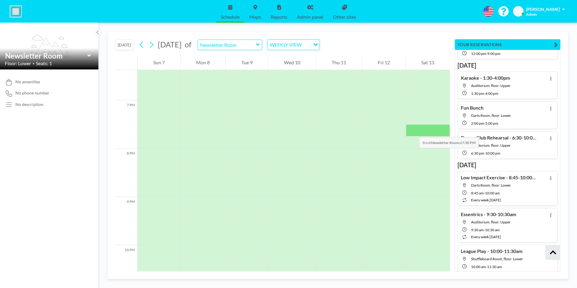
scroll to position [960, 0]
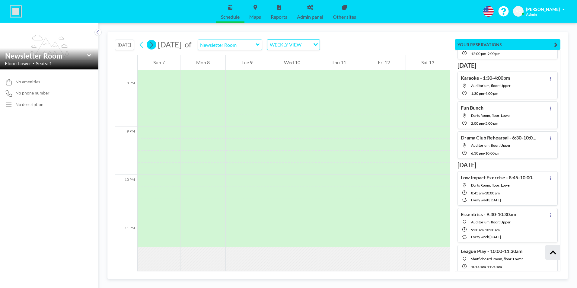
click at [154, 46] on icon at bounding box center [151, 44] width 6 height 9
click at [152, 45] on icon at bounding box center [151, 44] width 6 height 9
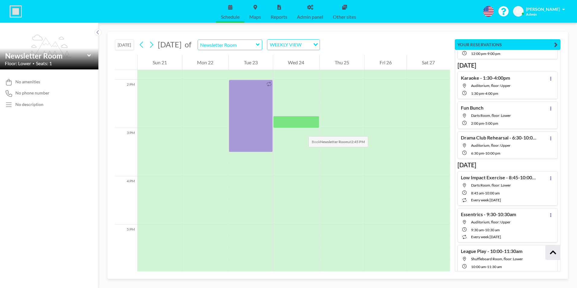
scroll to position [676, 0]
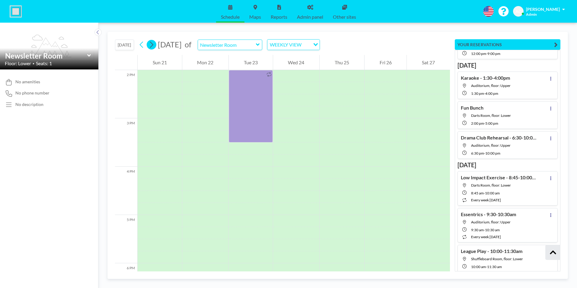
click at [154, 42] on icon at bounding box center [151, 44] width 6 height 9
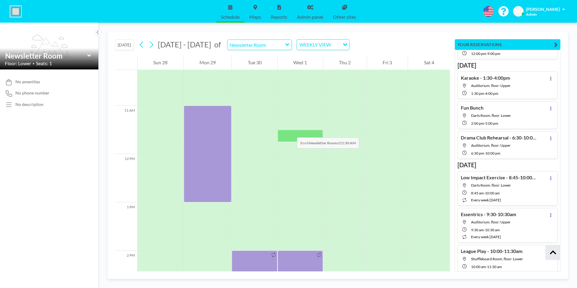
scroll to position [495, 0]
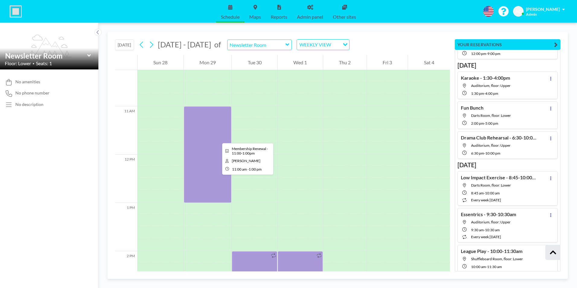
click at [217, 138] on div at bounding box center [208, 154] width 48 height 97
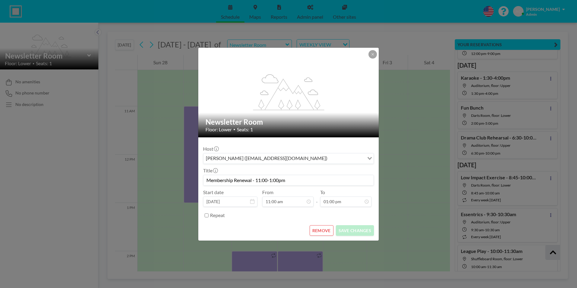
click at [323, 227] on button "REMOVE" at bounding box center [322, 230] width 24 height 11
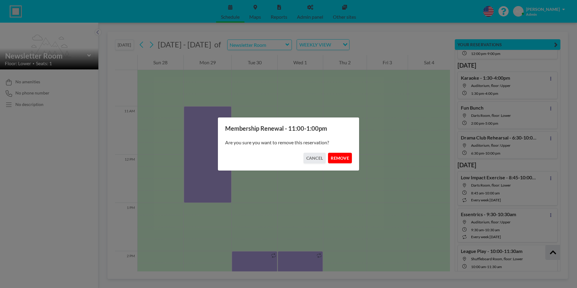
click at [344, 158] on button "REMOVE" at bounding box center [340, 158] width 24 height 11
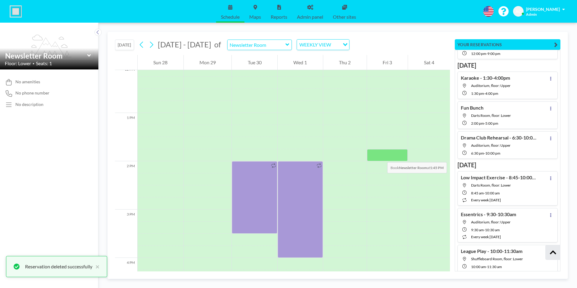
scroll to position [585, 0]
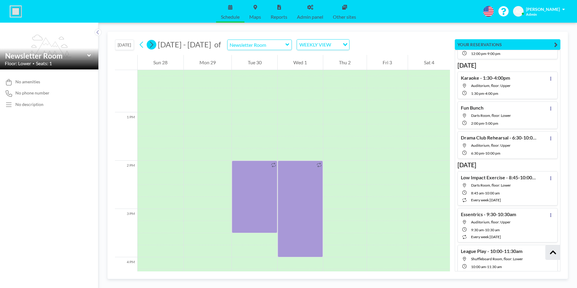
click at [154, 43] on icon at bounding box center [151, 44] width 6 height 9
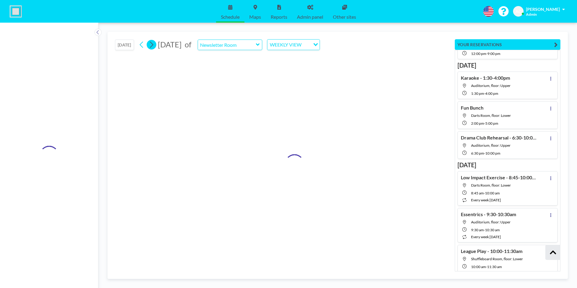
click at [154, 43] on icon at bounding box center [151, 44] width 6 height 9
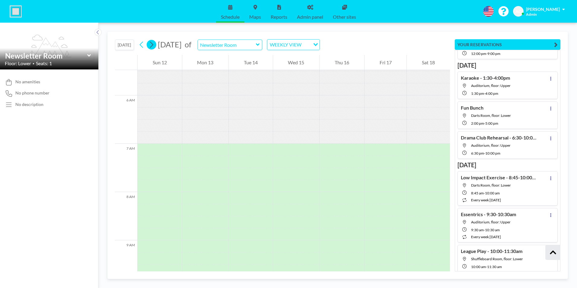
scroll to position [374, 0]
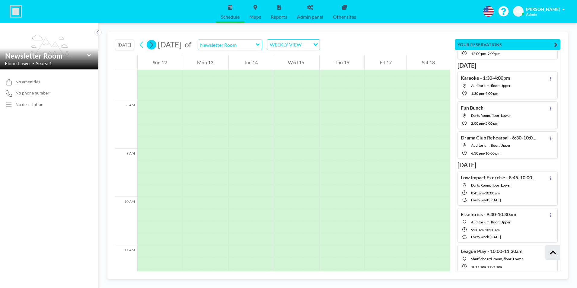
click at [154, 43] on icon at bounding box center [151, 44] width 6 height 9
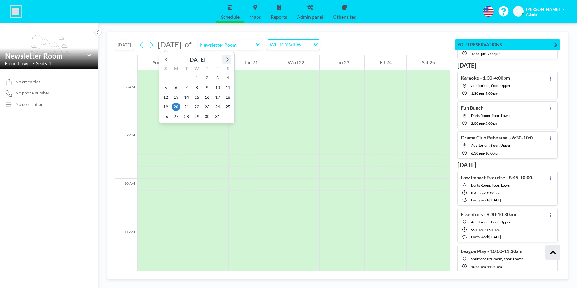
click at [227, 58] on icon at bounding box center [227, 59] width 8 height 8
click at [186, 106] on span "18" at bounding box center [186, 107] width 8 height 8
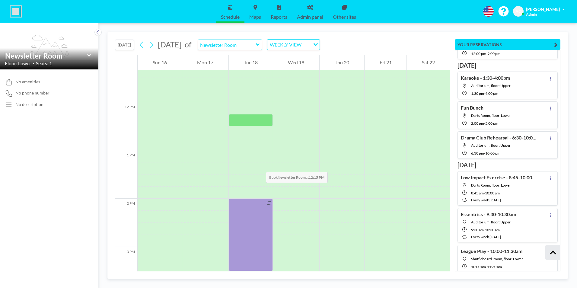
scroll to position [585, 0]
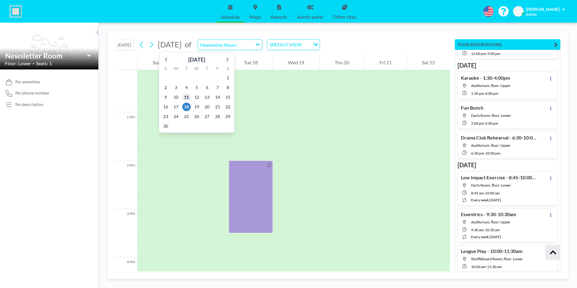
click at [189, 96] on span "11" at bounding box center [186, 97] width 8 height 8
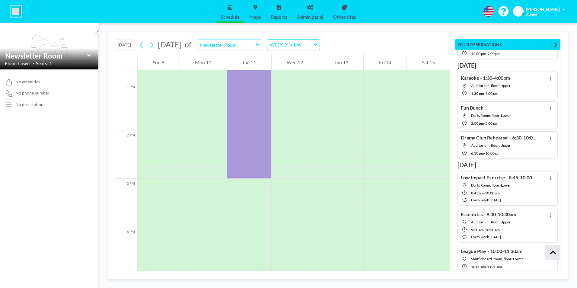
scroll to position [9449, 0]
click at [140, 43] on icon at bounding box center [142, 44] width 6 height 9
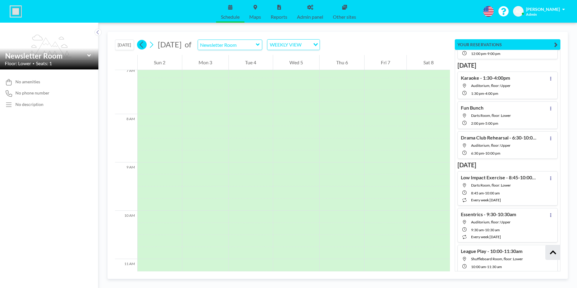
scroll to position [374, 0]
click at [256, 45] on input "text" at bounding box center [227, 45] width 58 height 10
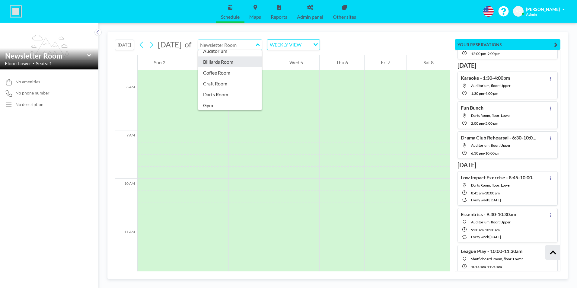
scroll to position [30, 0]
type input "Darts Room"
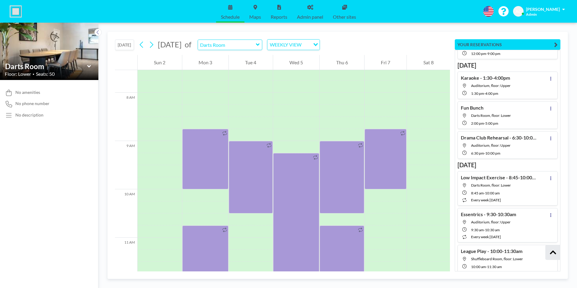
scroll to position [374, 0]
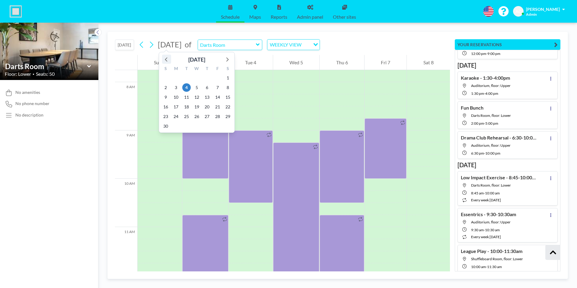
click at [165, 58] on icon at bounding box center [167, 59] width 8 height 8
click at [228, 86] on span "11" at bounding box center [228, 87] width 8 height 8
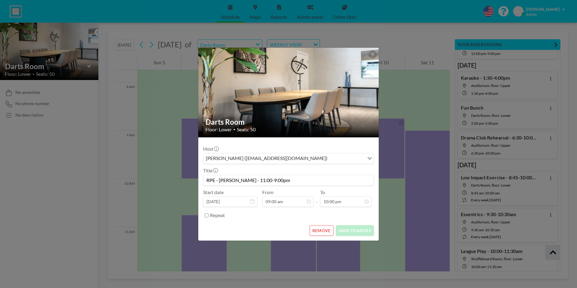
scroll to position [644, 0]
click at [325, 229] on button "REMOVE" at bounding box center [322, 230] width 24 height 11
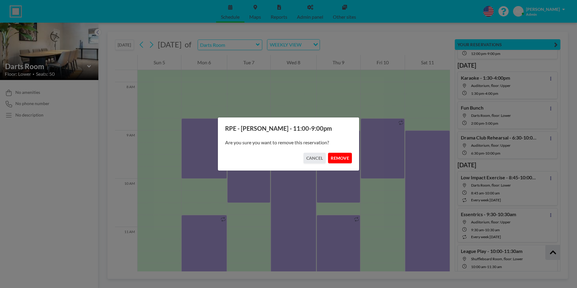
click at [345, 157] on button "REMOVE" at bounding box center [340, 158] width 24 height 11
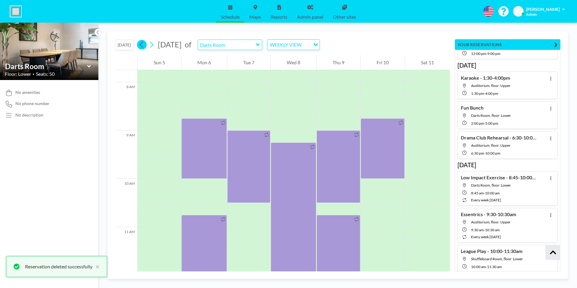
click at [142, 45] on icon at bounding box center [142, 44] width 6 height 9
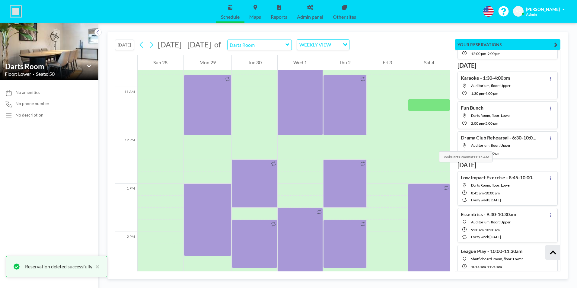
scroll to position [525, 0]
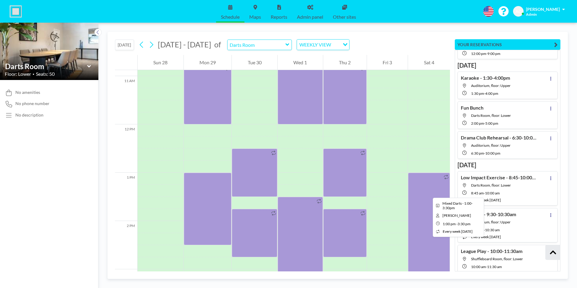
click at [428, 192] on div at bounding box center [429, 233] width 42 height 121
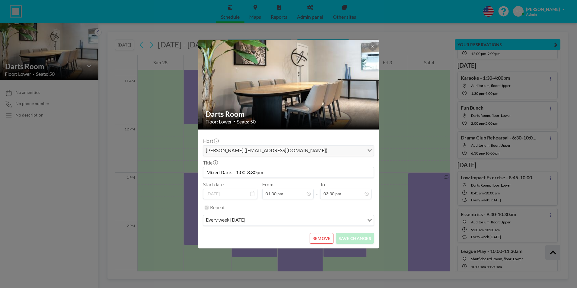
drag, startPoint x: 272, startPoint y: 173, endPoint x: 199, endPoint y: 172, distance: 73.3
click at [199, 172] on form "Host Andrea Cottle (wcwhactivities@gmail.com) Loading... Title Mixed Darts - 1:…" at bounding box center [288, 188] width 180 height 119
click at [373, 45] on icon at bounding box center [373, 47] width 4 height 4
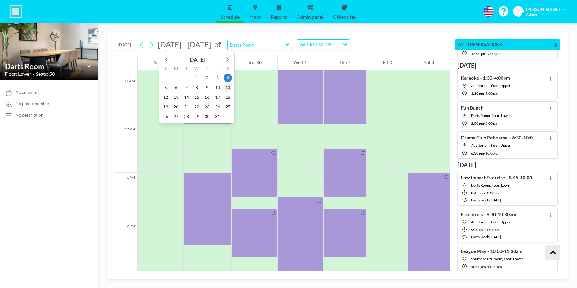
click at [227, 87] on span "11" at bounding box center [228, 87] width 8 height 8
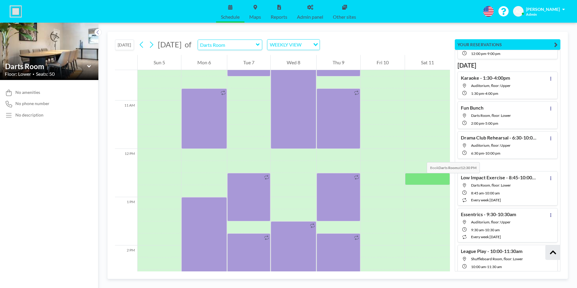
scroll to position [525, 0]
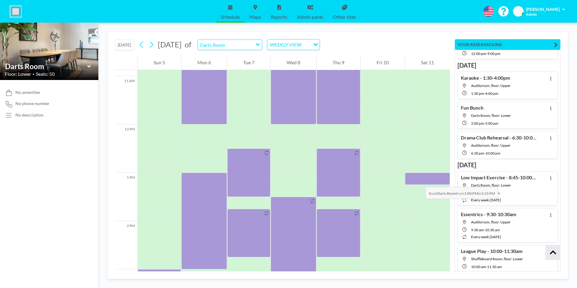
click at [419, 181] on div at bounding box center [427, 179] width 45 height 12
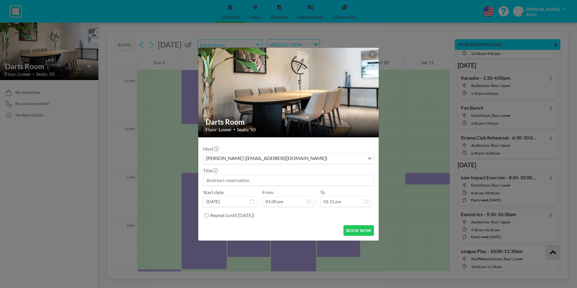
click at [263, 178] on input at bounding box center [288, 180] width 170 height 10
paste input "Mixed Darts - 1:00-3:30pm"
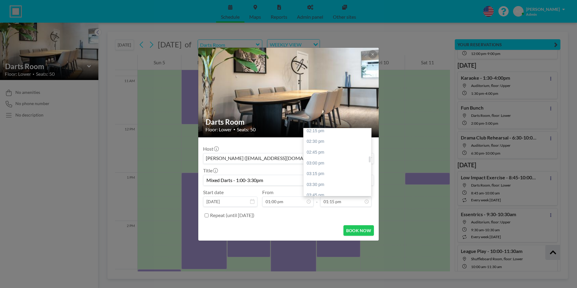
scroll to position [329, 0]
type input "Mixed Darts - 1:00-3:30pm"
click at [326, 169] on div "03:30 pm" at bounding box center [339, 169] width 71 height 11
type input "03:30 pm"
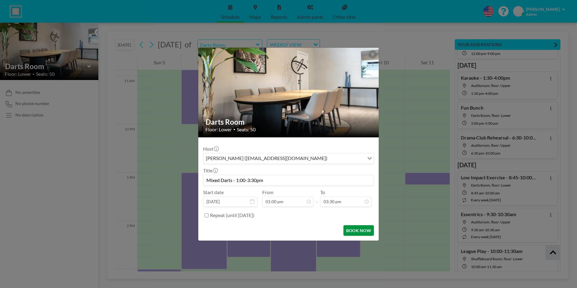
scroll to position [365, 0]
click at [363, 231] on button "BOOK NOW" at bounding box center [358, 230] width 30 height 11
